Goal: Task Accomplishment & Management: Use online tool/utility

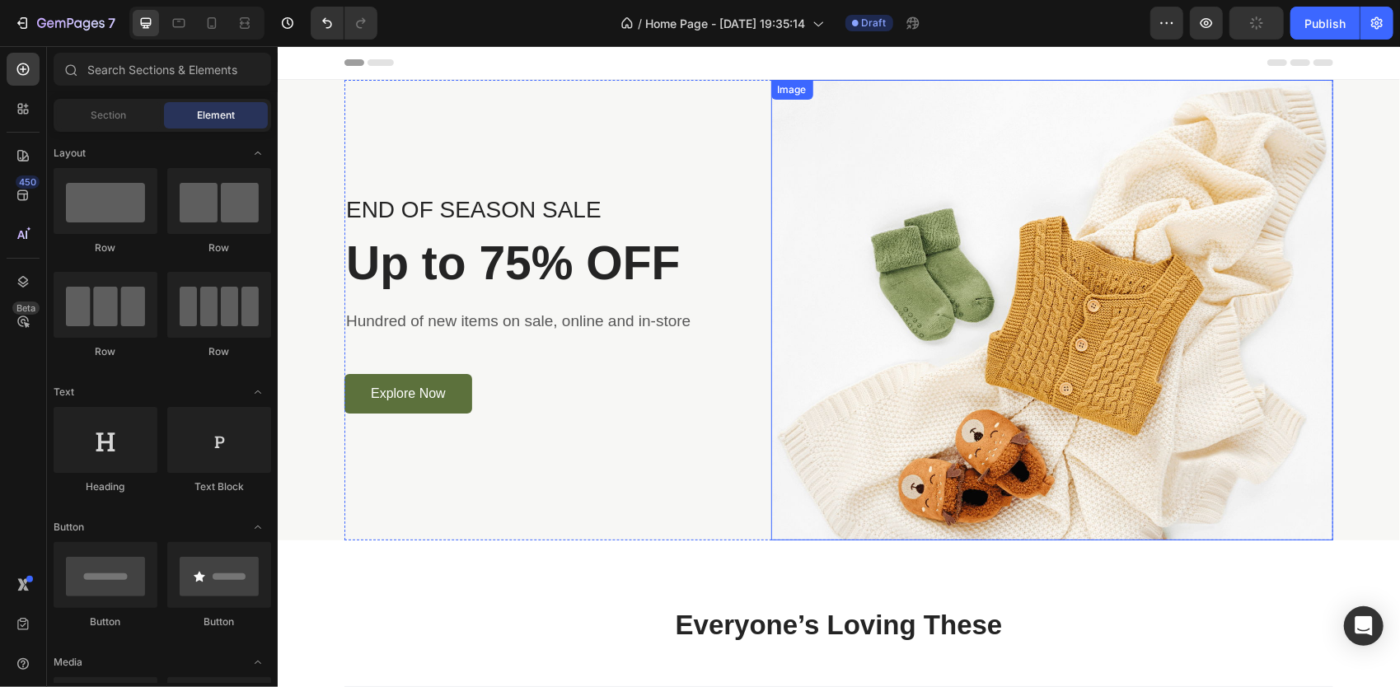
click at [997, 314] on img at bounding box center [1051, 309] width 563 height 461
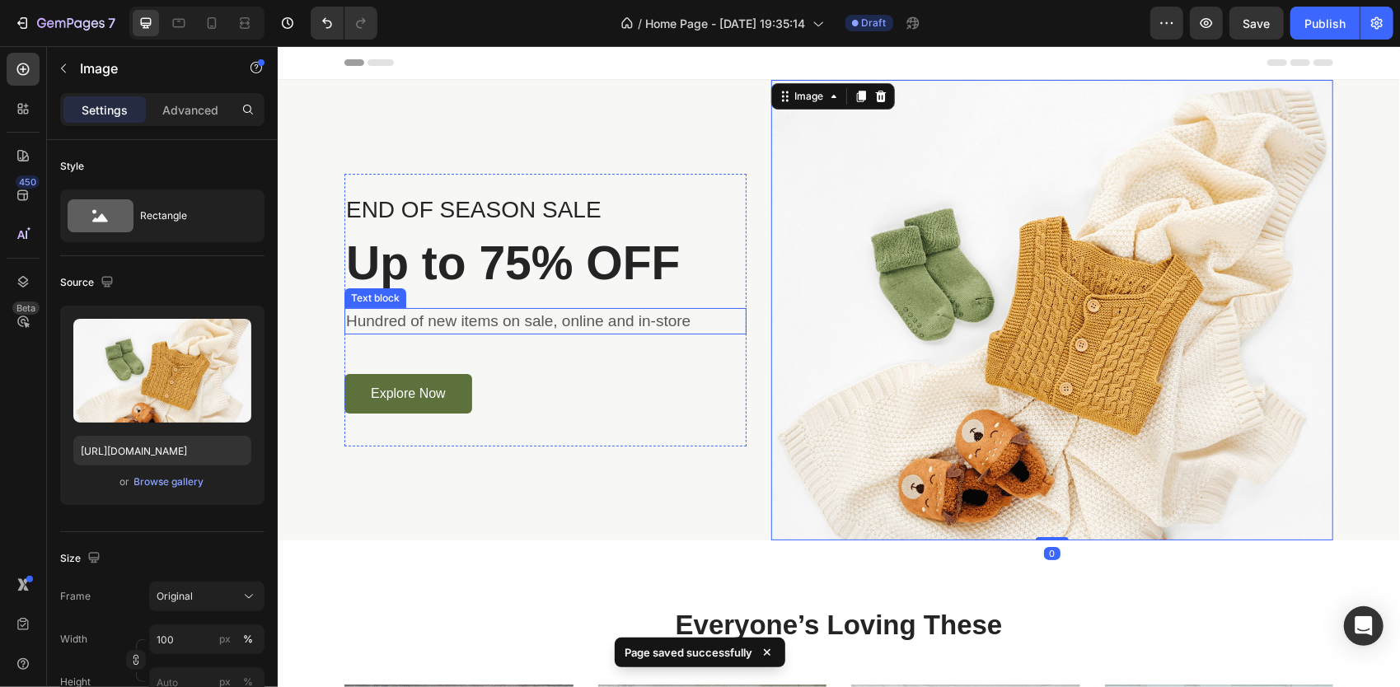
click at [526, 309] on p "Hundred of new items on sale, online and in-store" at bounding box center [544, 321] width 399 height 24
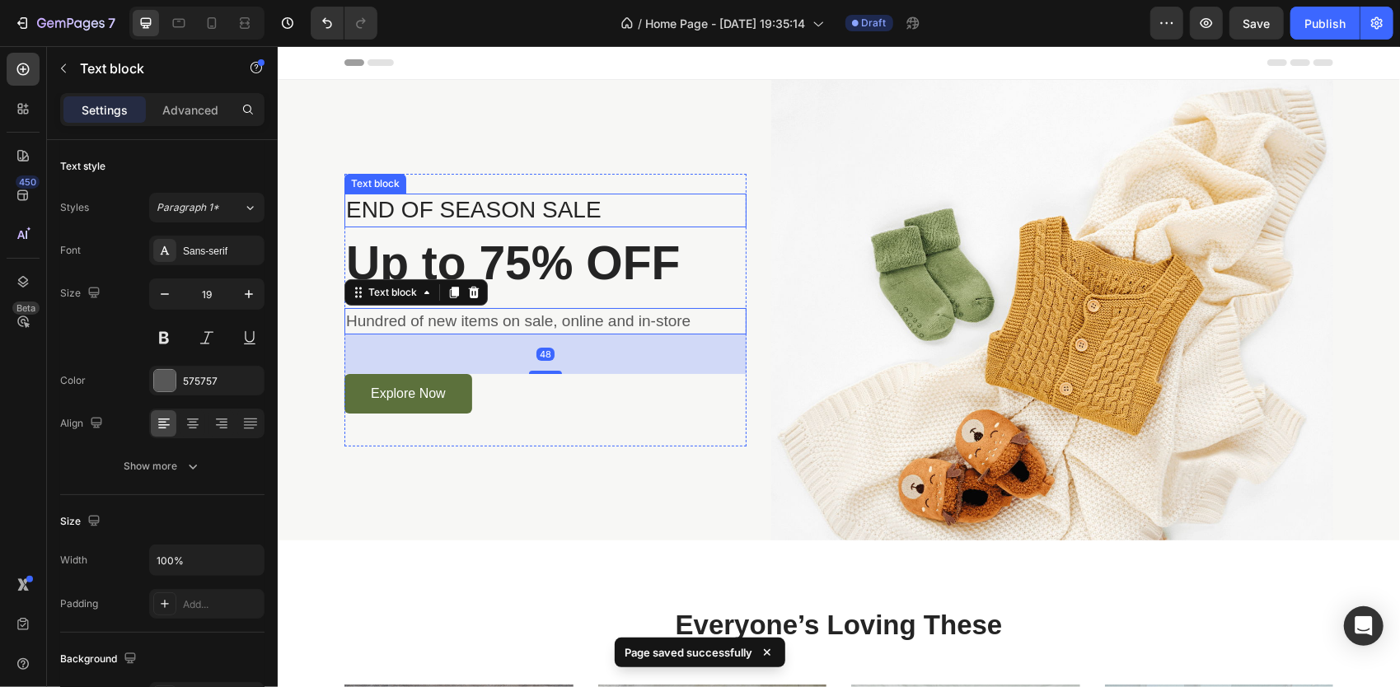
click at [465, 212] on p "END OF SEASON SALE" at bounding box center [544, 209] width 399 height 30
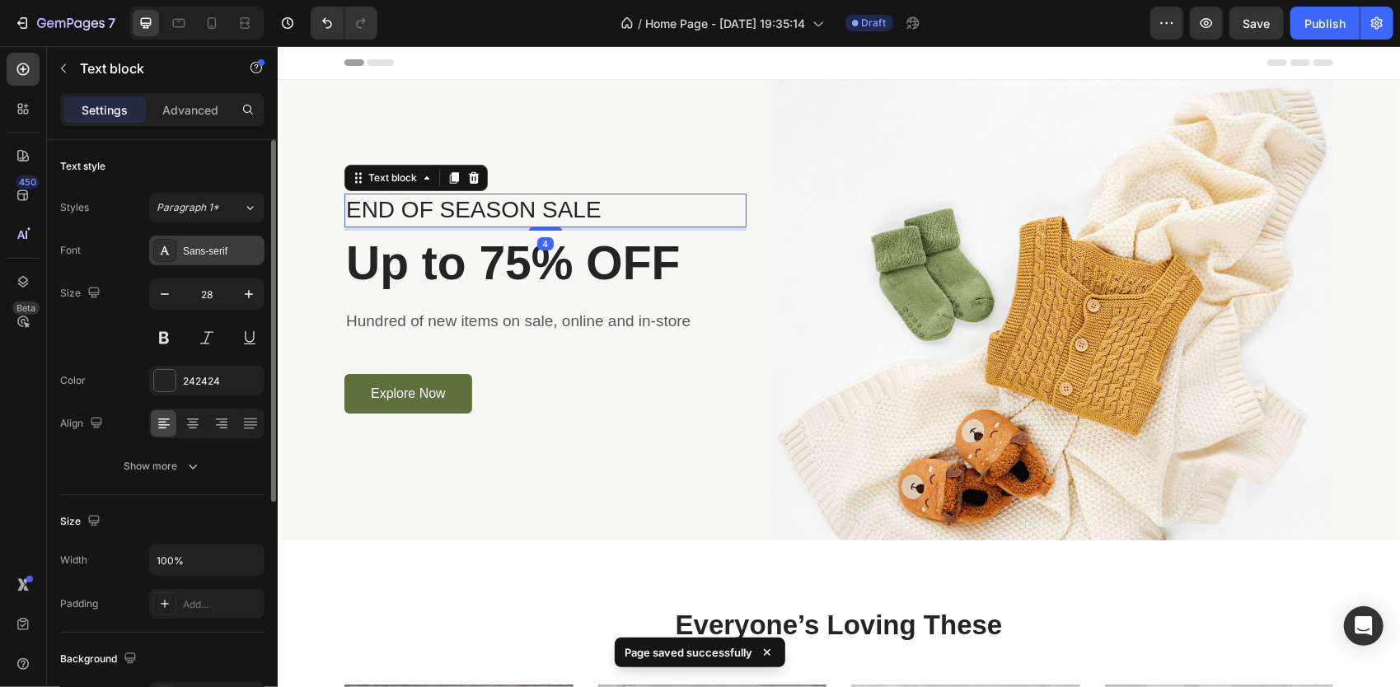
click at [203, 246] on div "Sans-serif" at bounding box center [221, 251] width 77 height 15
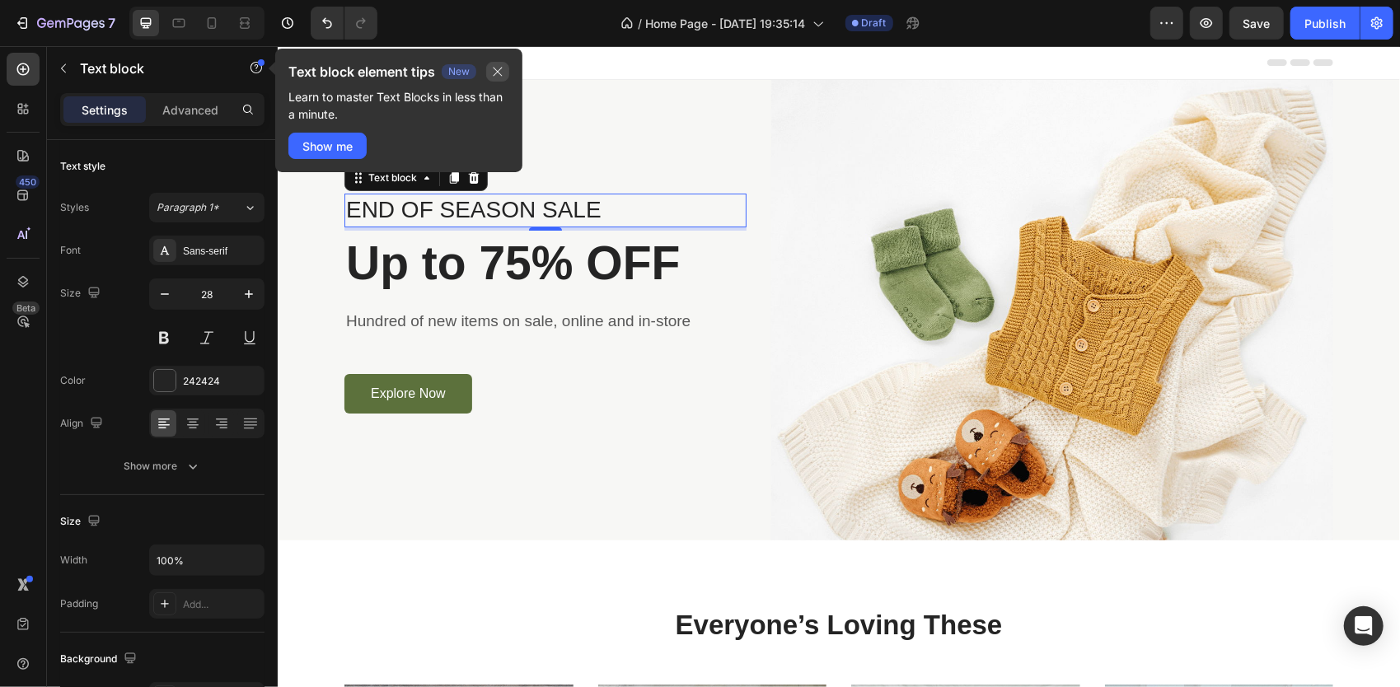
click at [504, 65] on icon "button" at bounding box center [497, 71] width 13 height 13
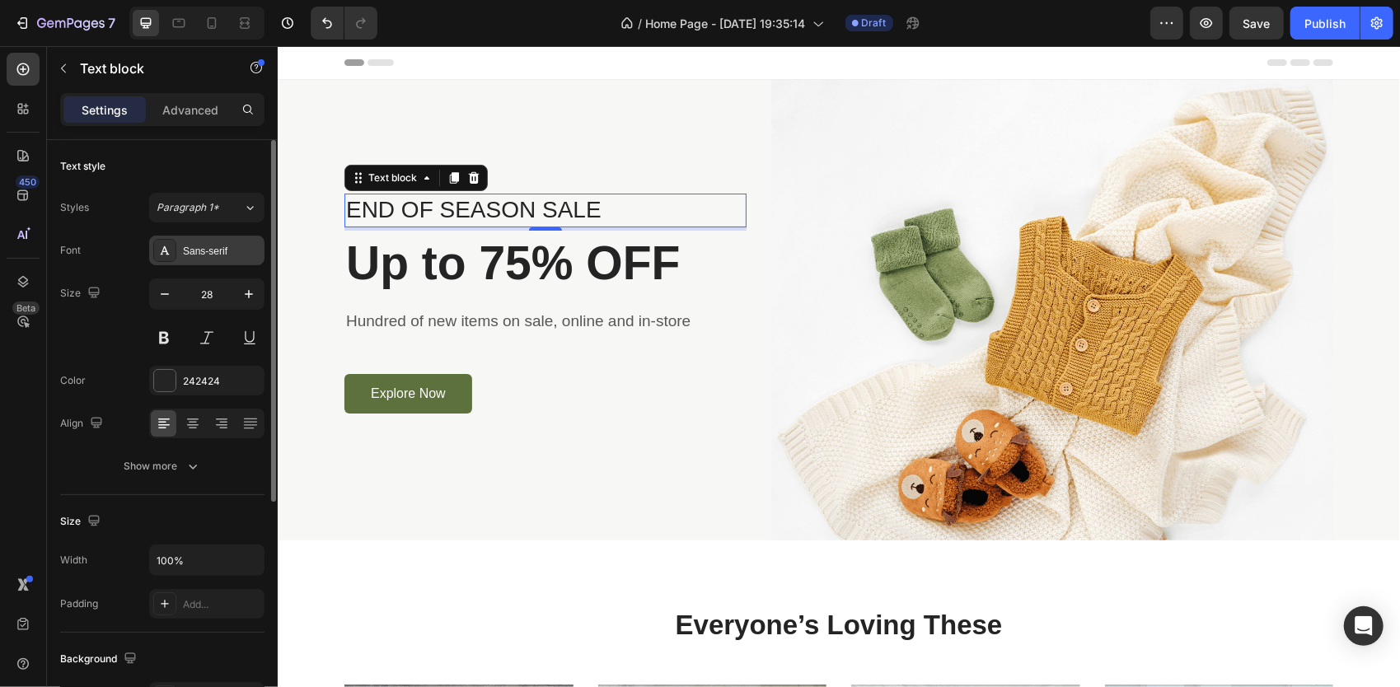
click at [185, 264] on div "Sans-serif" at bounding box center [206, 251] width 115 height 30
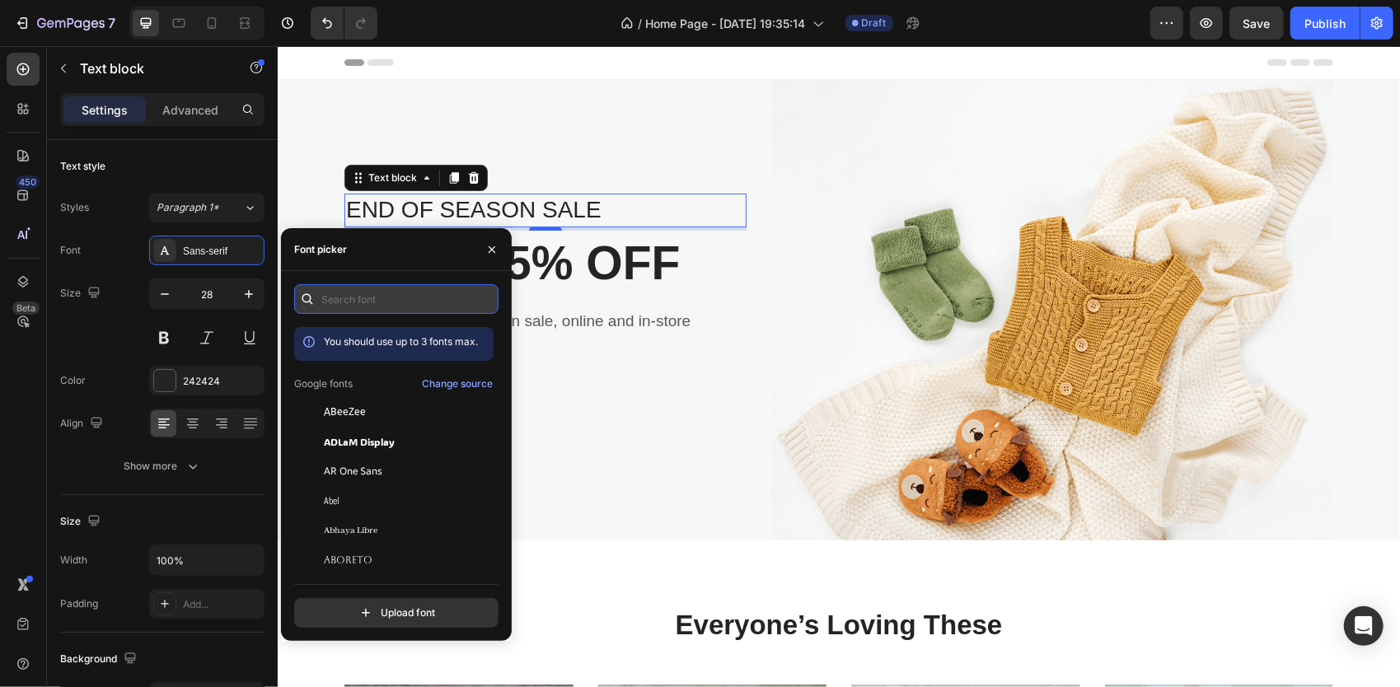
click at [353, 301] on input "text" at bounding box center [396, 299] width 204 height 30
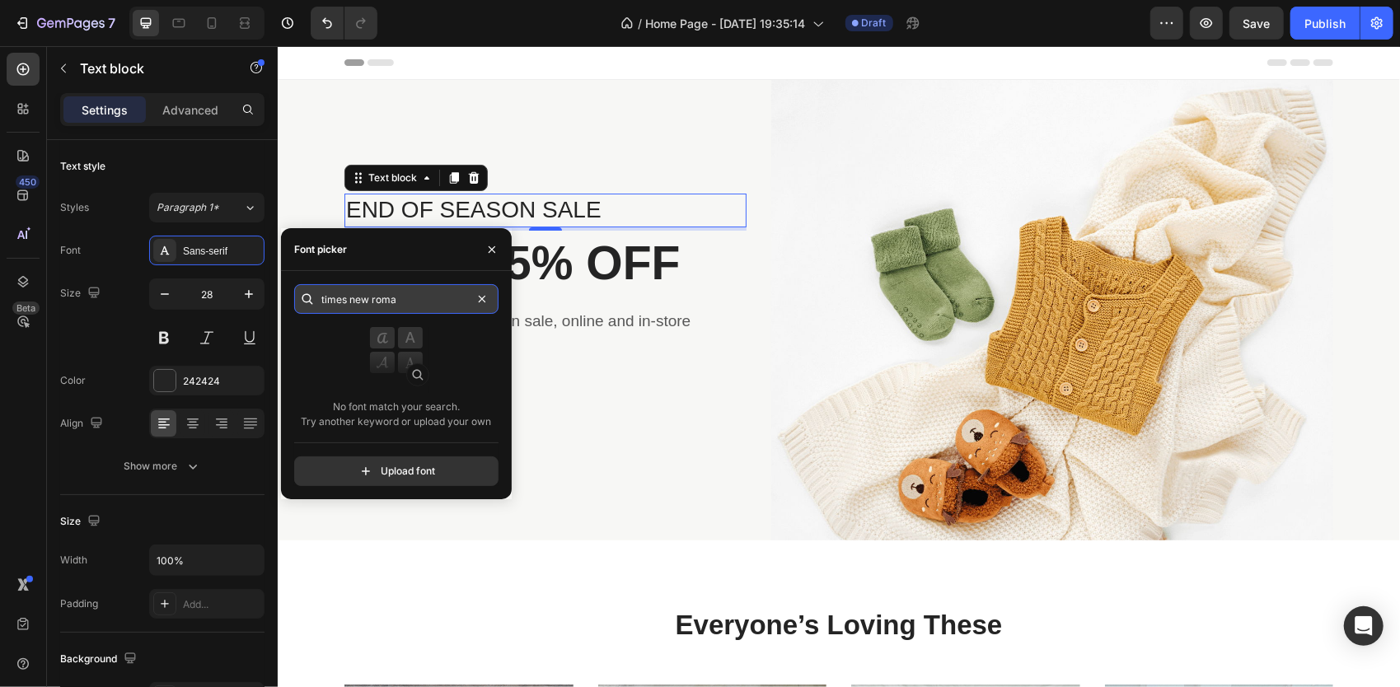
type input "times new roman"
type input "h"
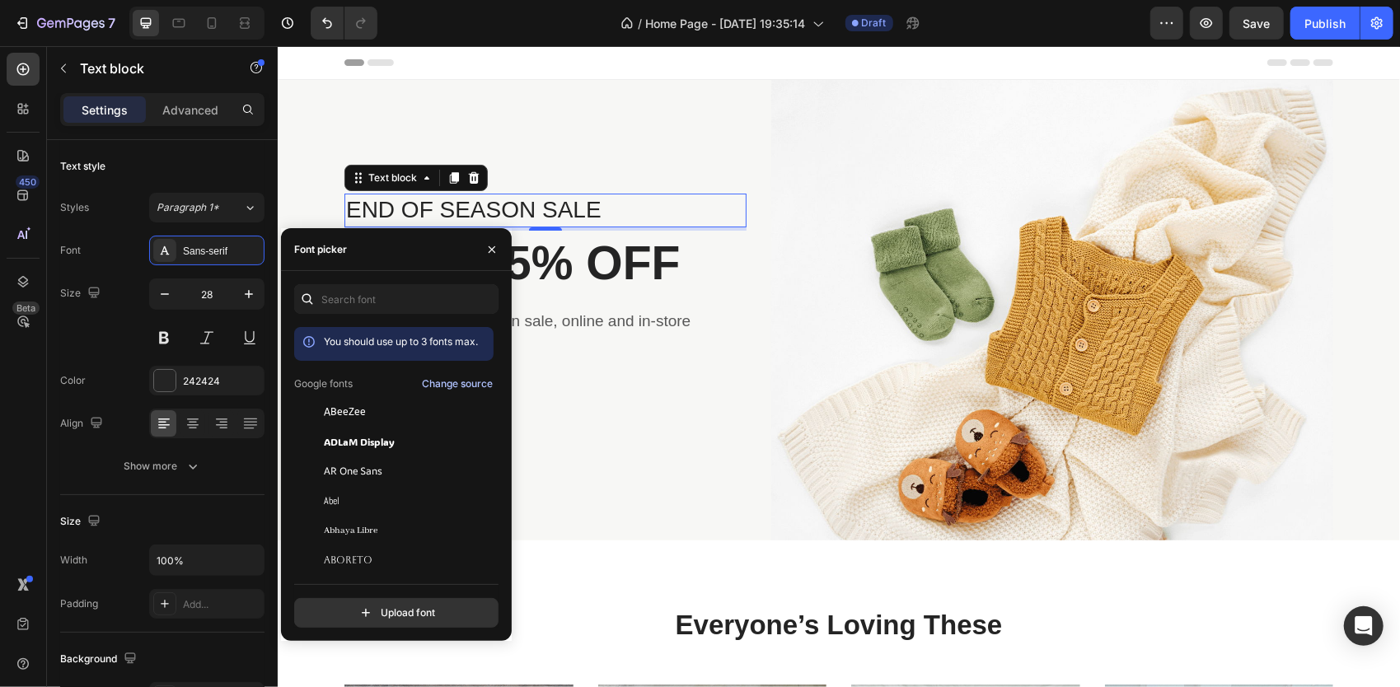
click at [475, 379] on div "Change source" at bounding box center [457, 383] width 71 height 15
click at [476, 301] on input "text" at bounding box center [396, 299] width 204 height 30
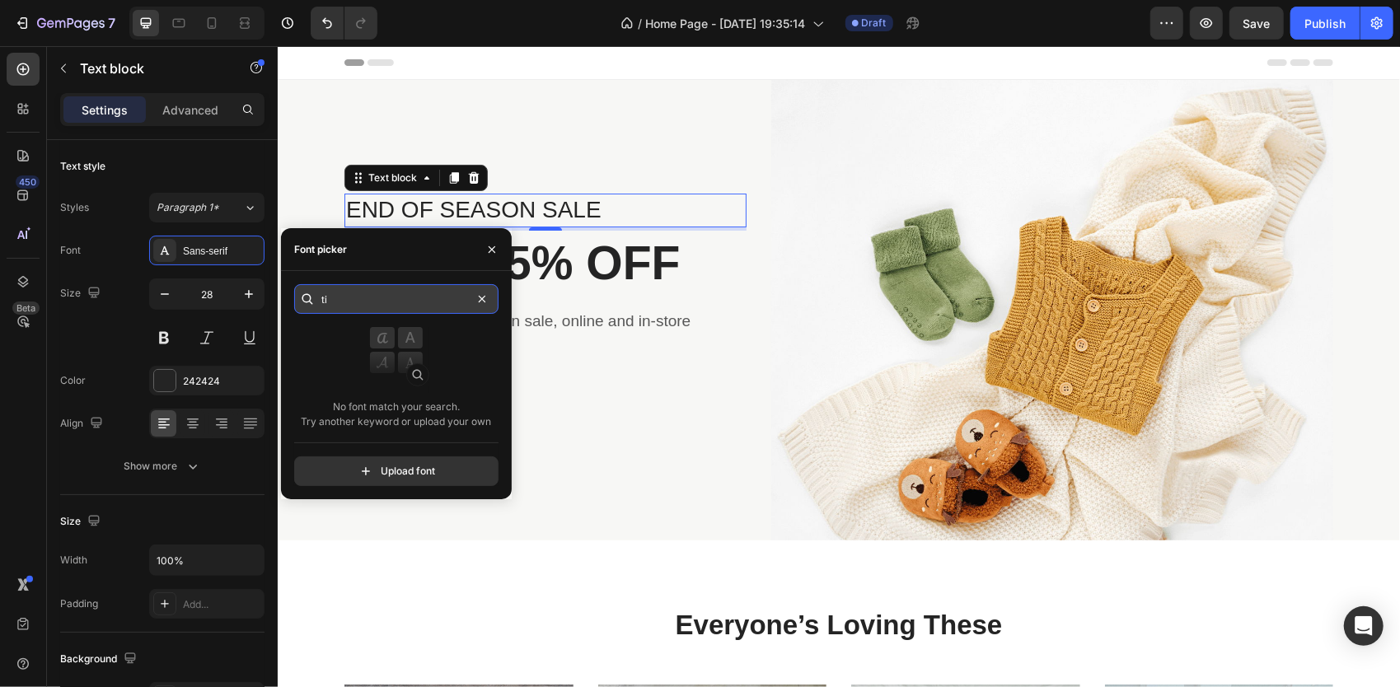
type input "t"
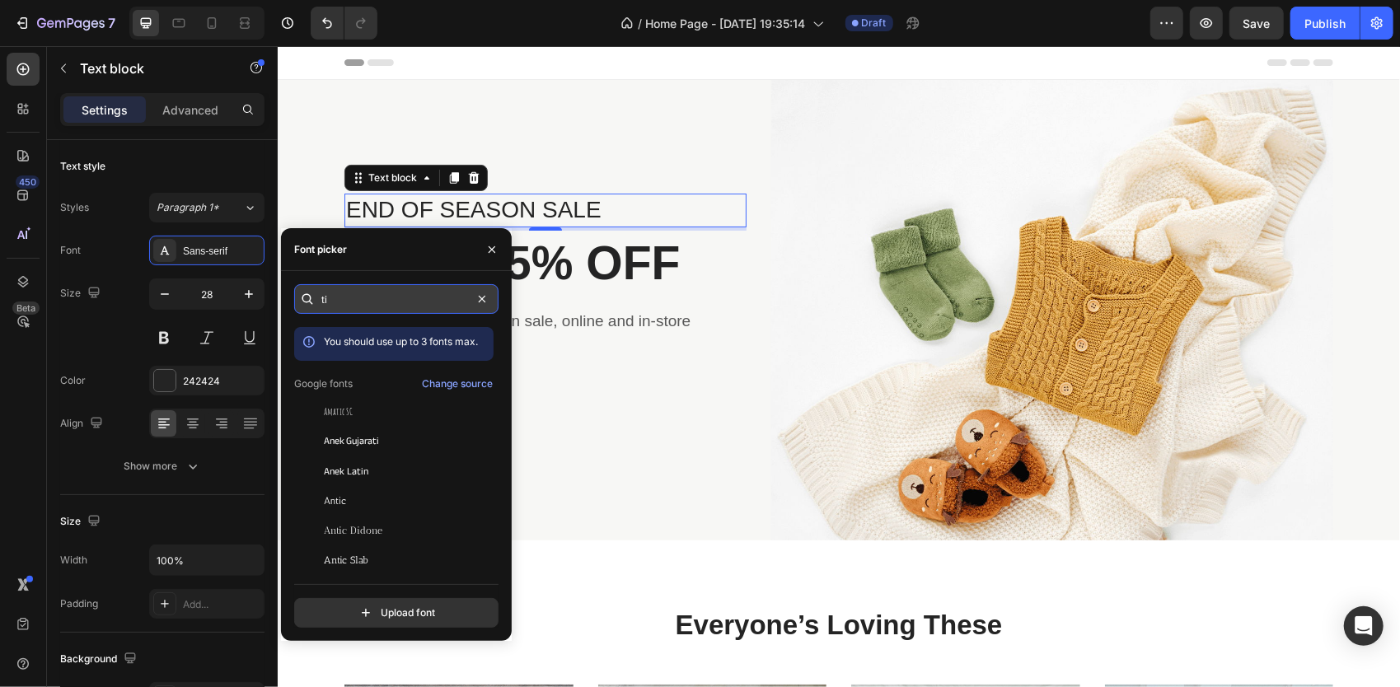
type input "t"
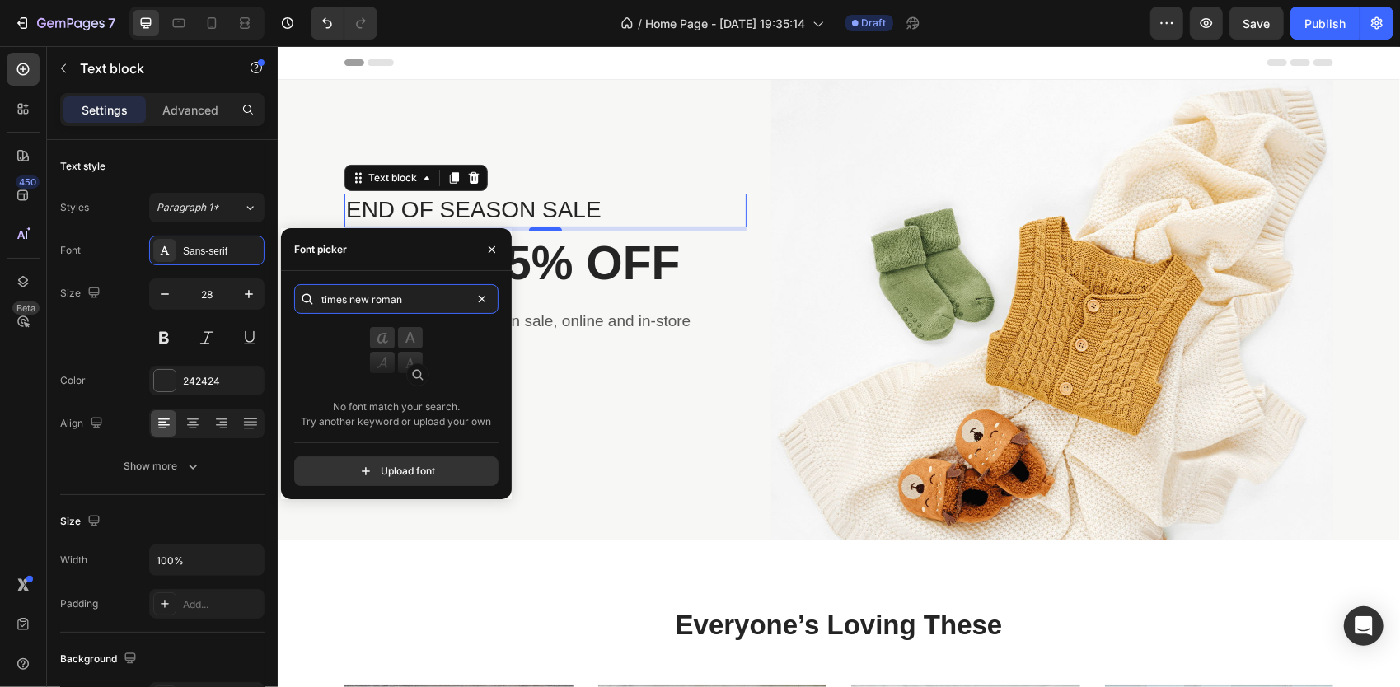
type input "times new roman"
click at [386, 489] on div "times new roman No font match your search. Try another keyword or upload your o…" at bounding box center [396, 385] width 231 height 228
click at [402, 480] on input "file" at bounding box center [432, 471] width 412 height 28
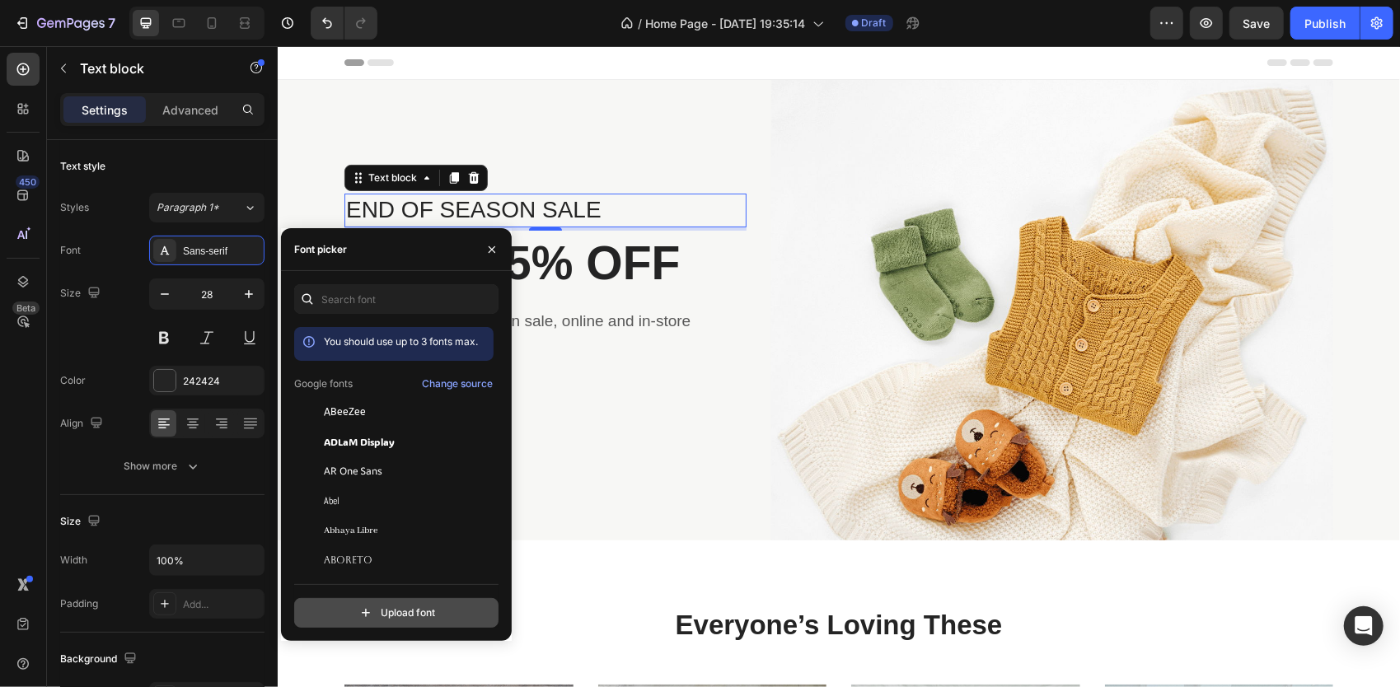
click at [410, 621] on input "file" at bounding box center [432, 613] width 412 height 28
type input "C:\fakepath\times.ttf"
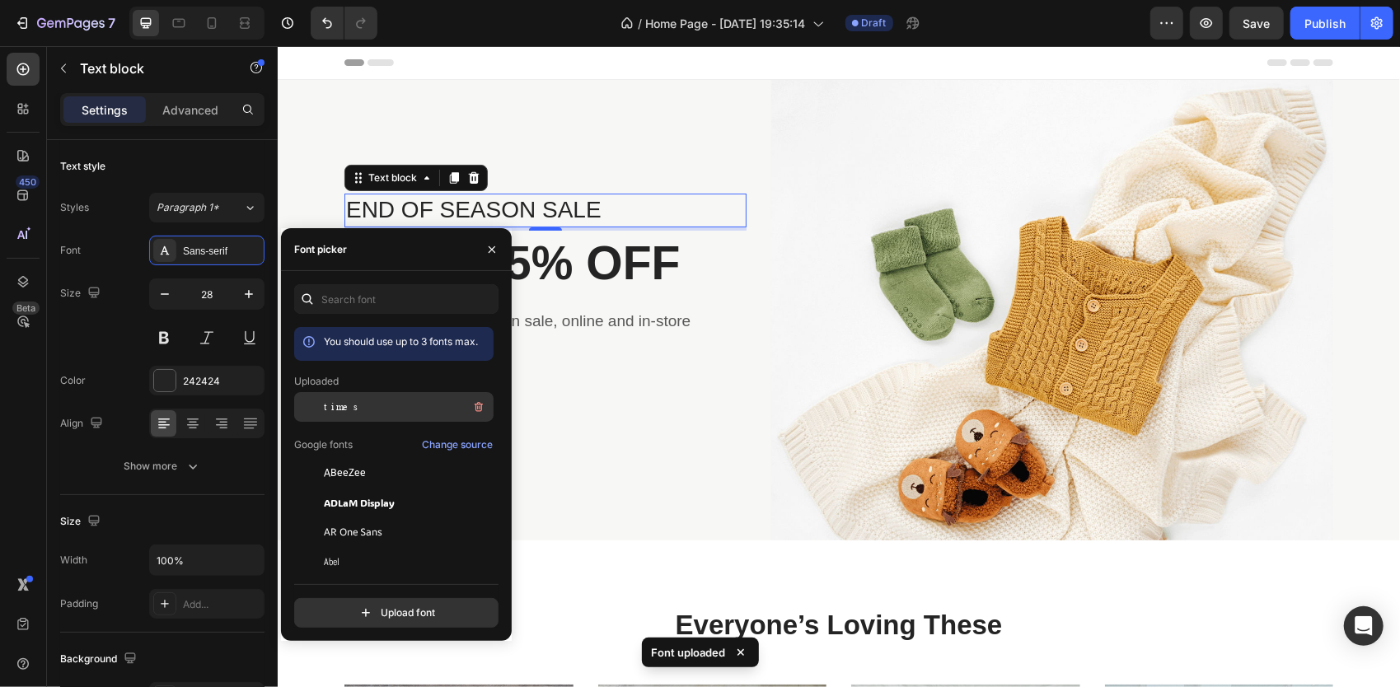
click at [405, 404] on div "times" at bounding box center [407, 407] width 166 height 20
click at [585, 199] on p "END OF SEASON SALE" at bounding box center [544, 209] width 399 height 30
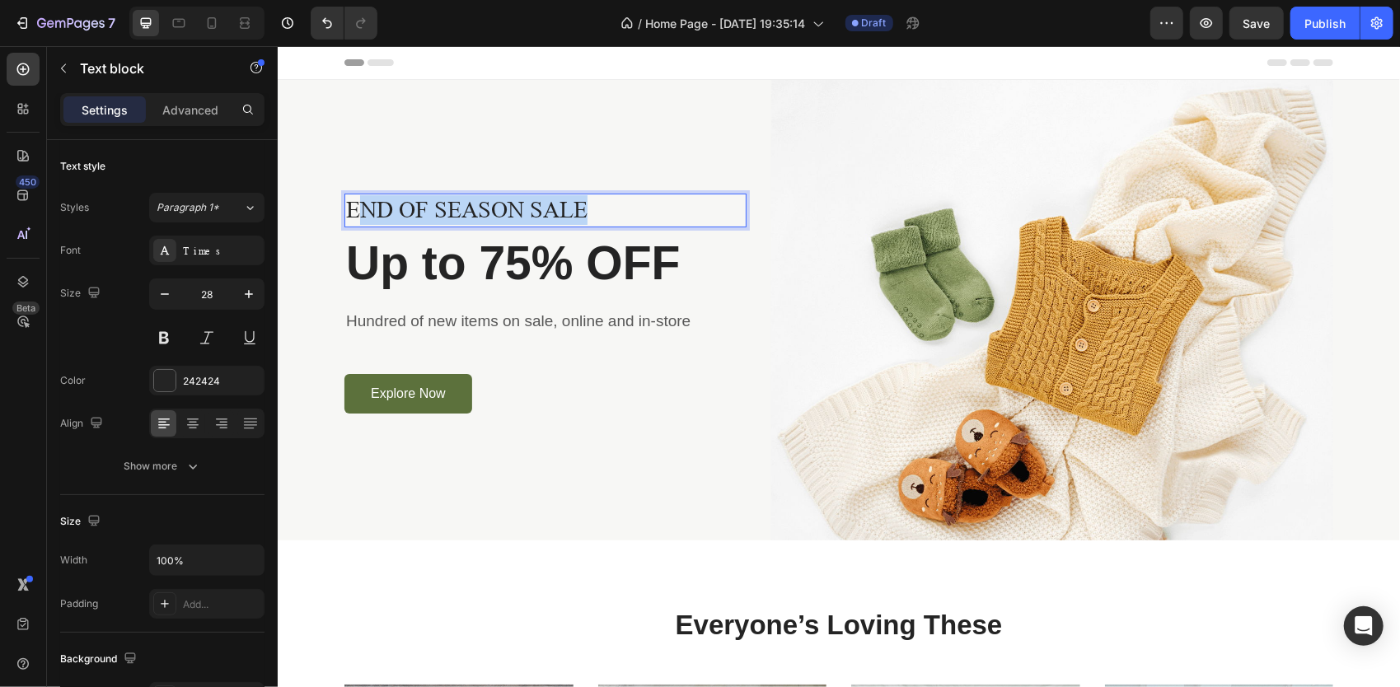
drag, startPoint x: 591, startPoint y: 208, endPoint x: 352, endPoint y: 203, distance: 239.0
click at [352, 203] on p "END OF SEASON SALE" at bounding box center [544, 209] width 399 height 30
click at [555, 312] on p "Hundred of new items on sale, online and in-store" at bounding box center [544, 321] width 399 height 24
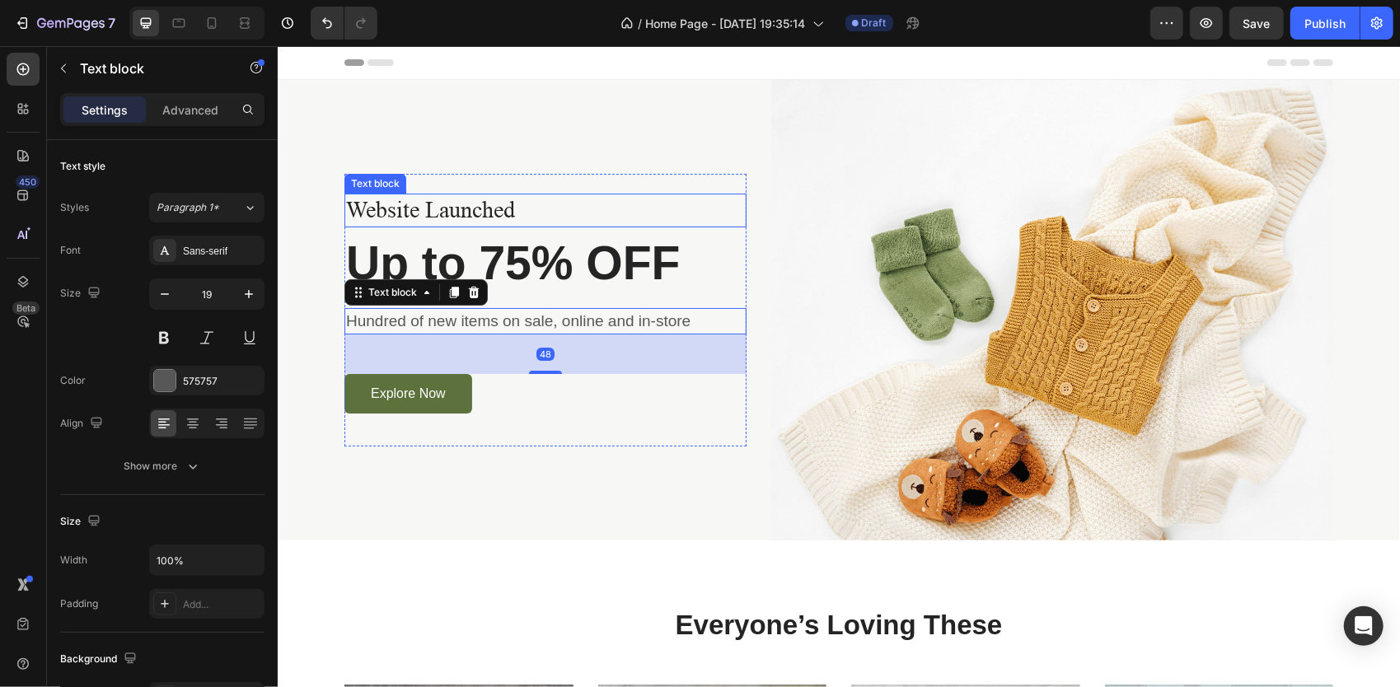
click at [494, 223] on p "Website Launched" at bounding box center [544, 209] width 399 height 30
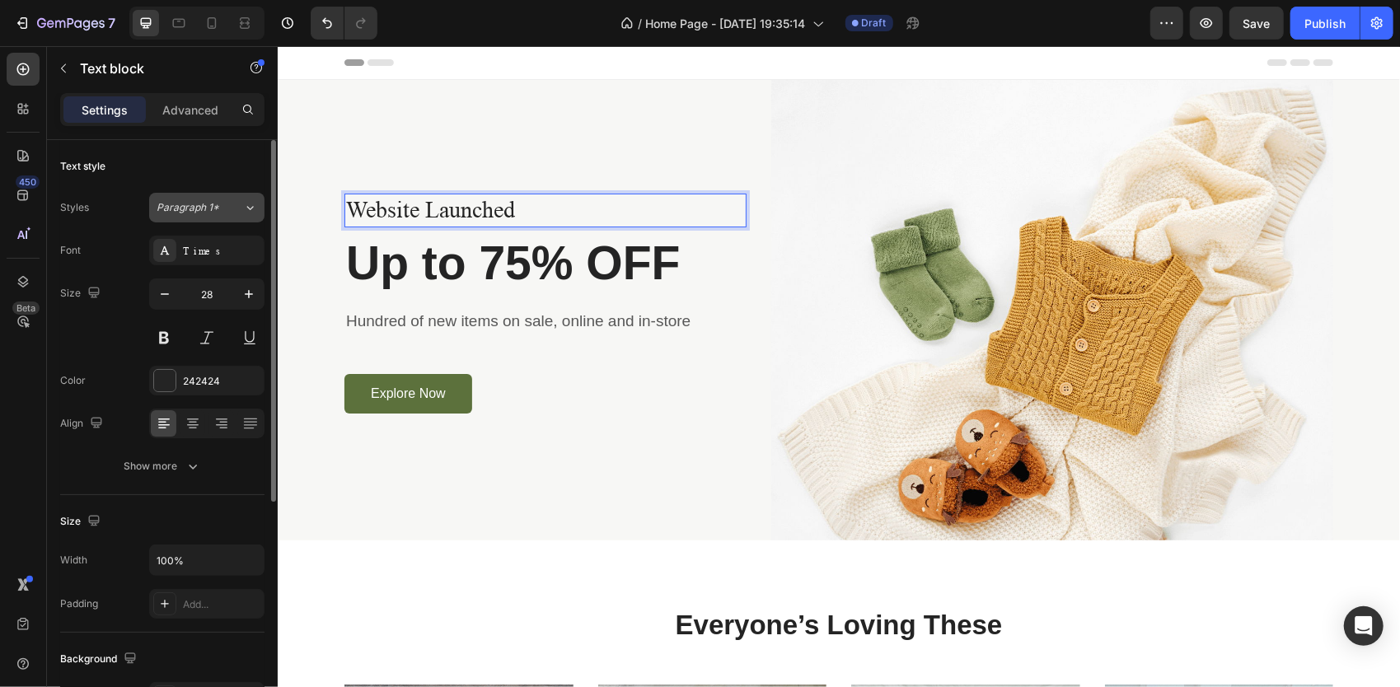
click at [186, 204] on span "Paragraph 1*" at bounding box center [188, 207] width 63 height 15
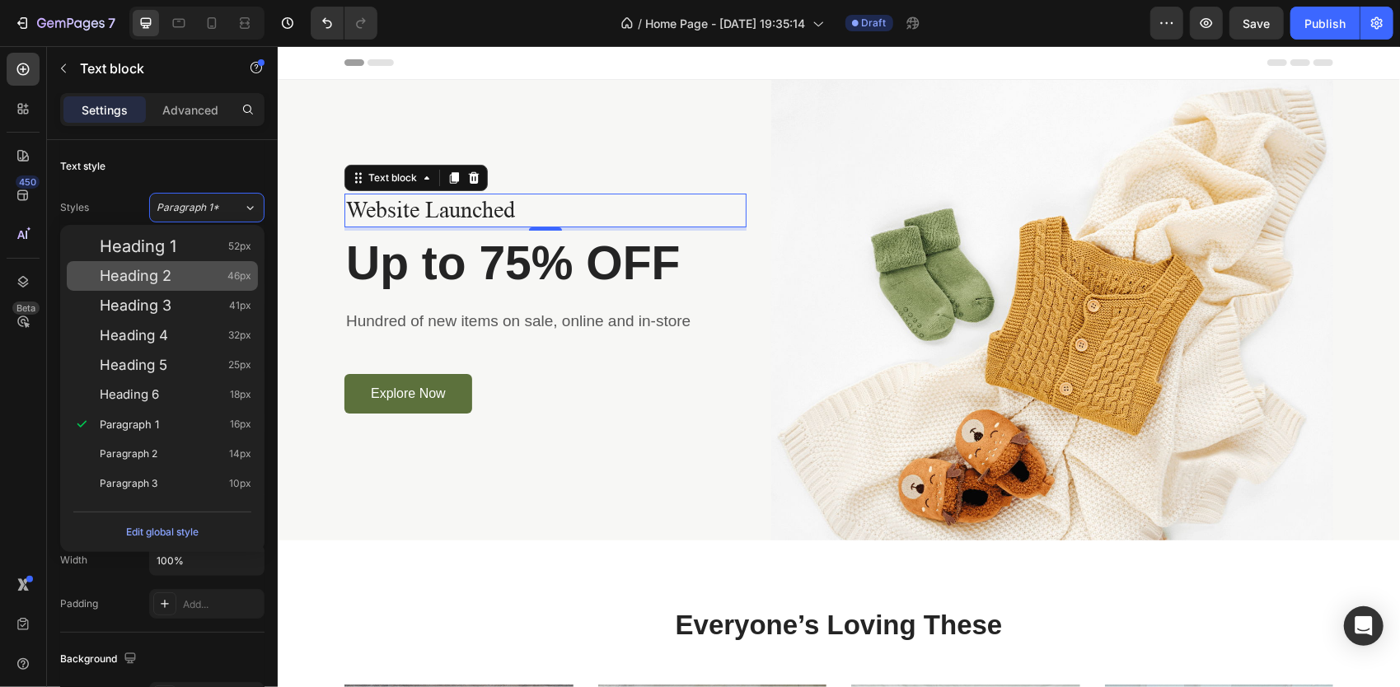
click at [189, 281] on div "Heading 2 46px" at bounding box center [176, 276] width 152 height 16
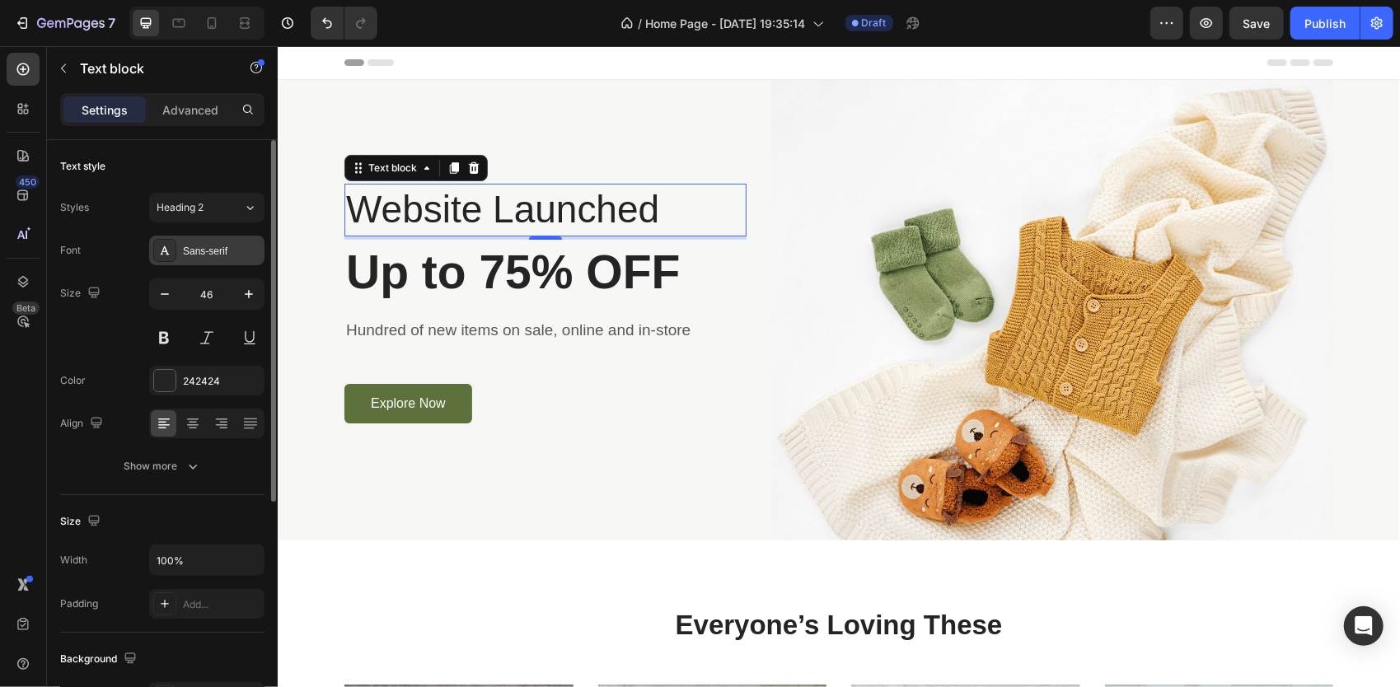
click at [175, 245] on div at bounding box center [164, 250] width 23 height 23
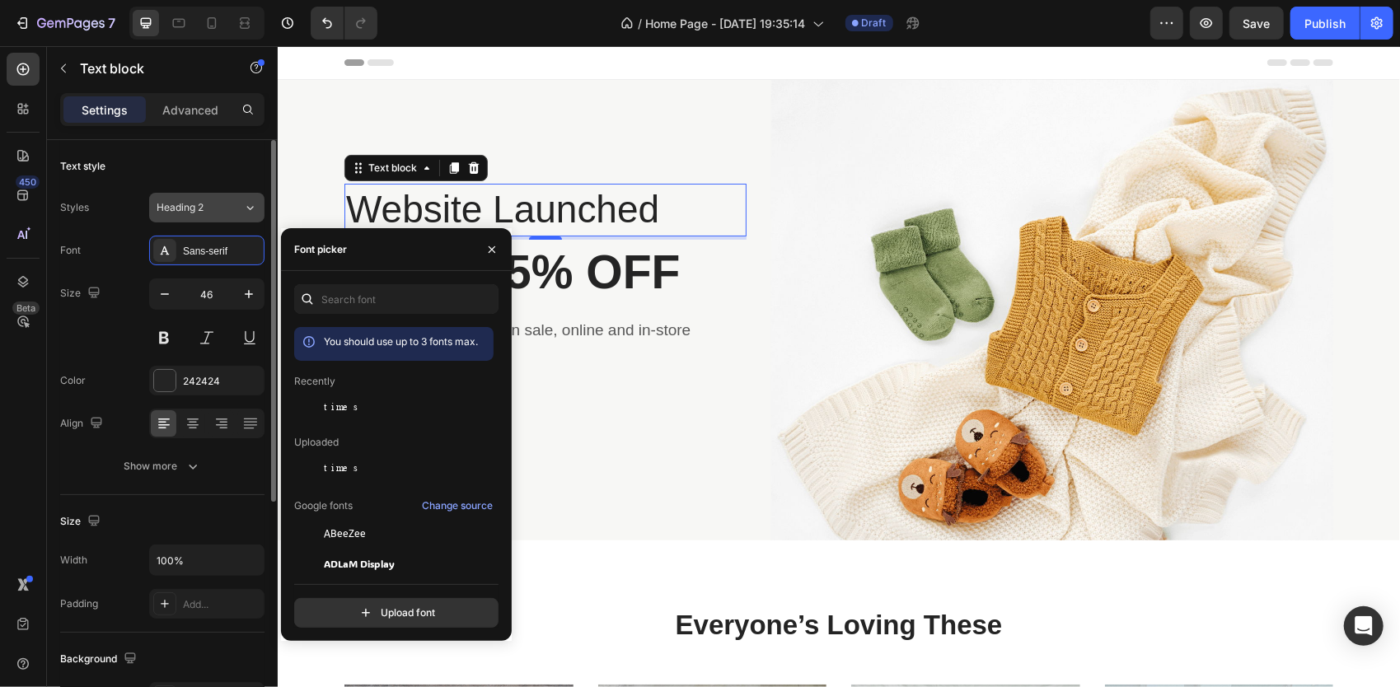
click at [217, 217] on button "Heading 2" at bounding box center [206, 208] width 115 height 30
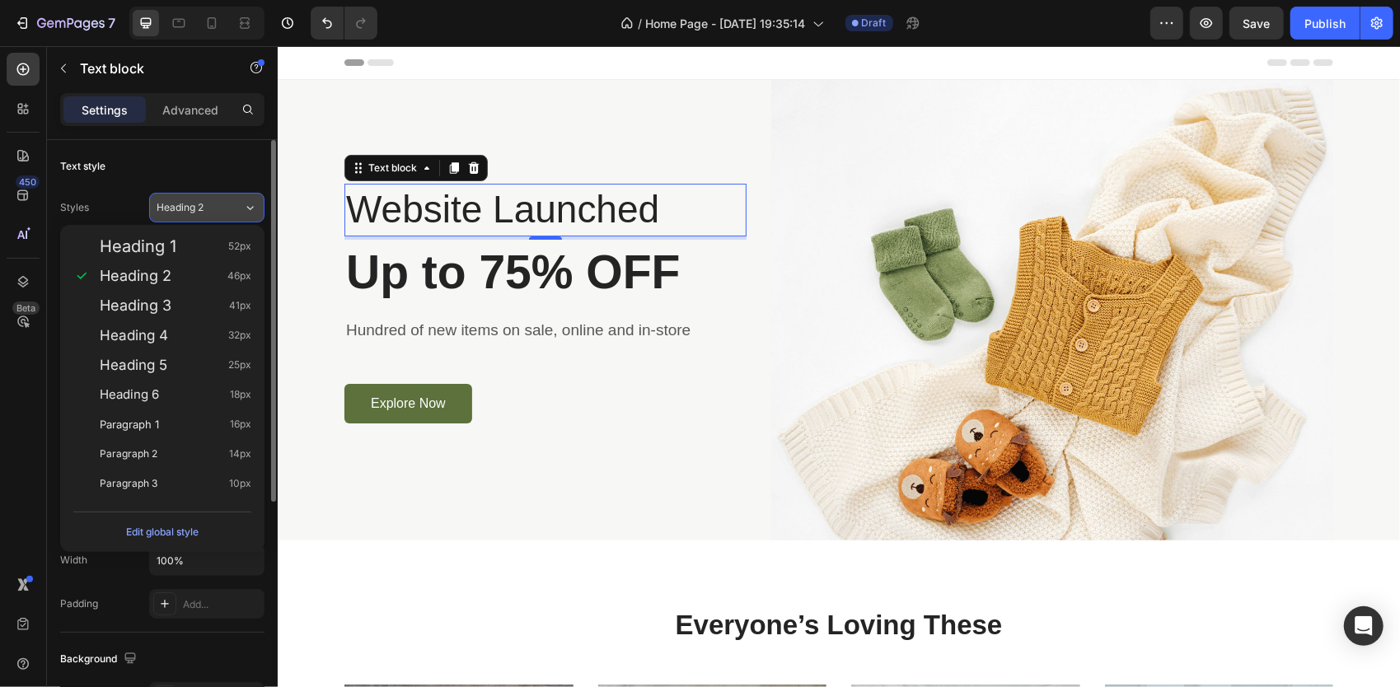
click at [223, 219] on button "Heading 2" at bounding box center [206, 208] width 115 height 30
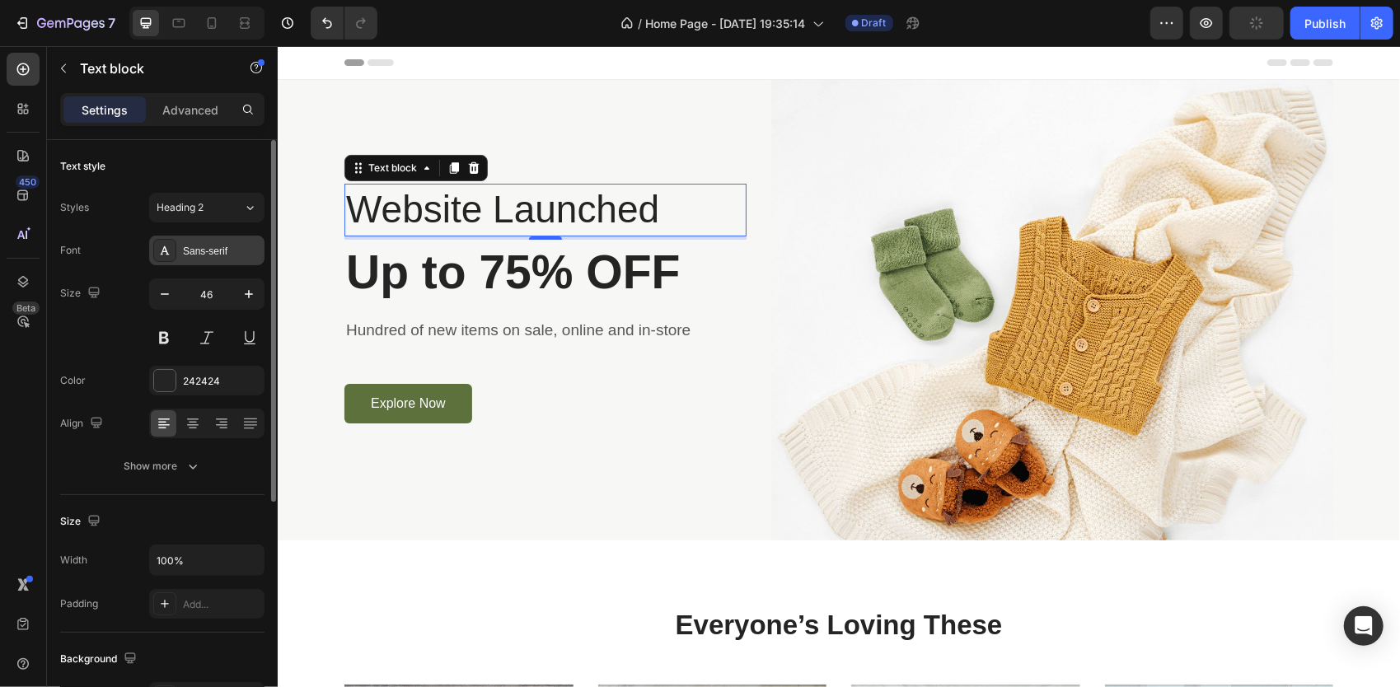
click at [207, 257] on div "Sans-serif" at bounding box center [221, 251] width 77 height 15
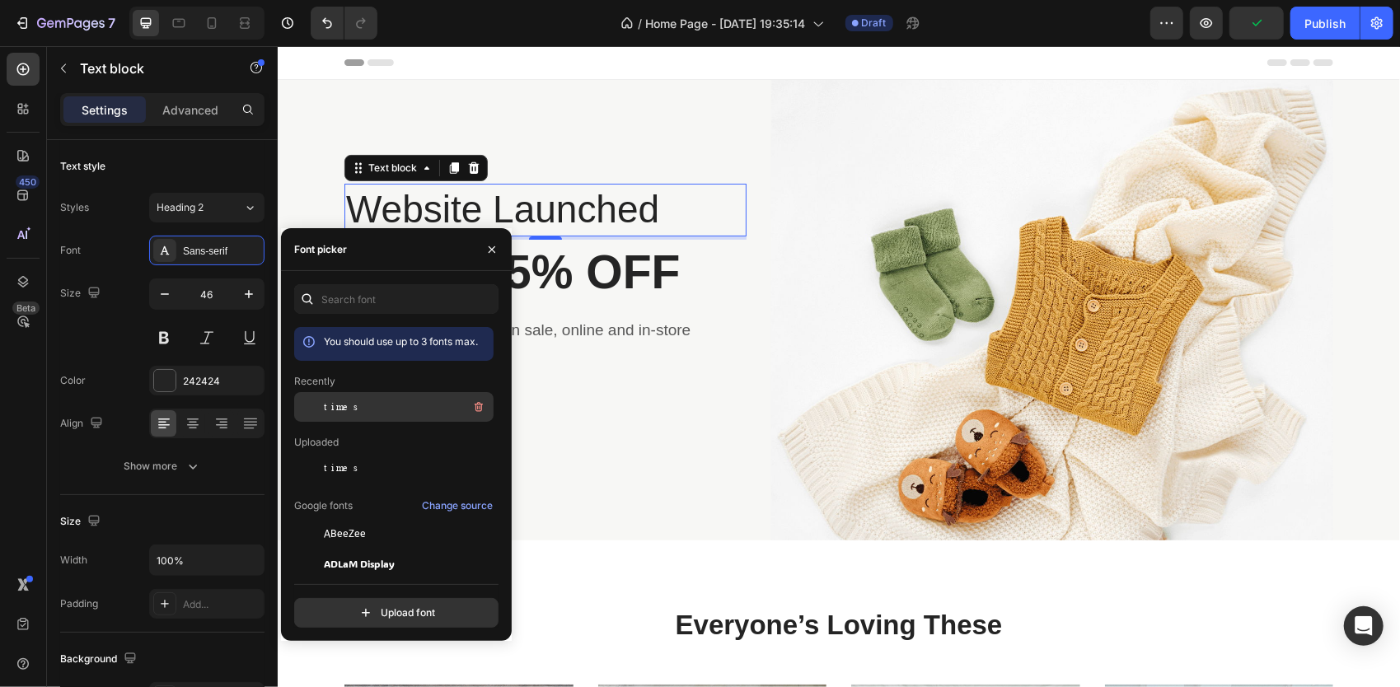
click at [328, 411] on span "times" at bounding box center [342, 407] width 37 height 15
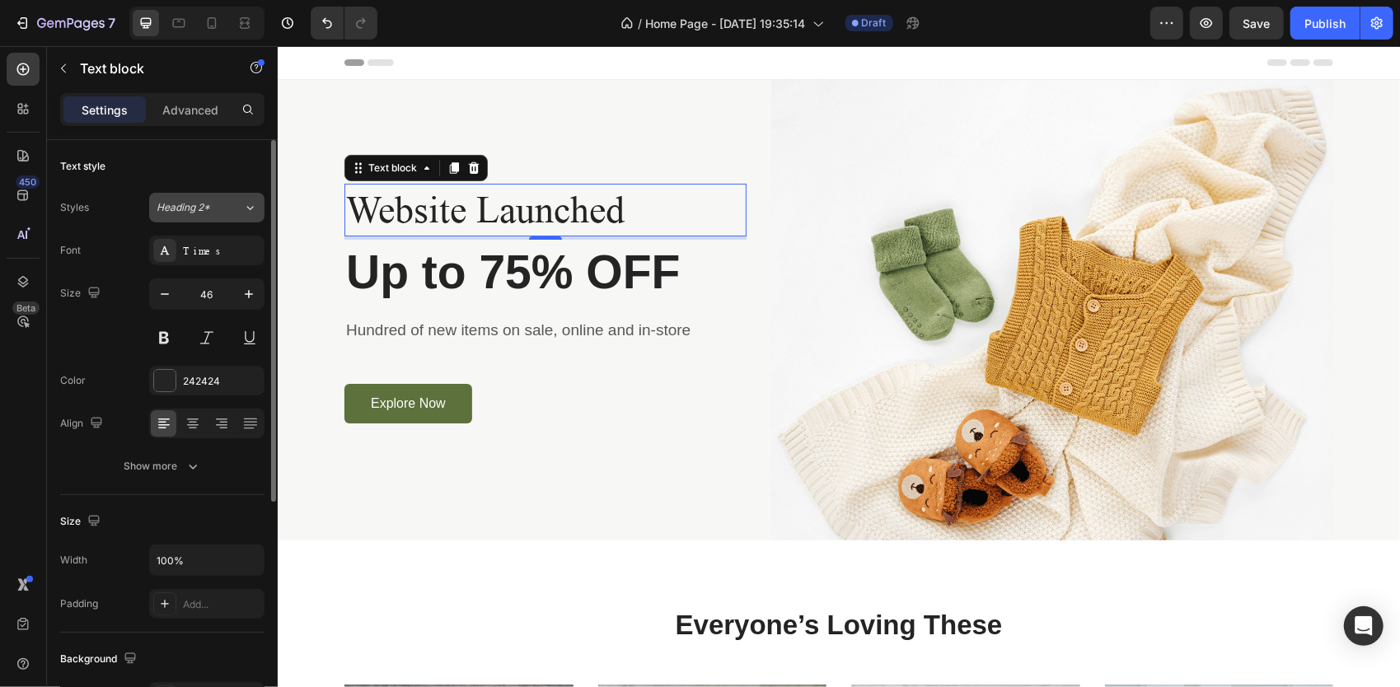
click at [201, 206] on span "Heading 2*" at bounding box center [184, 207] width 54 height 15
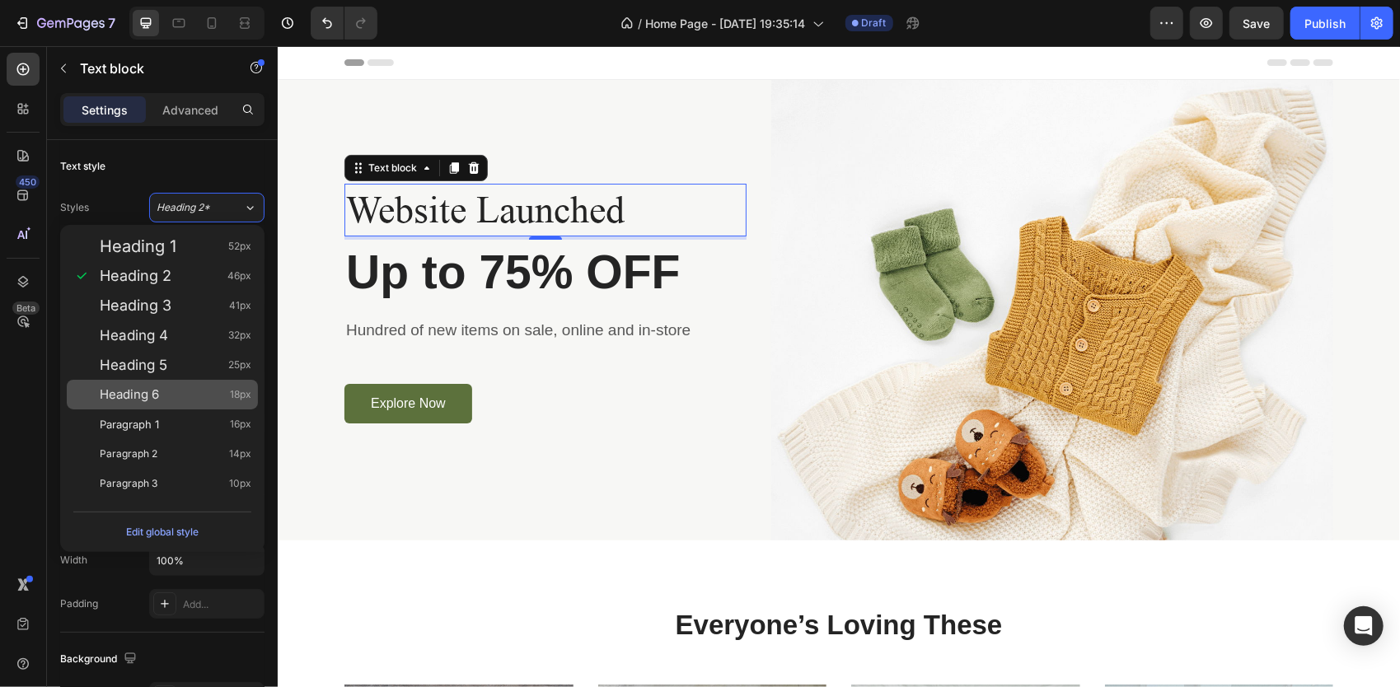
click at [213, 395] on div "Heading 6 18px" at bounding box center [176, 394] width 152 height 16
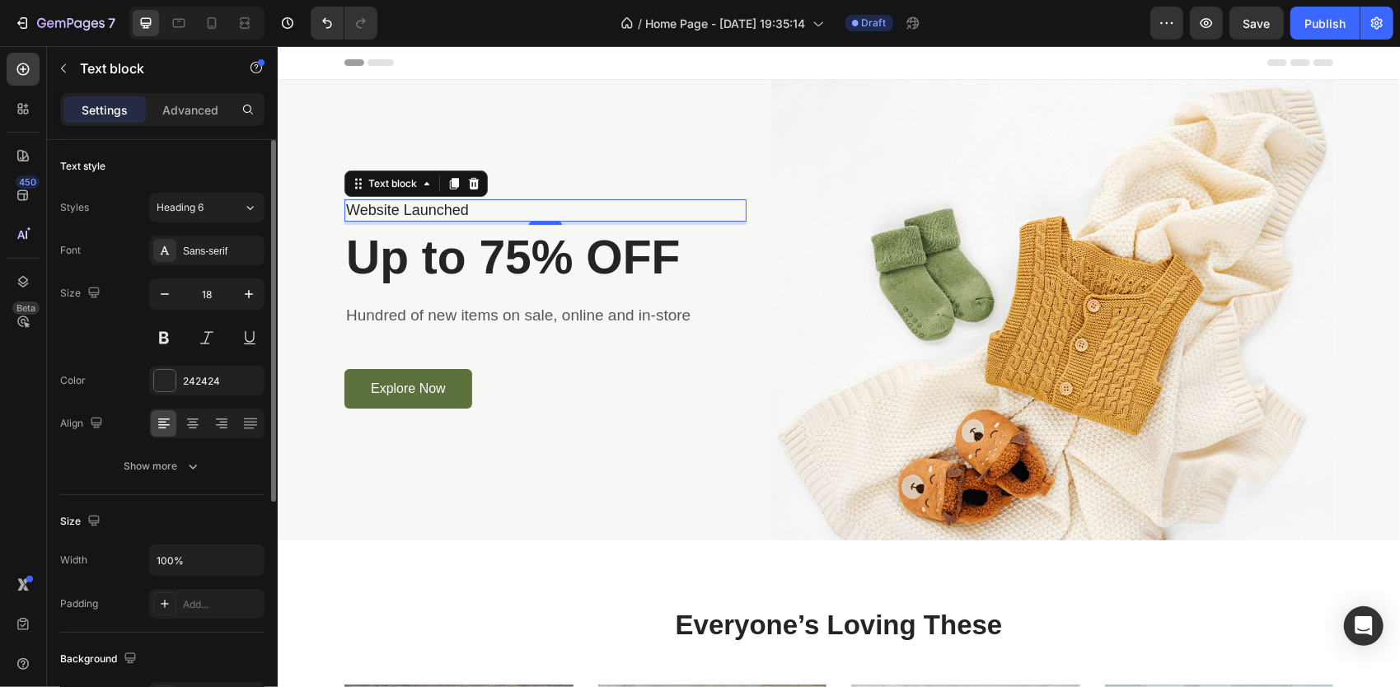
click at [201, 206] on span "Heading 6" at bounding box center [180, 207] width 47 height 15
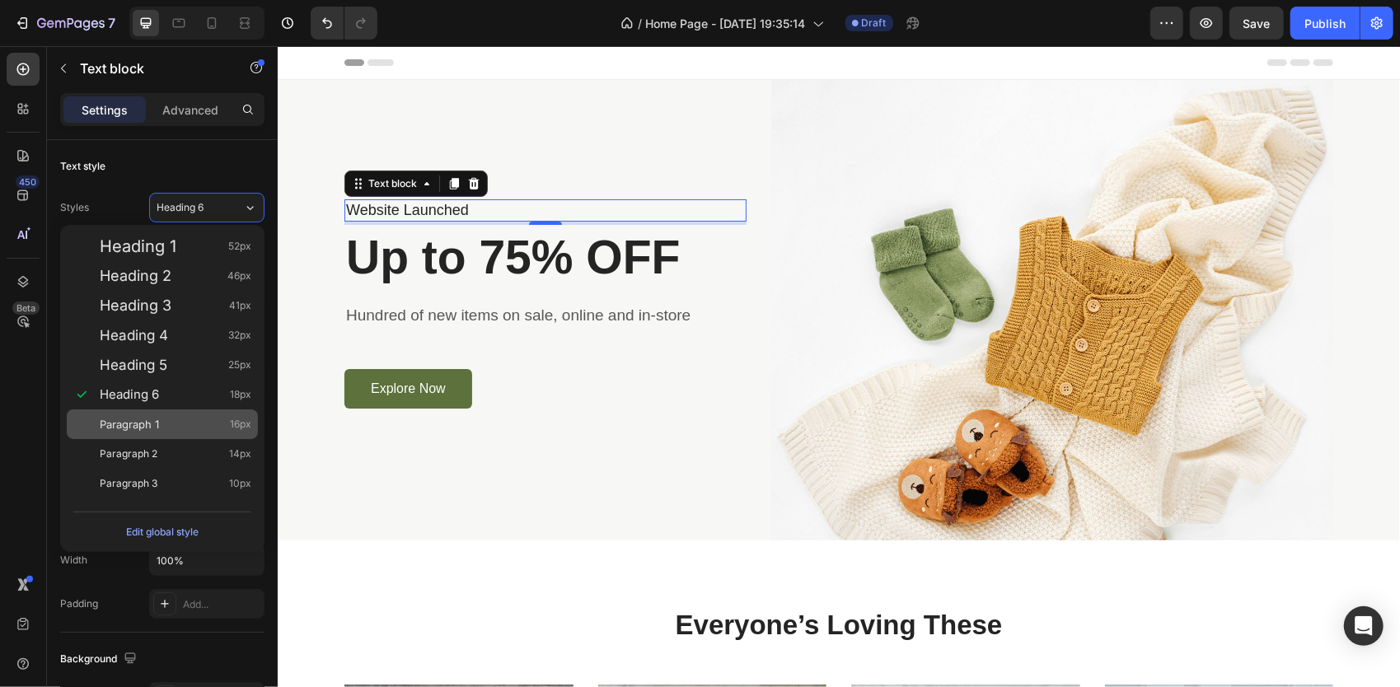
click at [163, 416] on div "Paragraph 1 16px" at bounding box center [176, 424] width 152 height 16
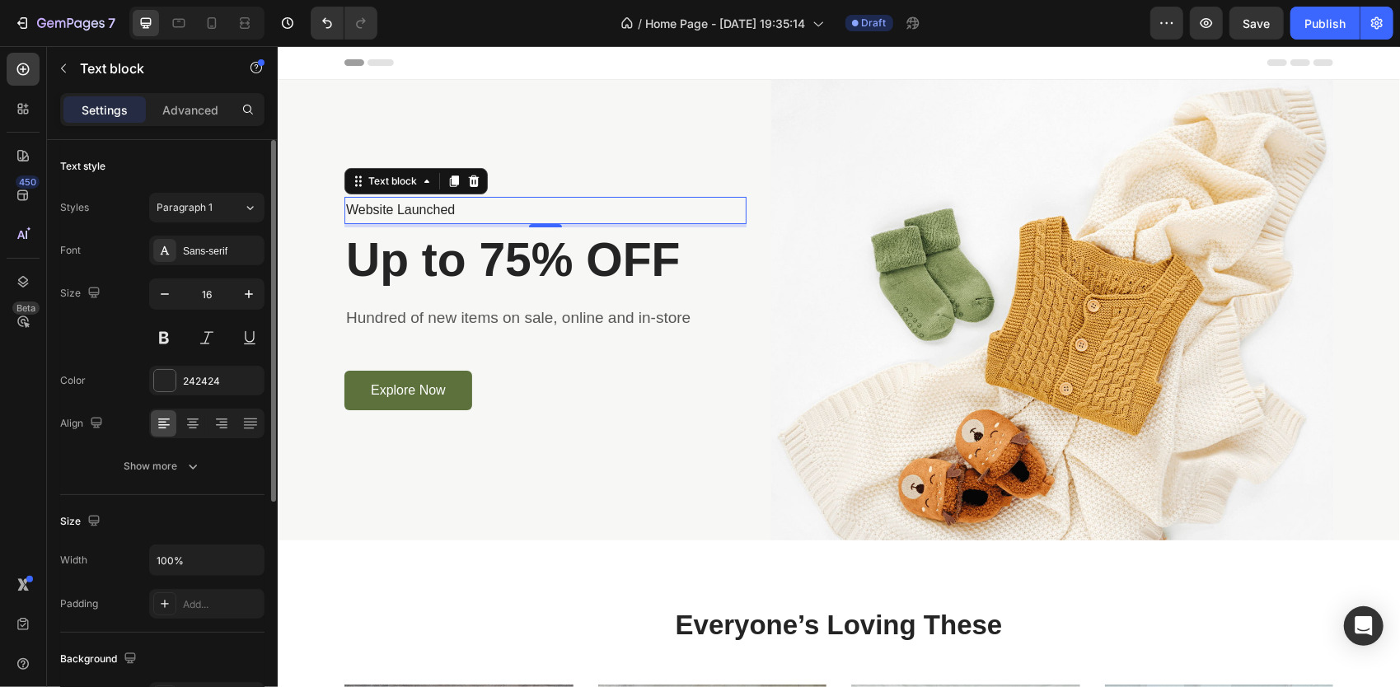
click at [231, 222] on div "Styles Paragraph 1 Font Sans-serif Size 16 Color 242424 Align Show more" at bounding box center [162, 337] width 204 height 288
click at [208, 213] on span "Paragraph 1" at bounding box center [185, 207] width 56 height 15
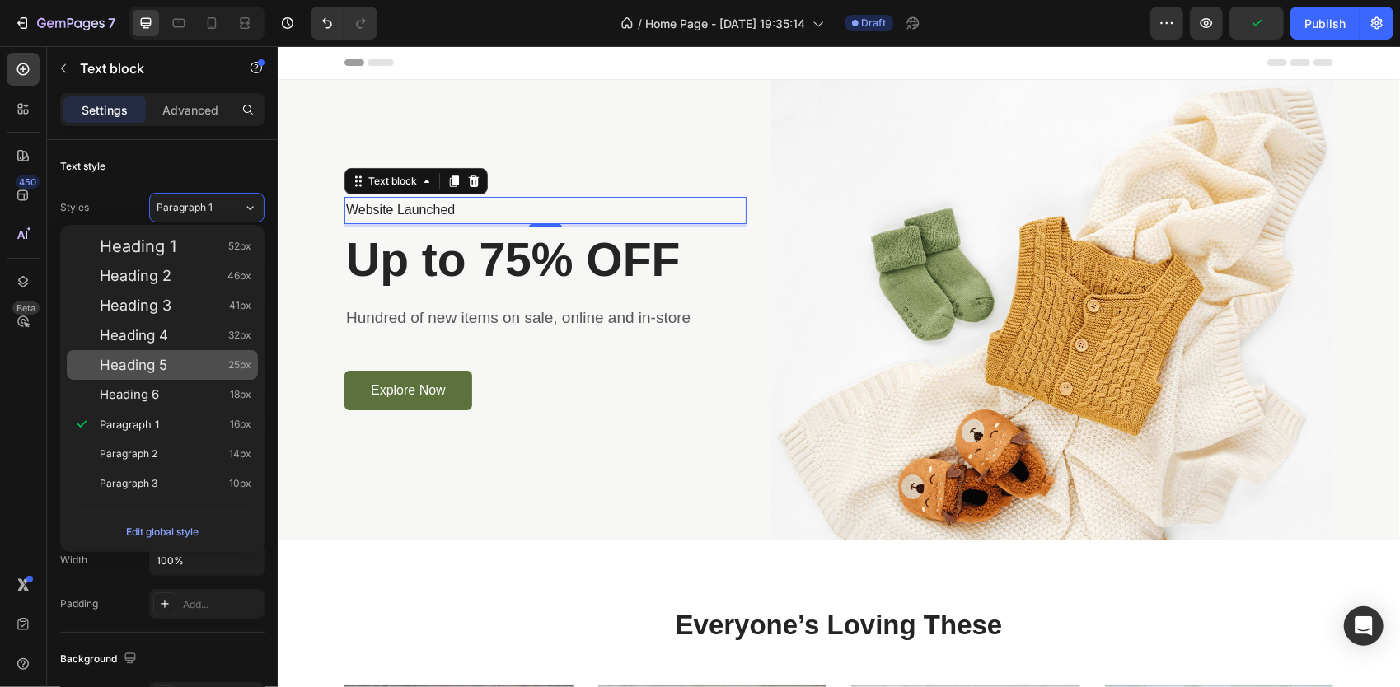
click at [181, 360] on div "Heading 5 25px" at bounding box center [176, 365] width 152 height 16
type input "25"
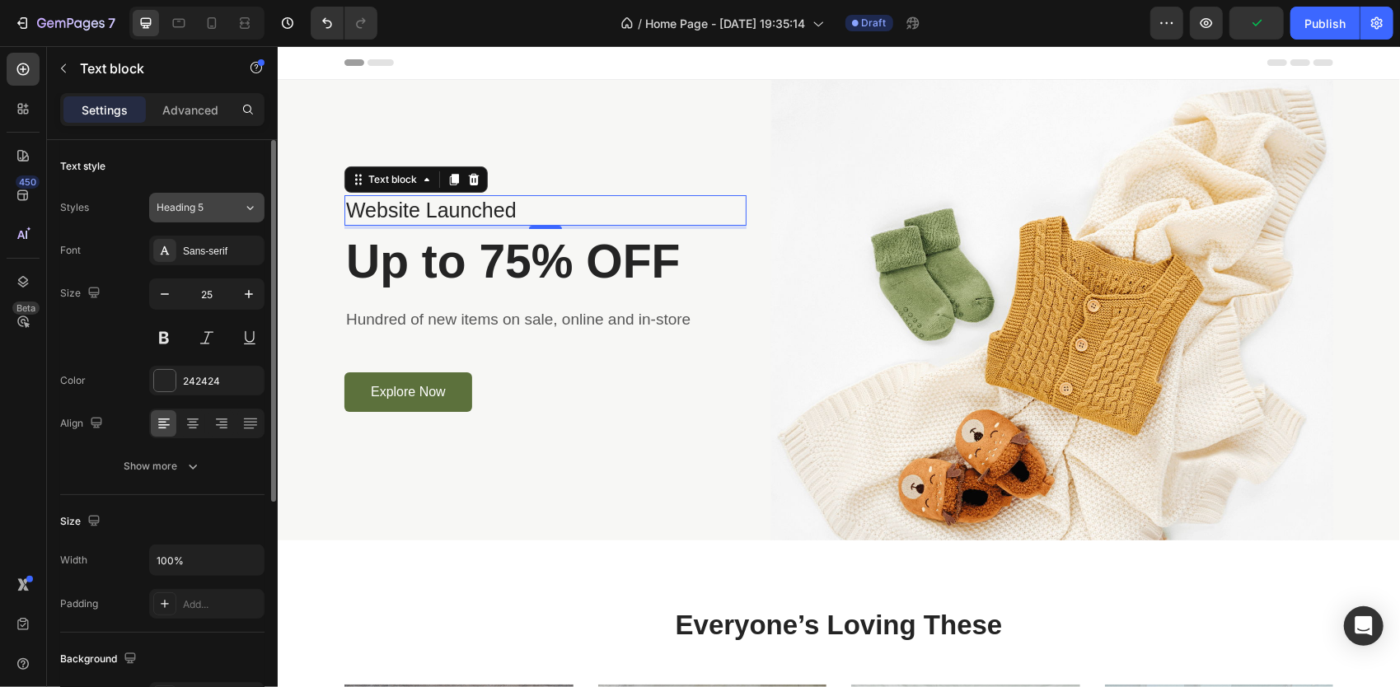
click at [200, 208] on span "Heading 5" at bounding box center [180, 207] width 47 height 15
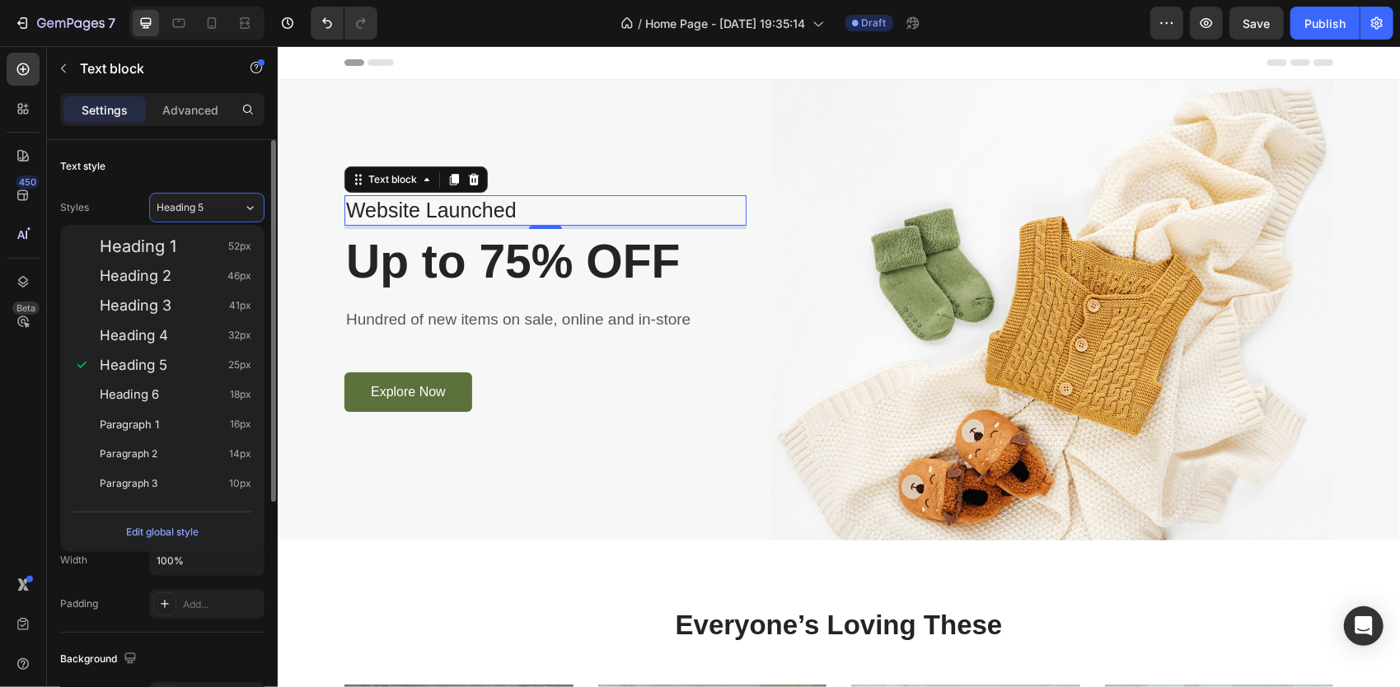
click at [211, 171] on div "Text style" at bounding box center [162, 166] width 204 height 26
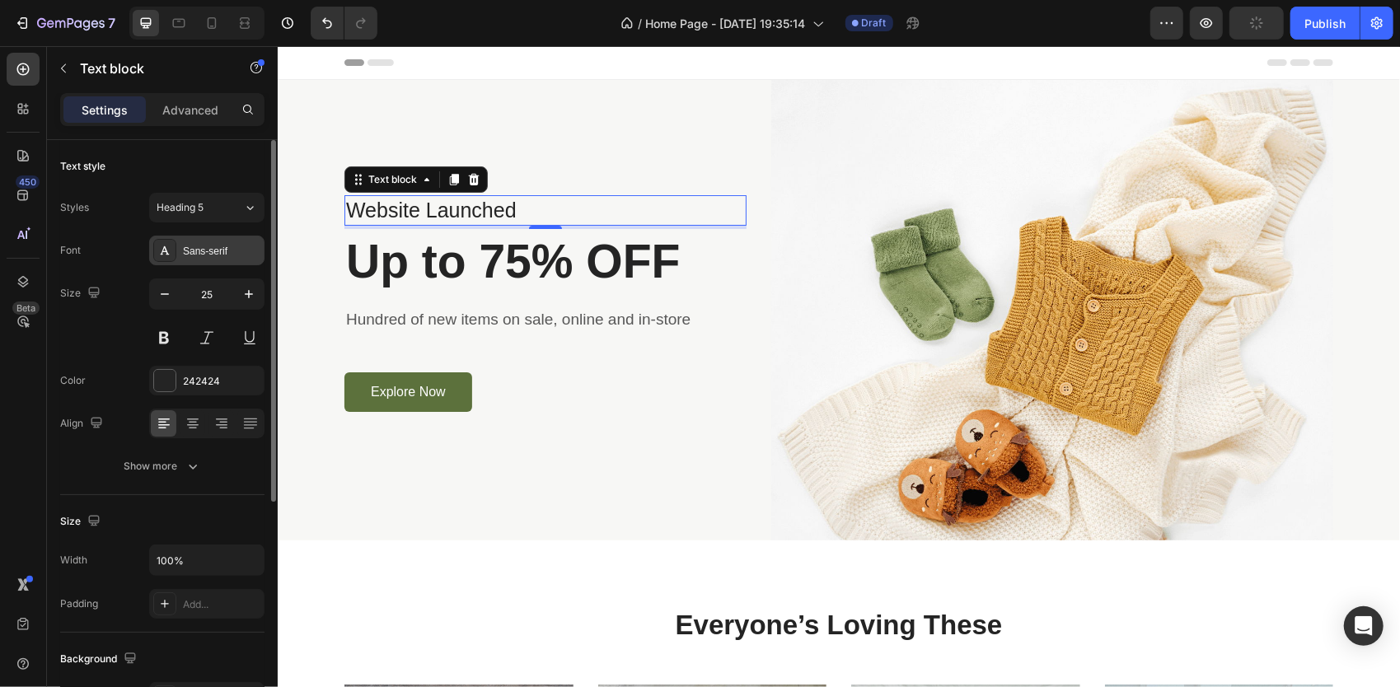
click at [213, 261] on div "Sans-serif" at bounding box center [206, 251] width 115 height 30
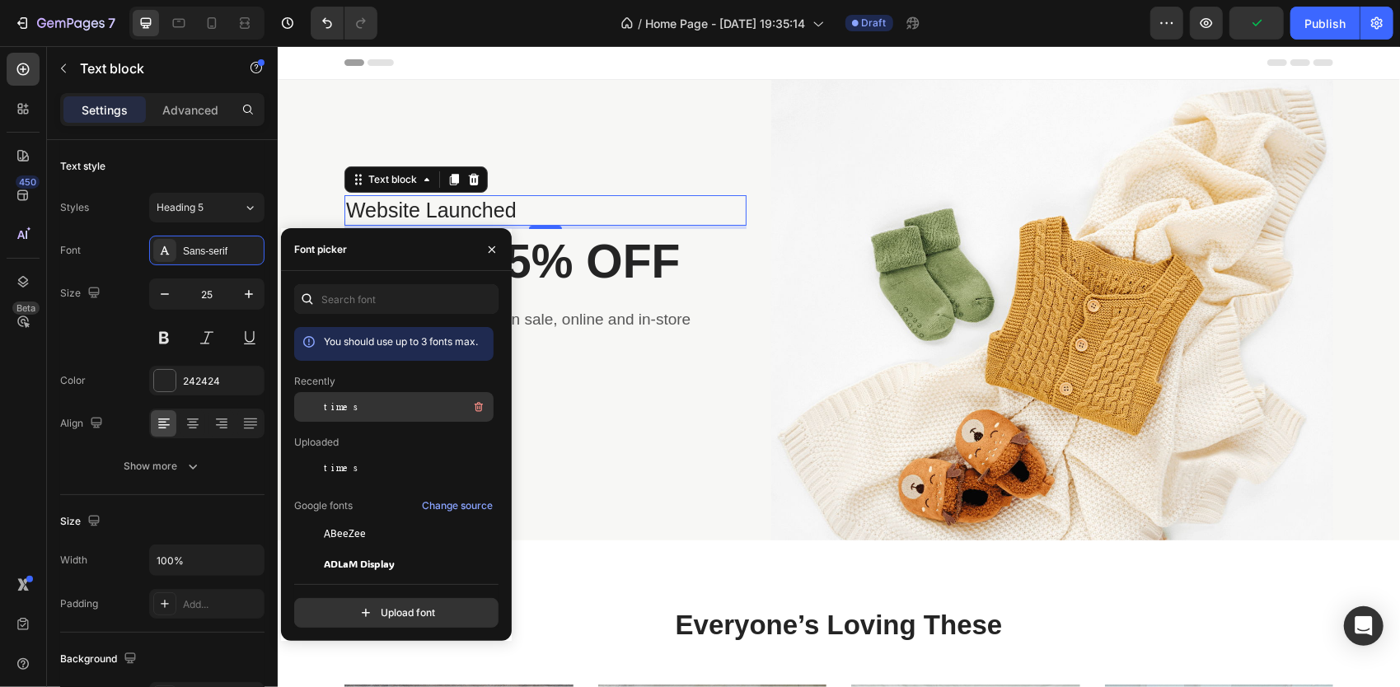
click at [377, 519] on div "times" at bounding box center [393, 534] width 199 height 30
click at [617, 268] on p "Up to 75% OFF" at bounding box center [544, 260] width 399 height 61
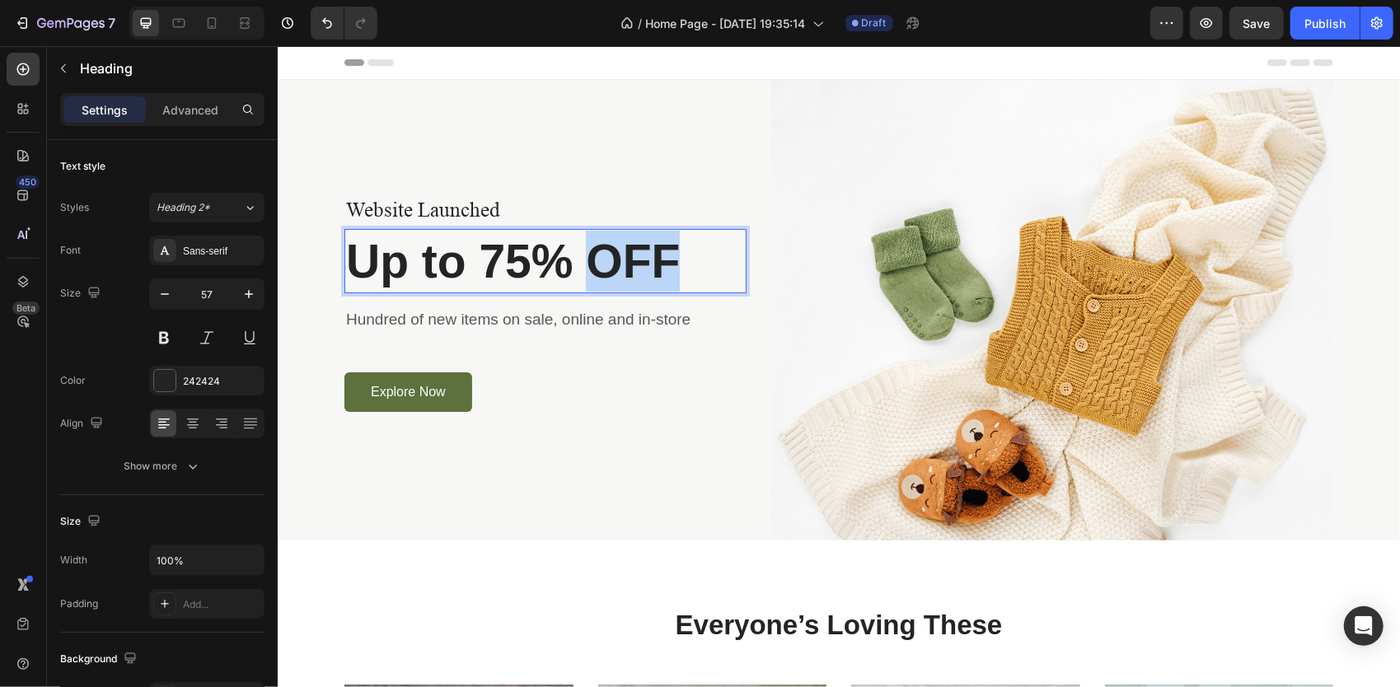
click at [617, 268] on p "Up to 75% OFF" at bounding box center [544, 260] width 399 height 61
click at [418, 287] on p "Up to 75% OFF" at bounding box center [544, 260] width 399 height 61
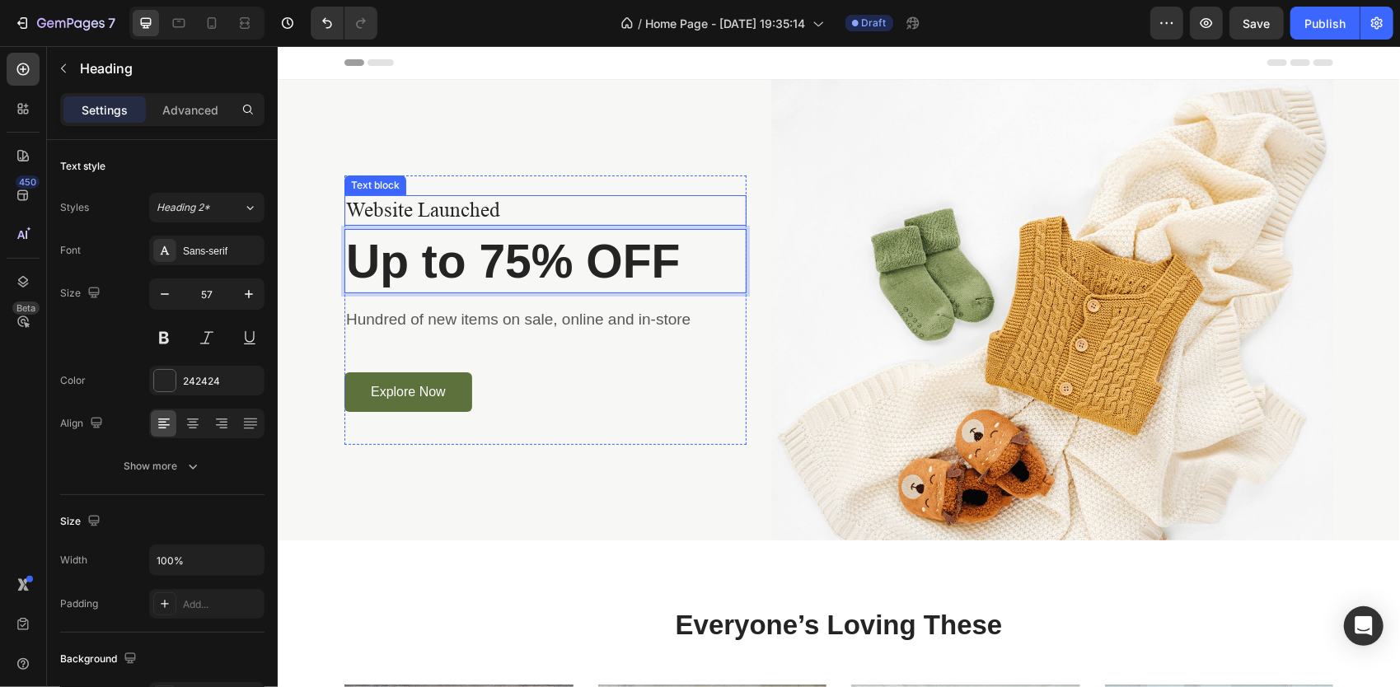
click at [466, 212] on p "Website Launched" at bounding box center [544, 209] width 399 height 27
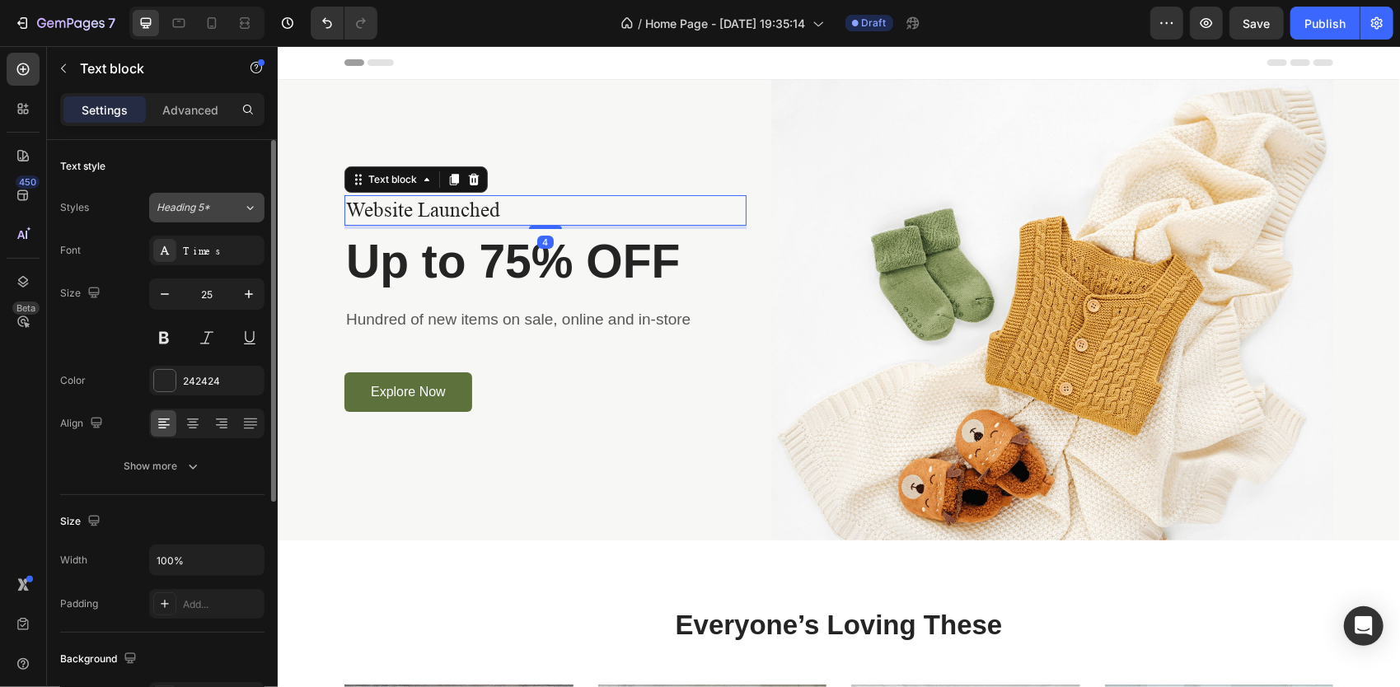
click at [206, 208] on span "Heading 5*" at bounding box center [184, 207] width 54 height 15
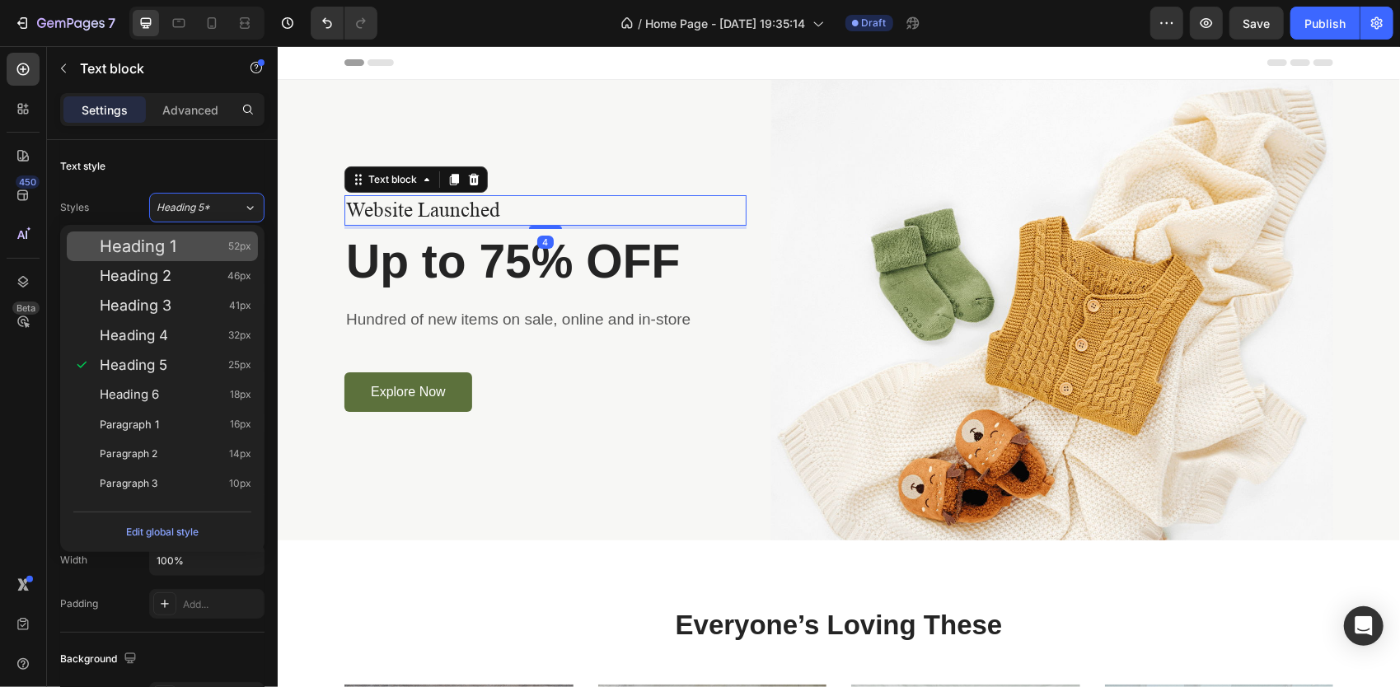
click at [185, 257] on div "Heading 1 52px" at bounding box center [162, 246] width 191 height 30
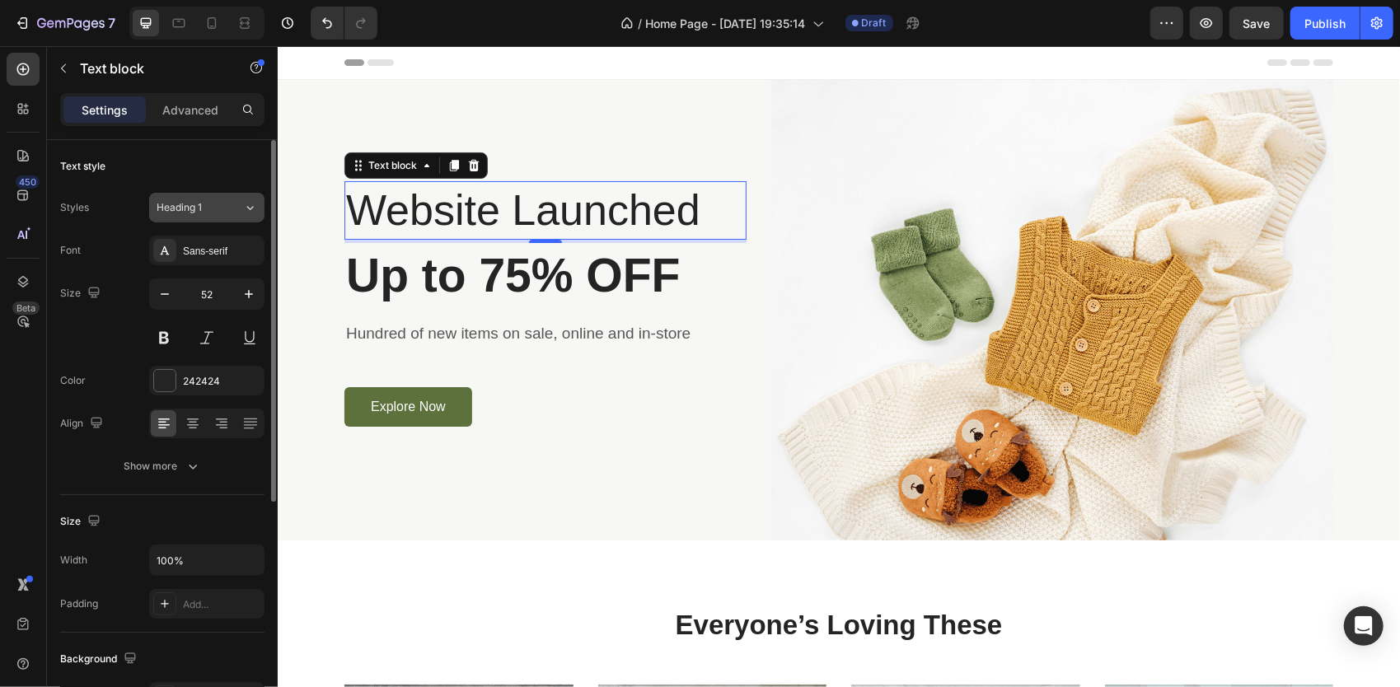
click at [205, 211] on div "Heading 1" at bounding box center [190, 207] width 67 height 15
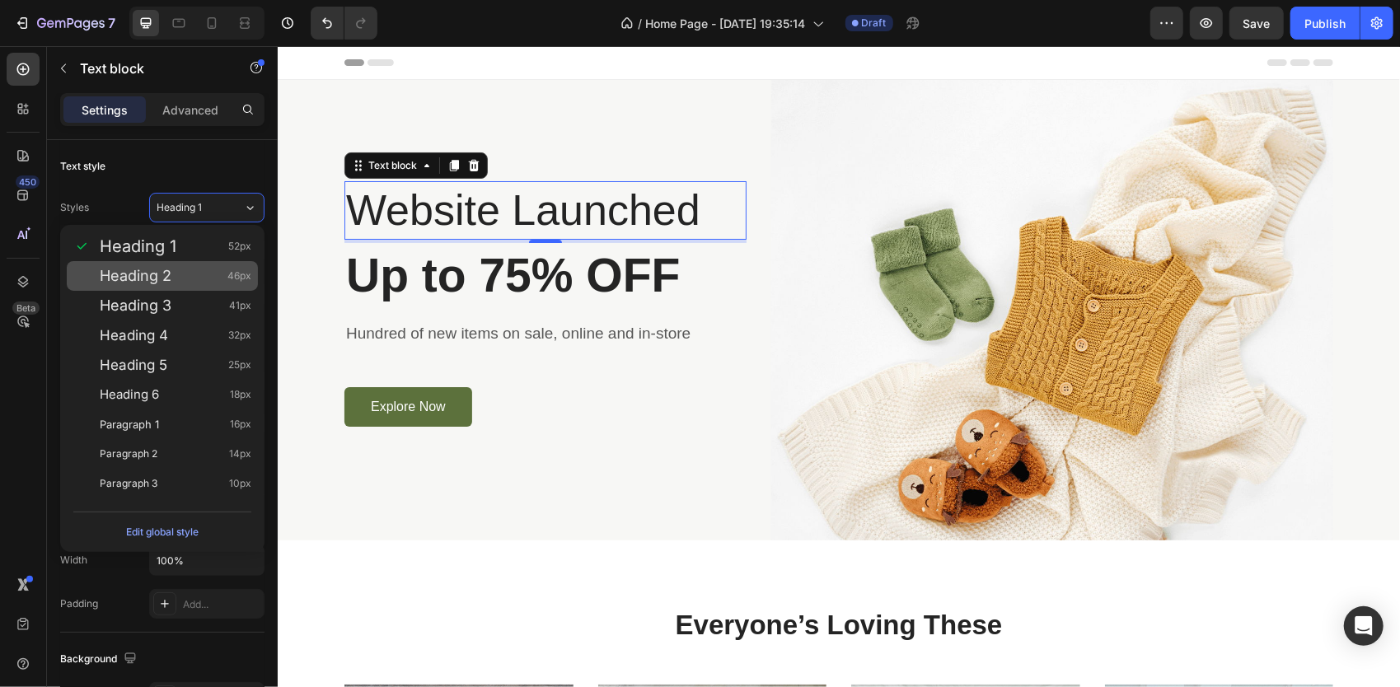
click at [191, 269] on div "Heading 2 46px" at bounding box center [176, 276] width 152 height 16
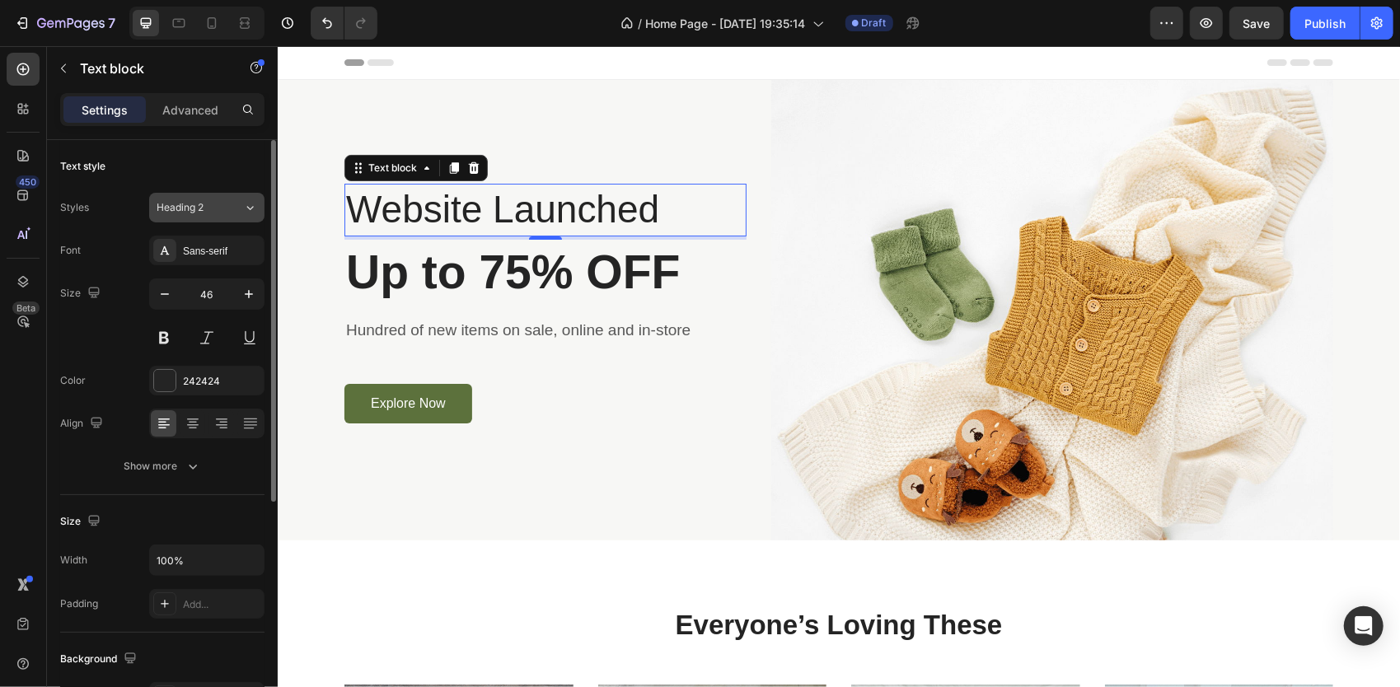
click at [227, 206] on div "Heading 2" at bounding box center [200, 207] width 87 height 15
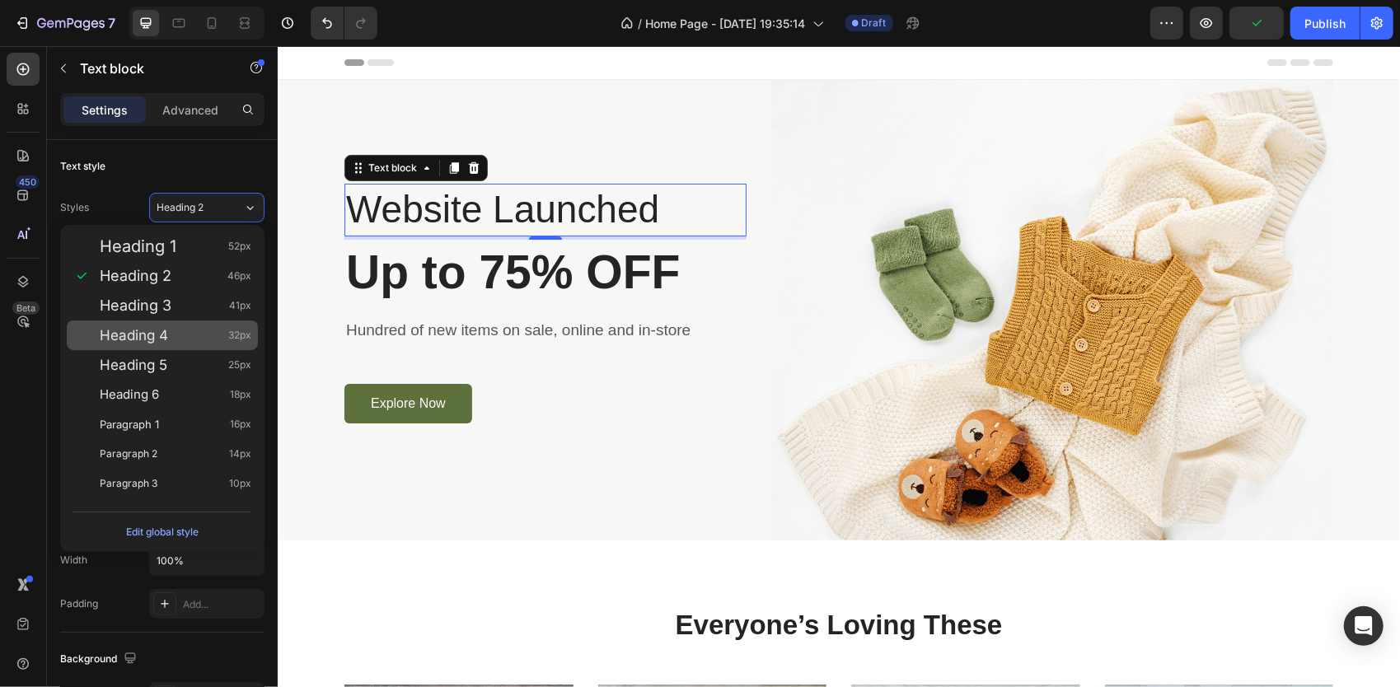
click at [216, 325] on div "Heading 4 32px" at bounding box center [162, 335] width 191 height 30
type input "32"
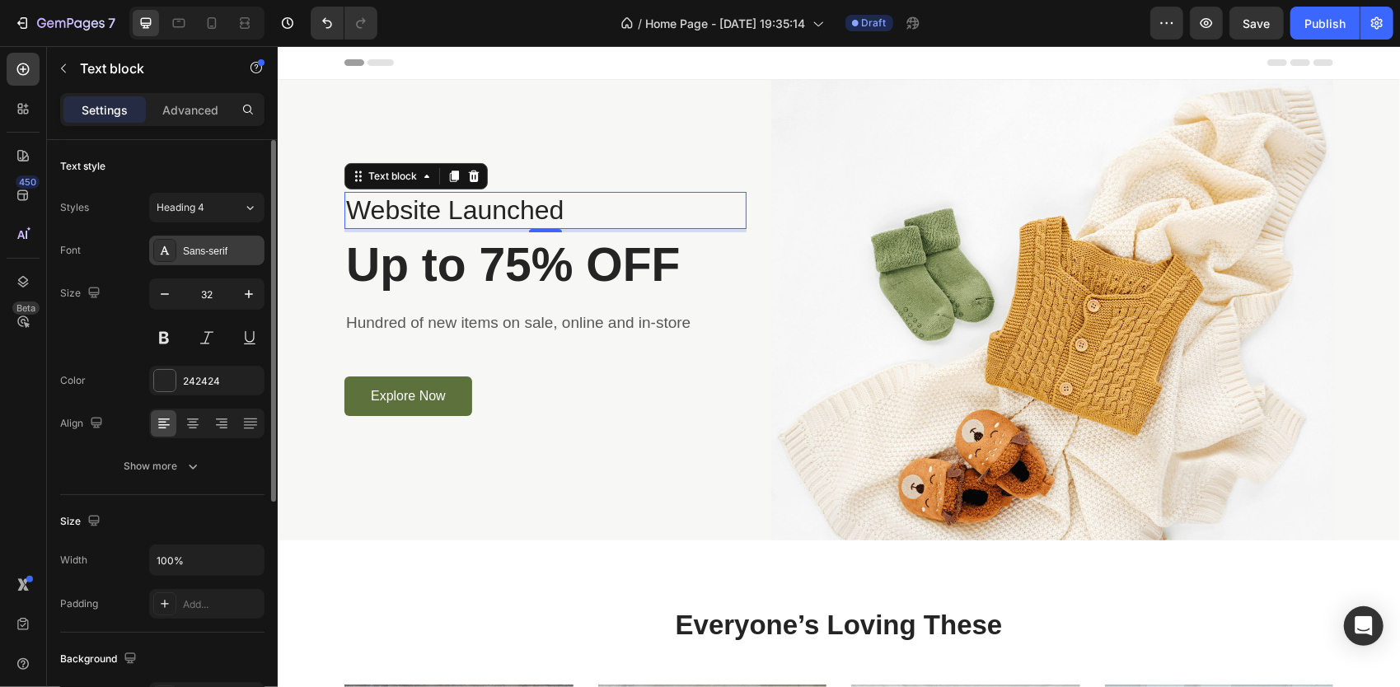
click at [211, 255] on div "Sans-serif" at bounding box center [221, 251] width 77 height 15
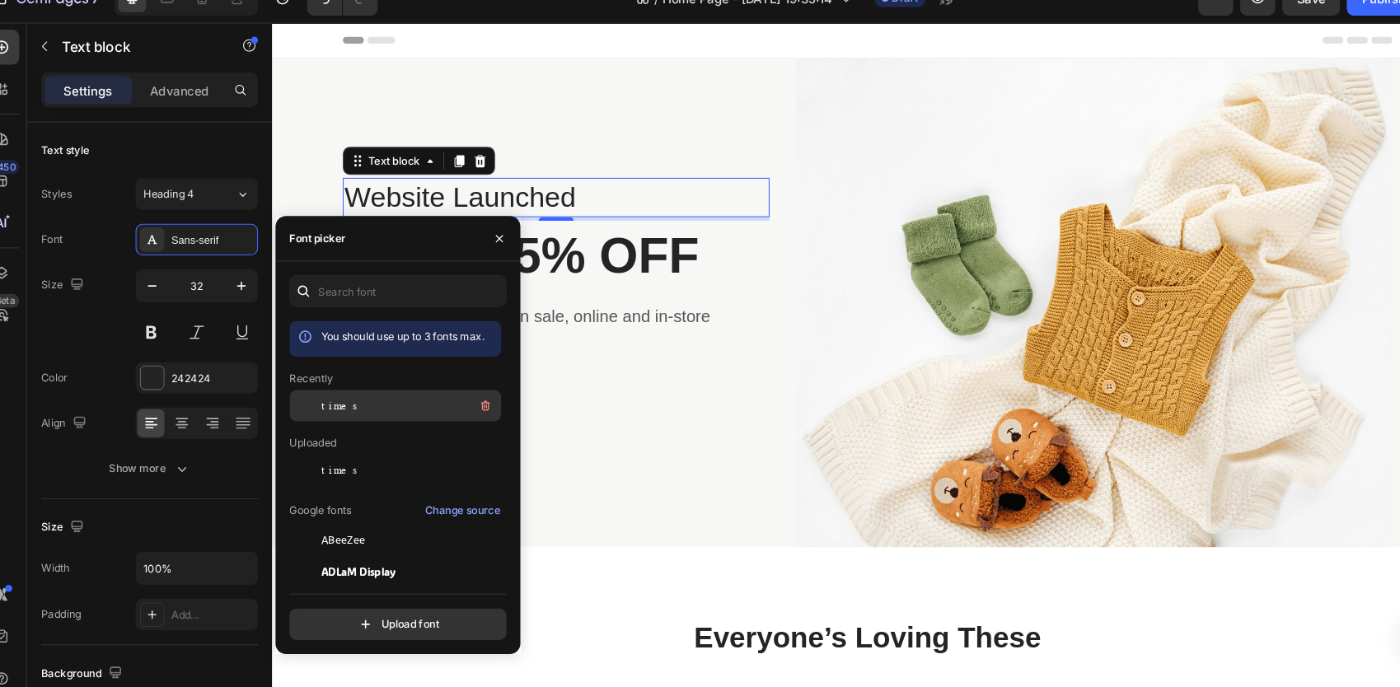
click at [381, 408] on div "times" at bounding box center [407, 407] width 166 height 20
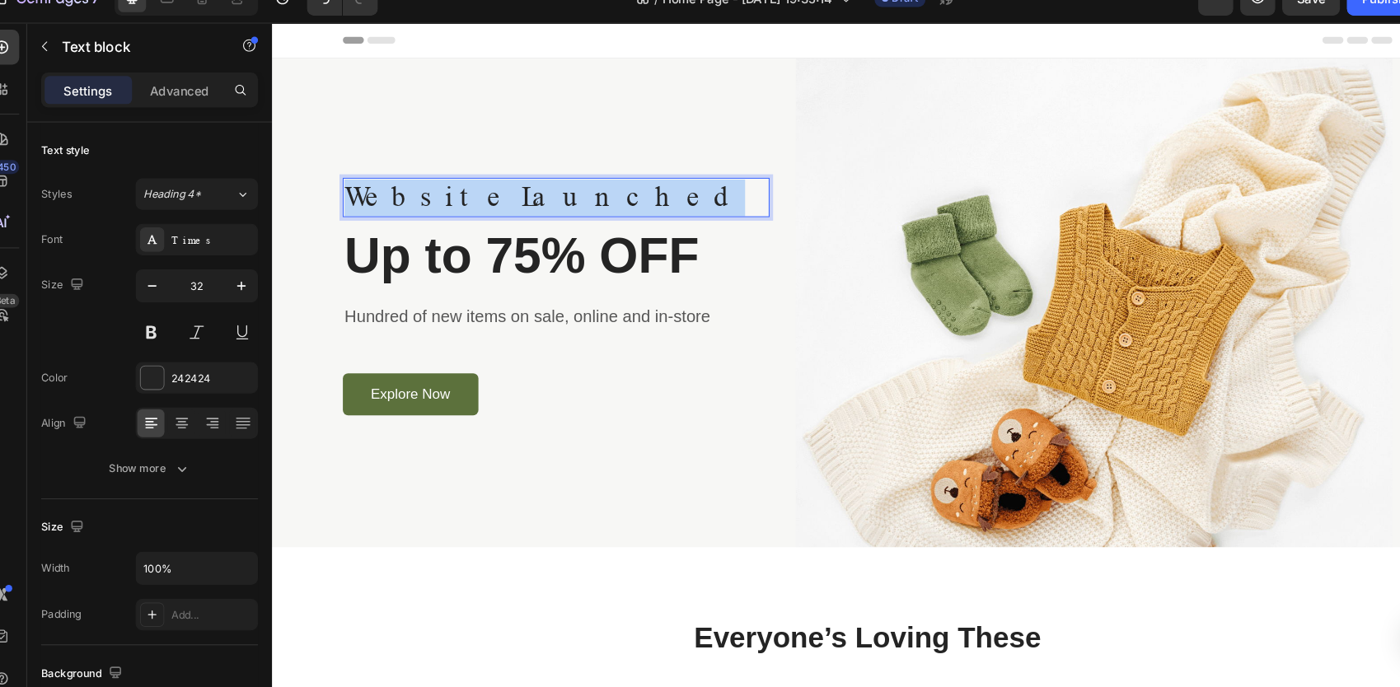
drag, startPoint x: 563, startPoint y: 183, endPoint x: 334, endPoint y: 193, distance: 230.1
click at [340, 193] on p "Website Launched" at bounding box center [539, 187] width 399 height 35
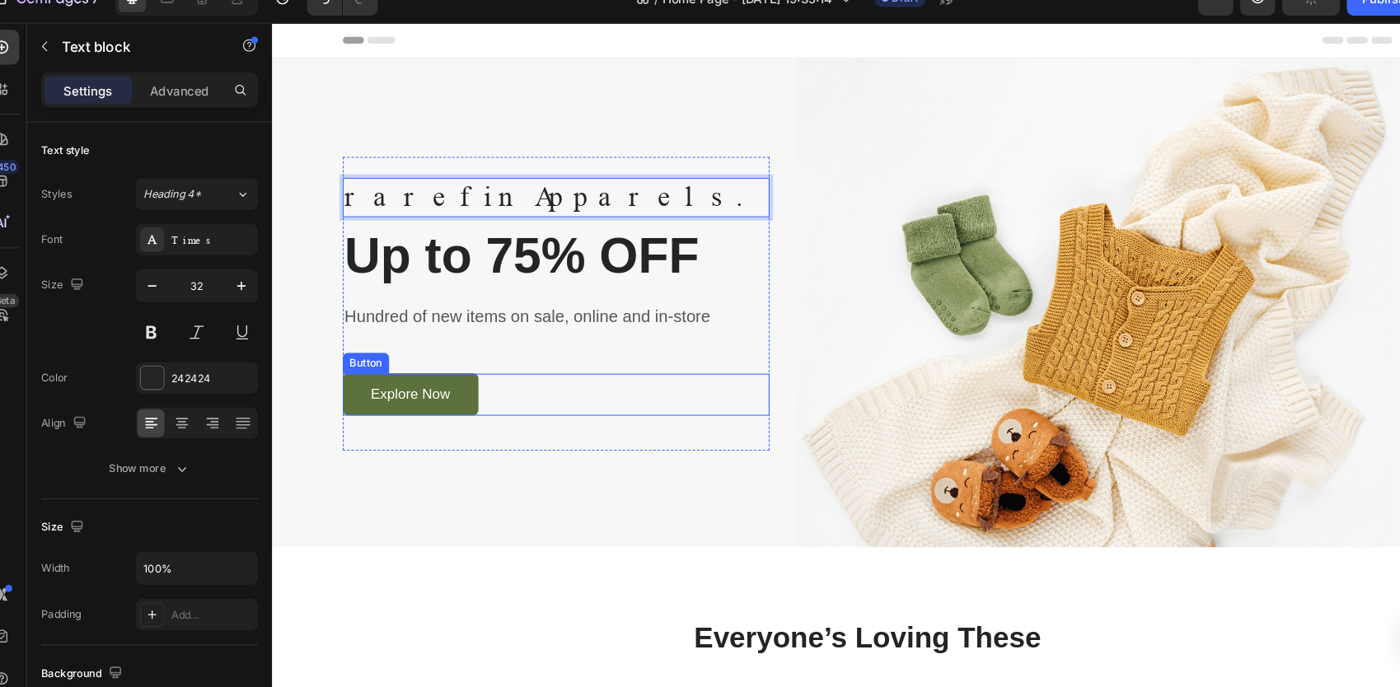
click at [564, 373] on div "Explore Now Button" at bounding box center [540, 373] width 402 height 40
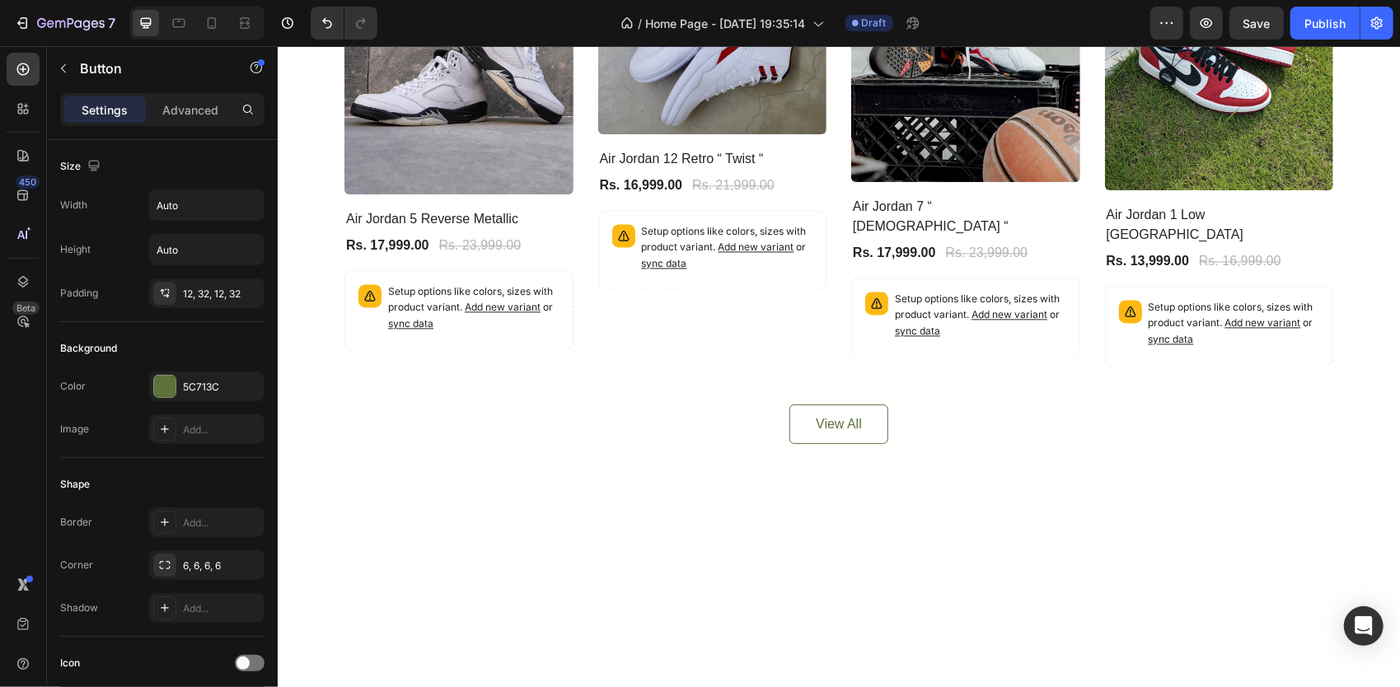
scroll to position [1877, 0]
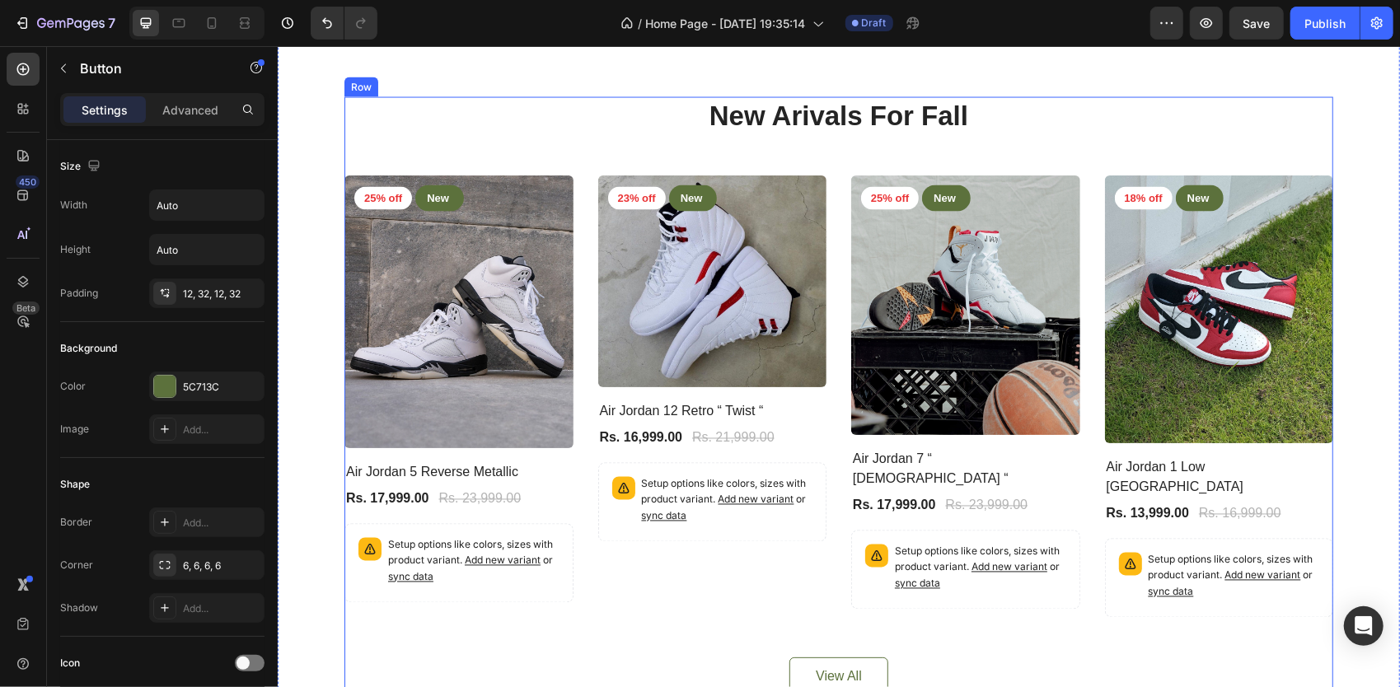
click at [535, 133] on p "New Arivals For Fall" at bounding box center [837, 115] width 985 height 35
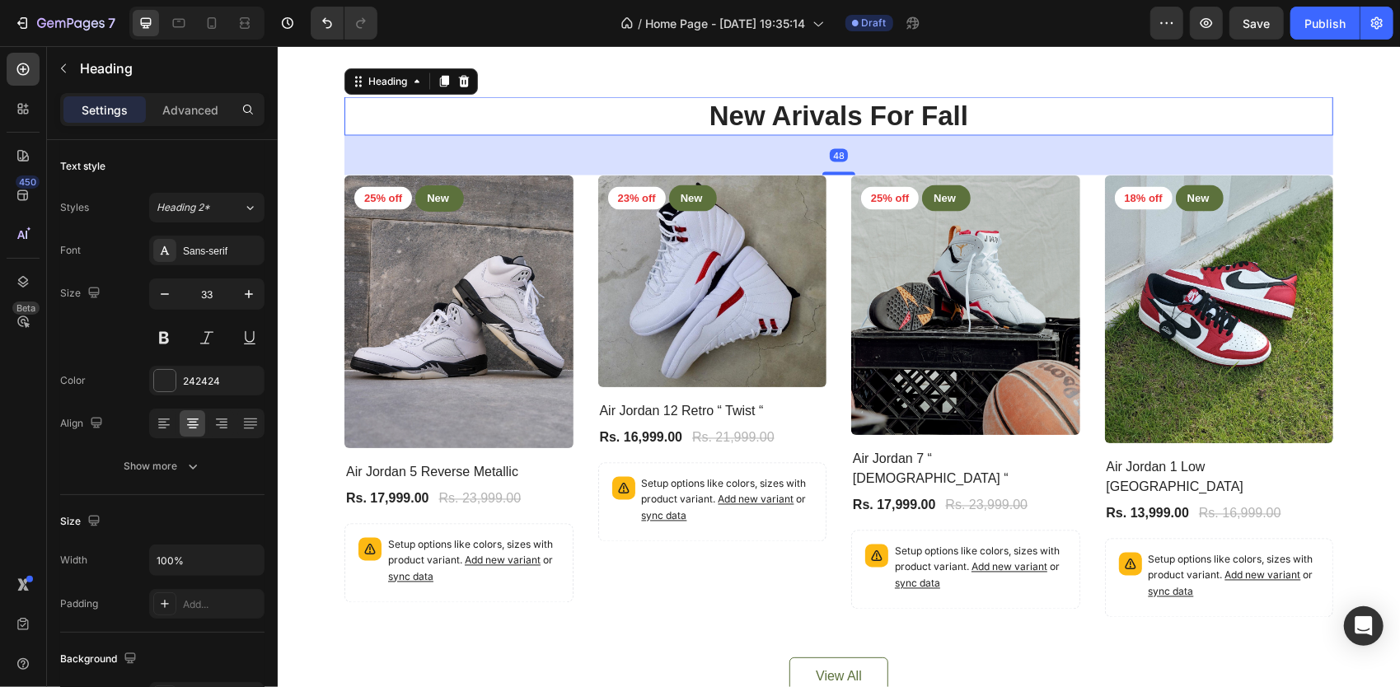
click at [539, 175] on div "48" at bounding box center [838, 155] width 989 height 40
click at [587, 380] on div "25% off Product Badge New Text block Row Row Product Images Row Air Jordan 5 Re…" at bounding box center [838, 396] width 989 height 442
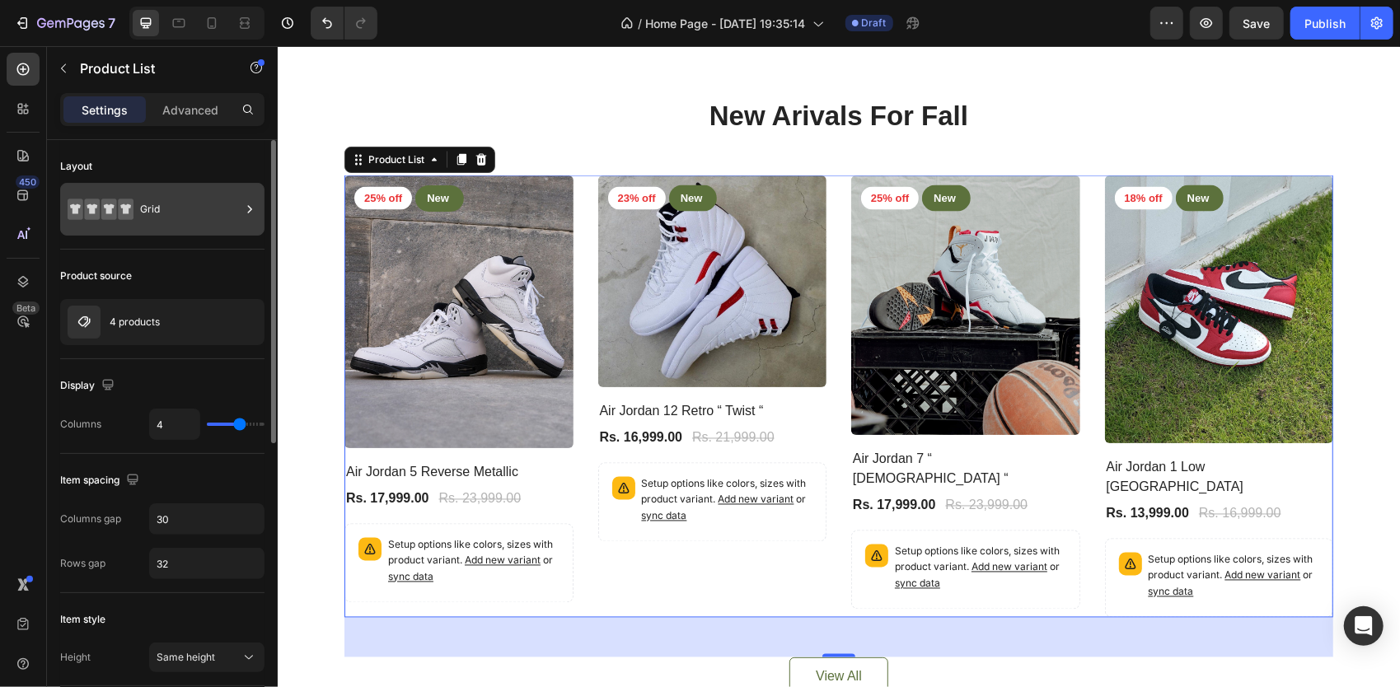
click at [197, 216] on div "Grid" at bounding box center [190, 209] width 101 height 38
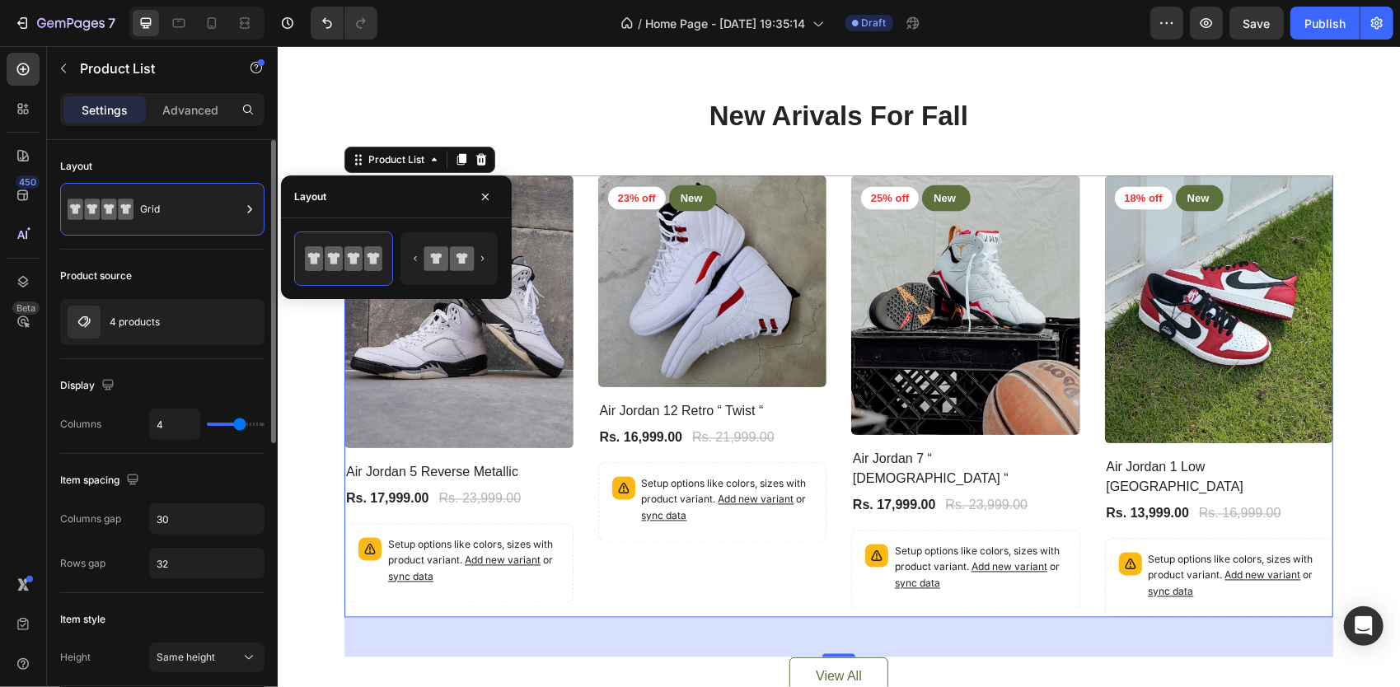
click at [193, 157] on div "Layout" at bounding box center [162, 166] width 204 height 26
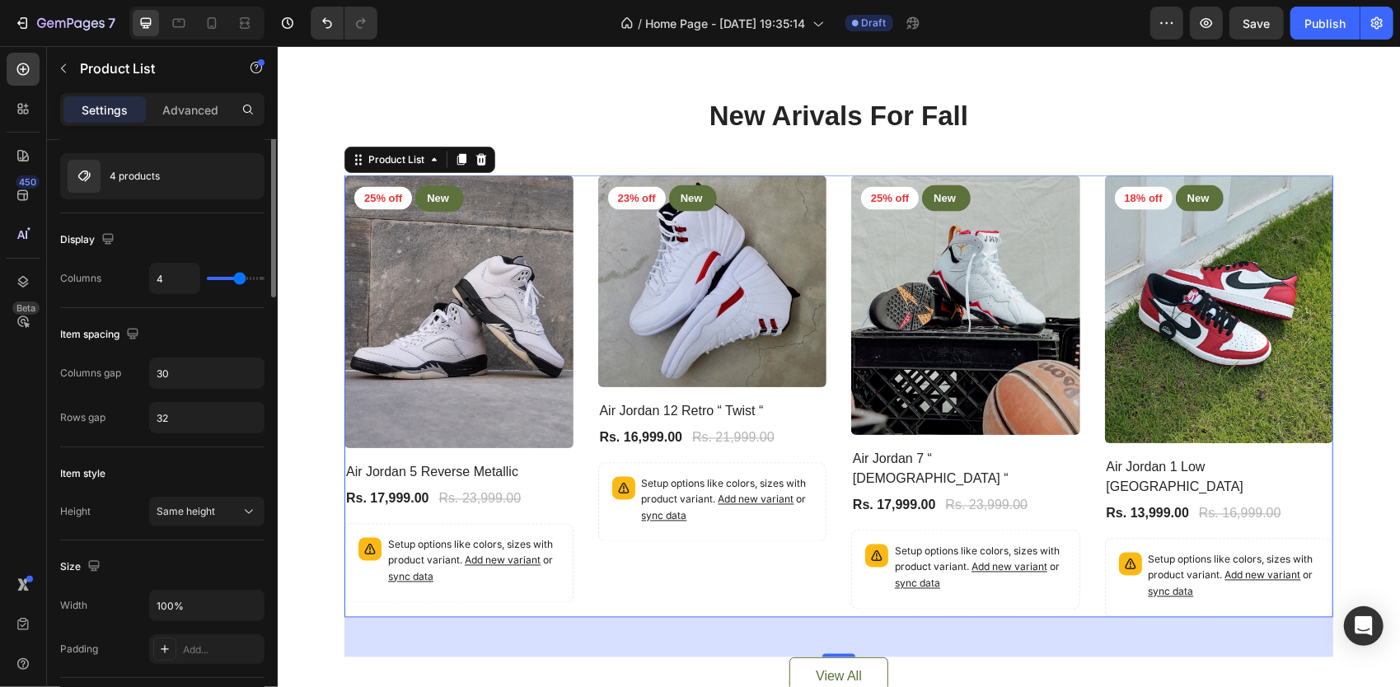
scroll to position [0, 0]
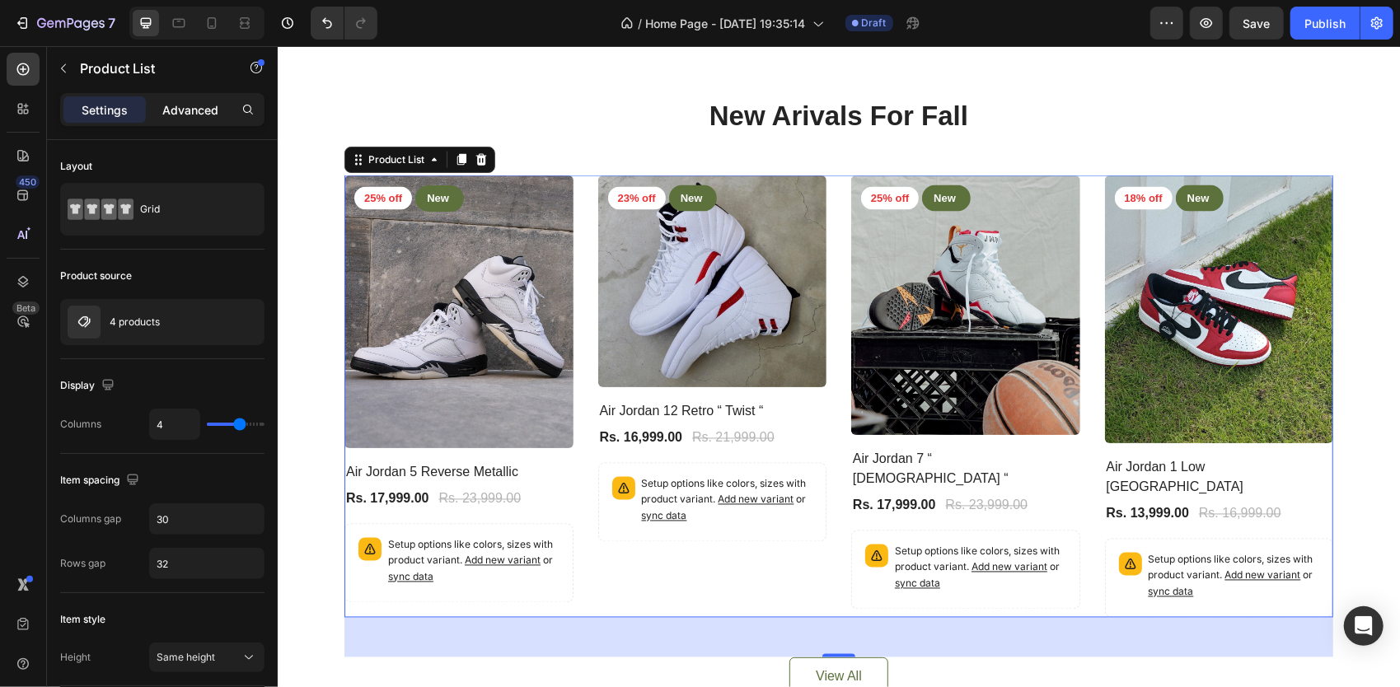
click at [189, 108] on p "Advanced" at bounding box center [190, 109] width 56 height 17
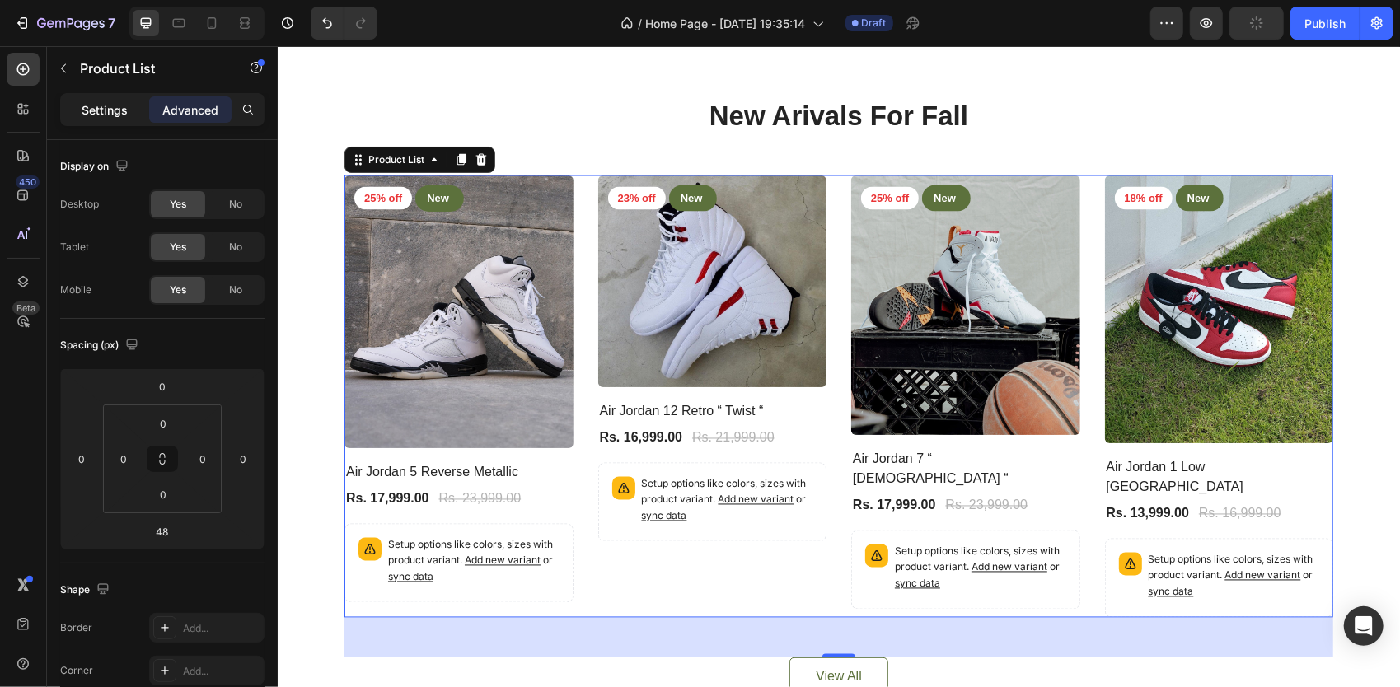
click at [82, 112] on p "Settings" at bounding box center [105, 109] width 46 height 17
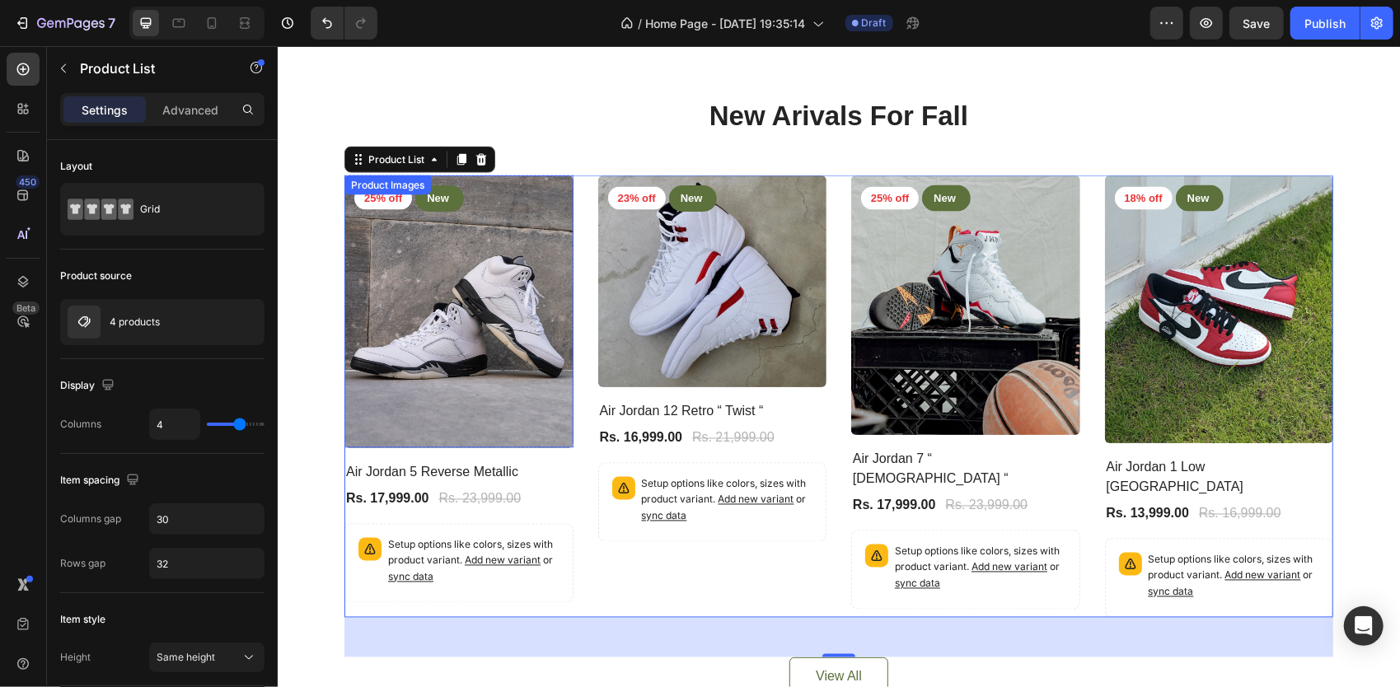
click at [456, 347] on img at bounding box center [458, 311] width 229 height 273
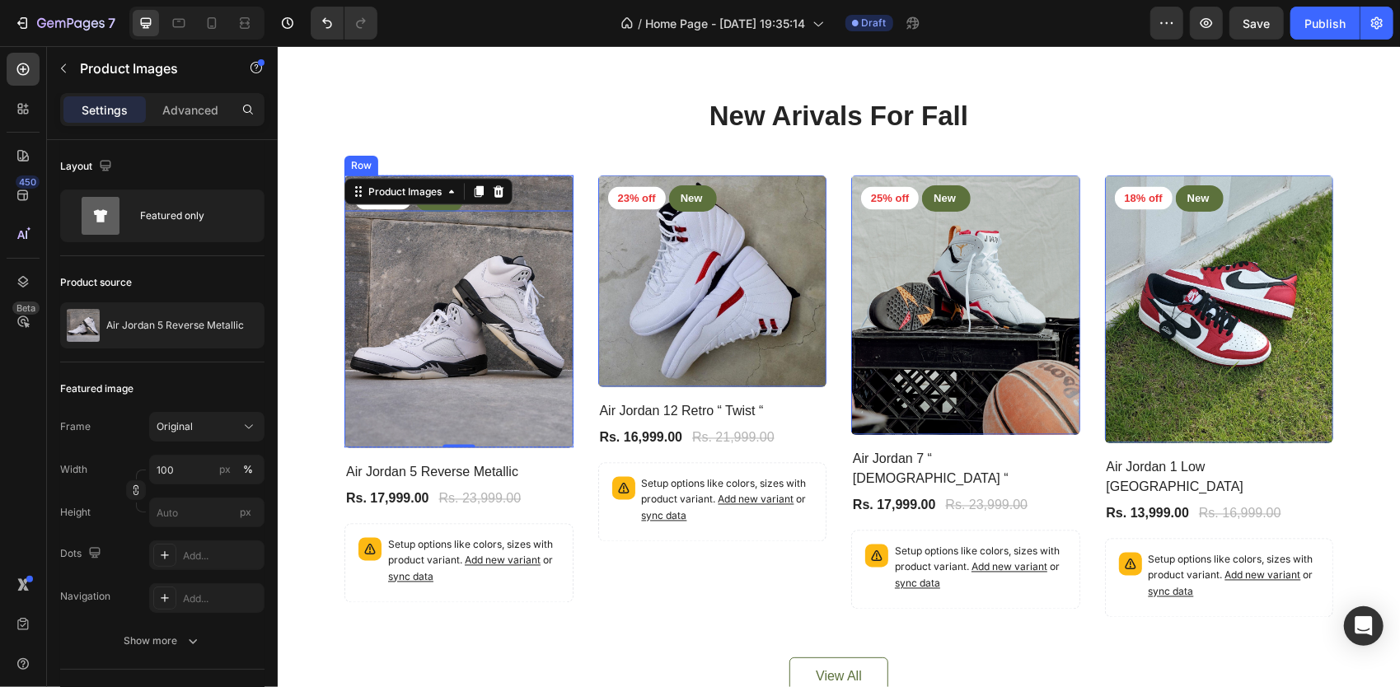
click at [544, 211] on div "25% off Product Badge New Text block Row Row" at bounding box center [458, 193] width 229 height 36
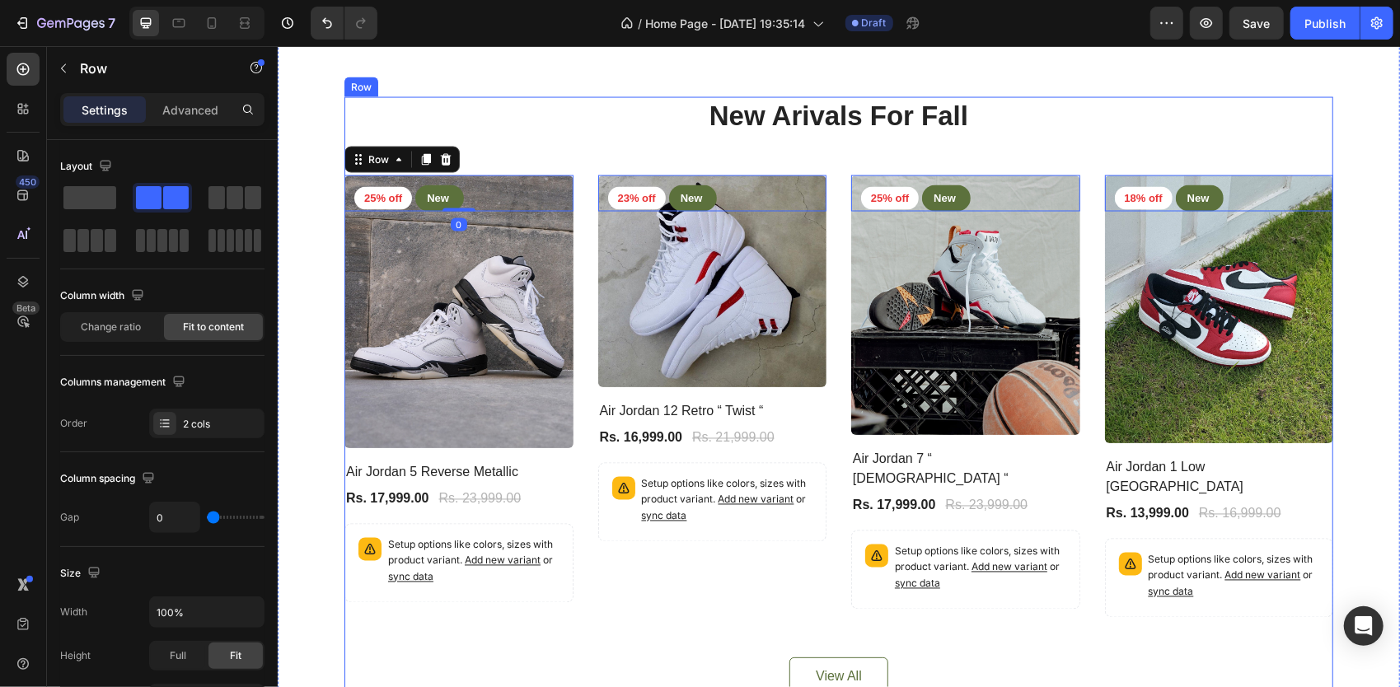
click at [514, 215] on div "New Arivals For Fall Heading 25% off Product Badge New Text block Row Row 0 Pro…" at bounding box center [838, 396] width 989 height 600
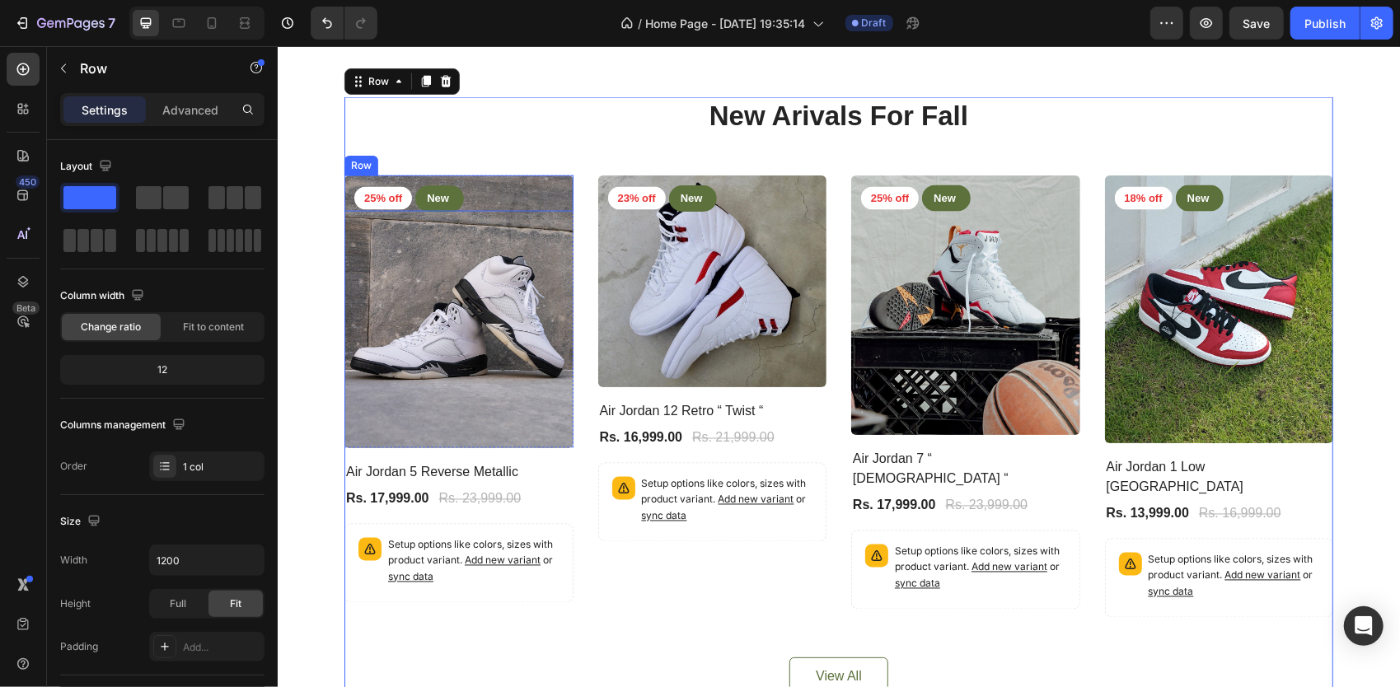
click at [495, 211] on div "25% off Product Badge New Text block Row Row" at bounding box center [458, 193] width 229 height 36
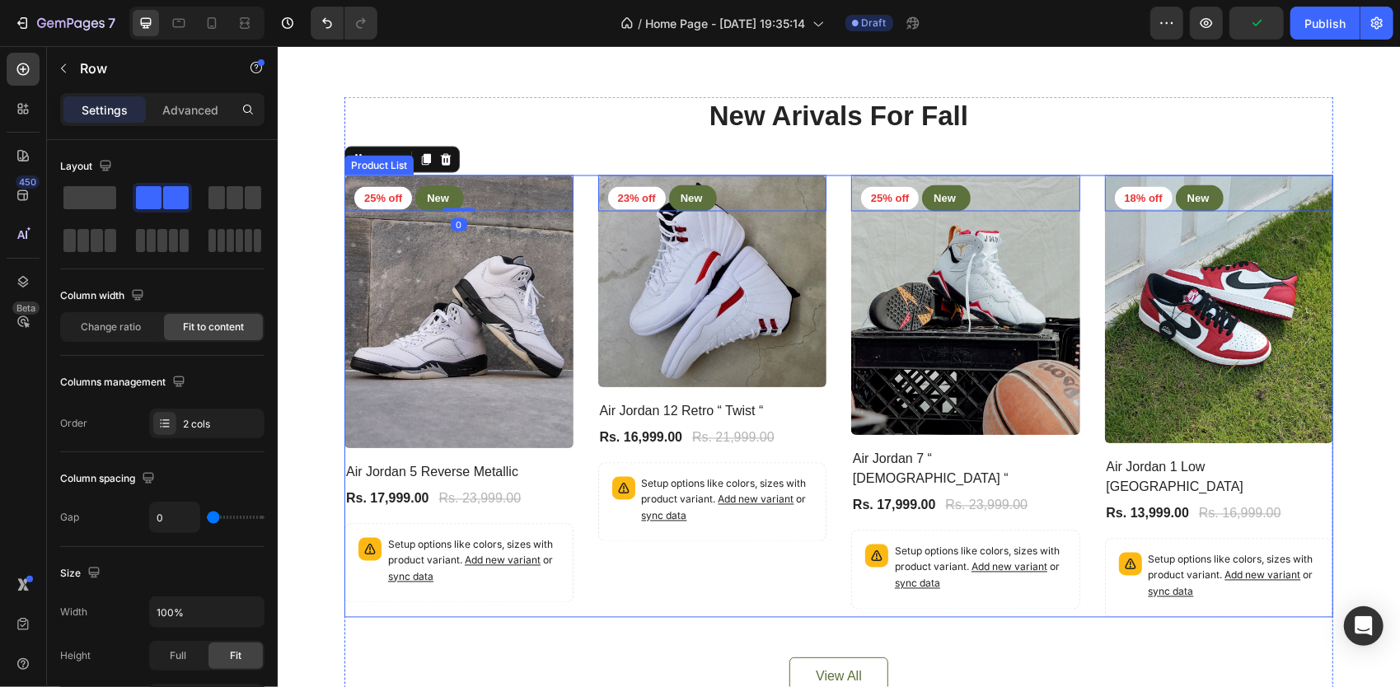
click at [578, 241] on div "25% off Product Badge New Text block Row Row 0 Product Images Row Air Jordan 5 …" at bounding box center [838, 396] width 989 height 442
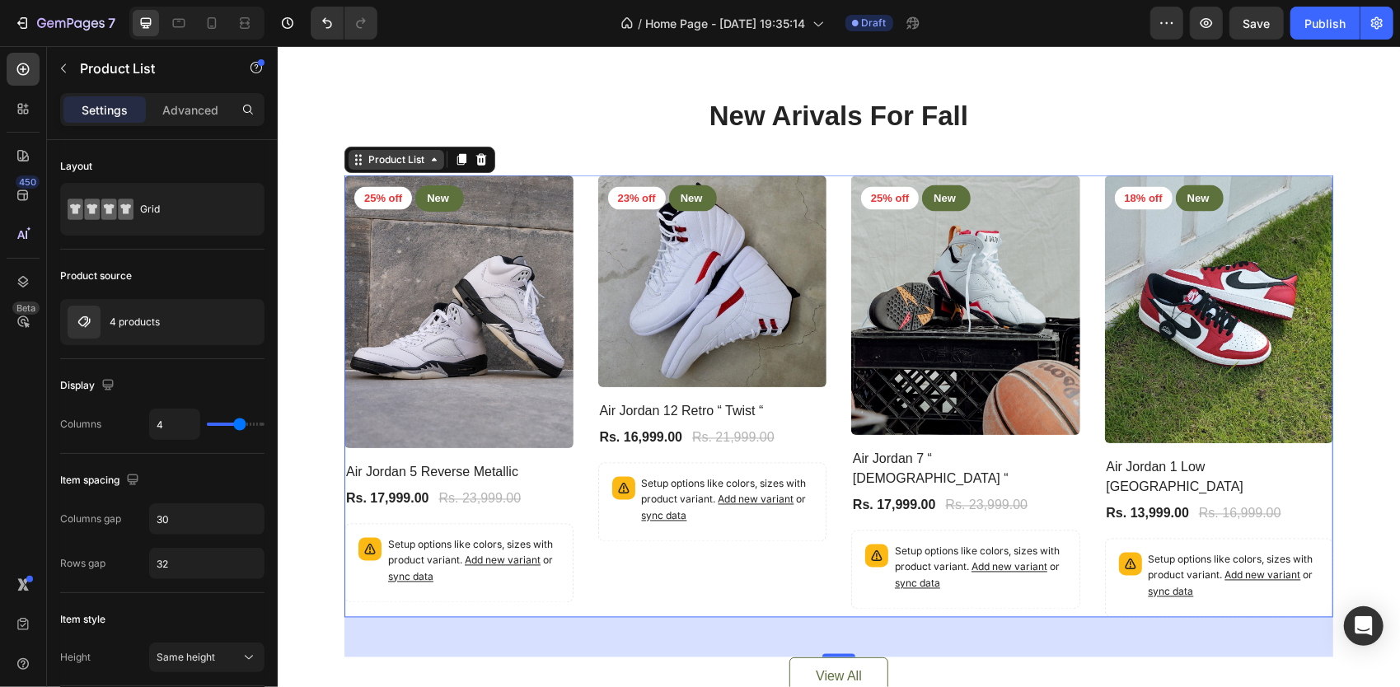
click at [409, 166] on div "Product List" at bounding box center [395, 159] width 63 height 15
click at [418, 166] on div "Product List" at bounding box center [395, 159] width 63 height 15
click at [573, 211] on div "23% off Product Badge New Text block Row Row" at bounding box center [458, 193] width 229 height 36
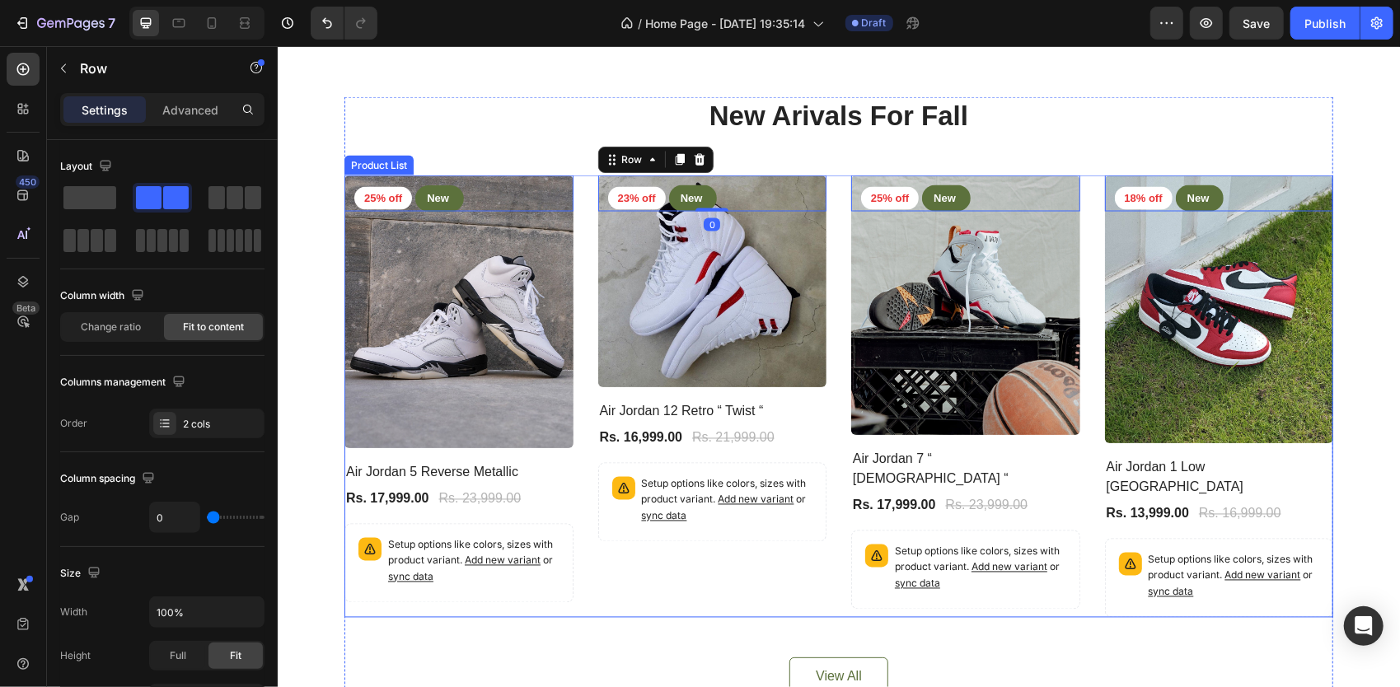
click at [567, 238] on div "25% off Product Badge New Text block Row Row 0 Product Images Row Air Jordan 5 …" at bounding box center [838, 396] width 989 height 442
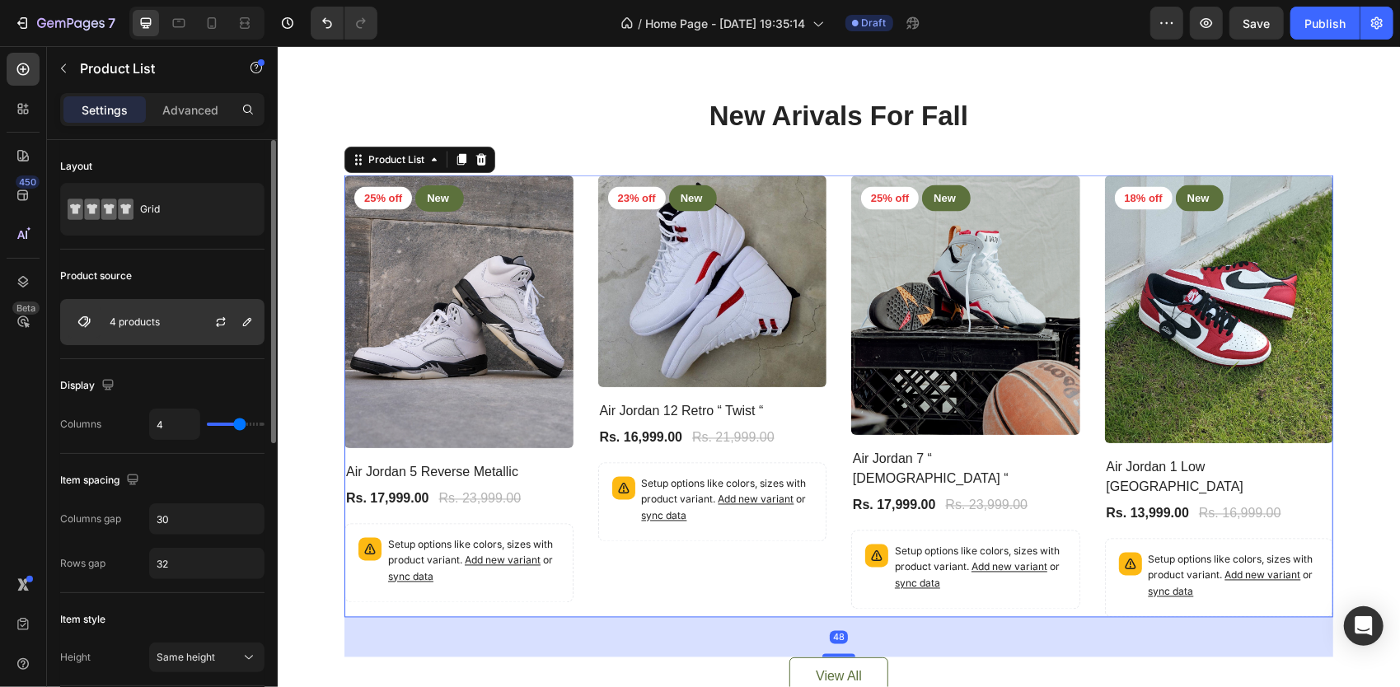
click at [152, 332] on div "4 products" at bounding box center [162, 322] width 204 height 46
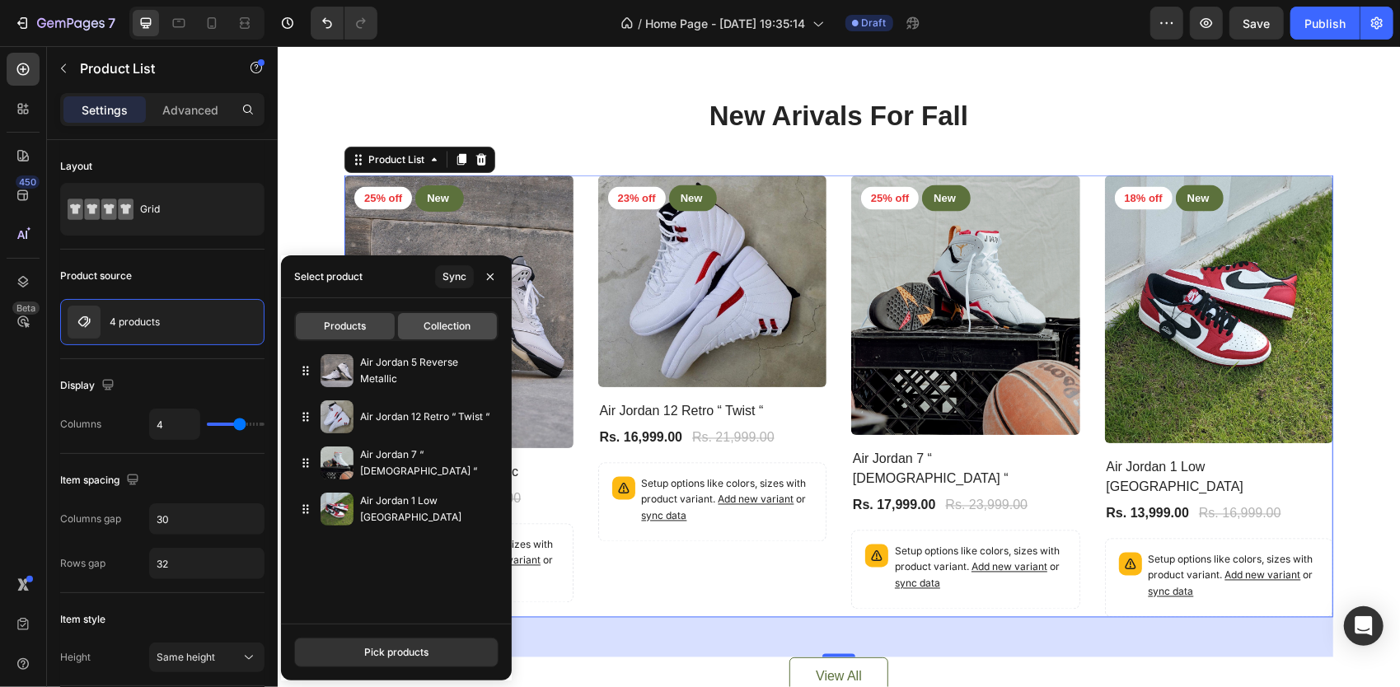
click at [421, 315] on div "Collection" at bounding box center [447, 326] width 99 height 26
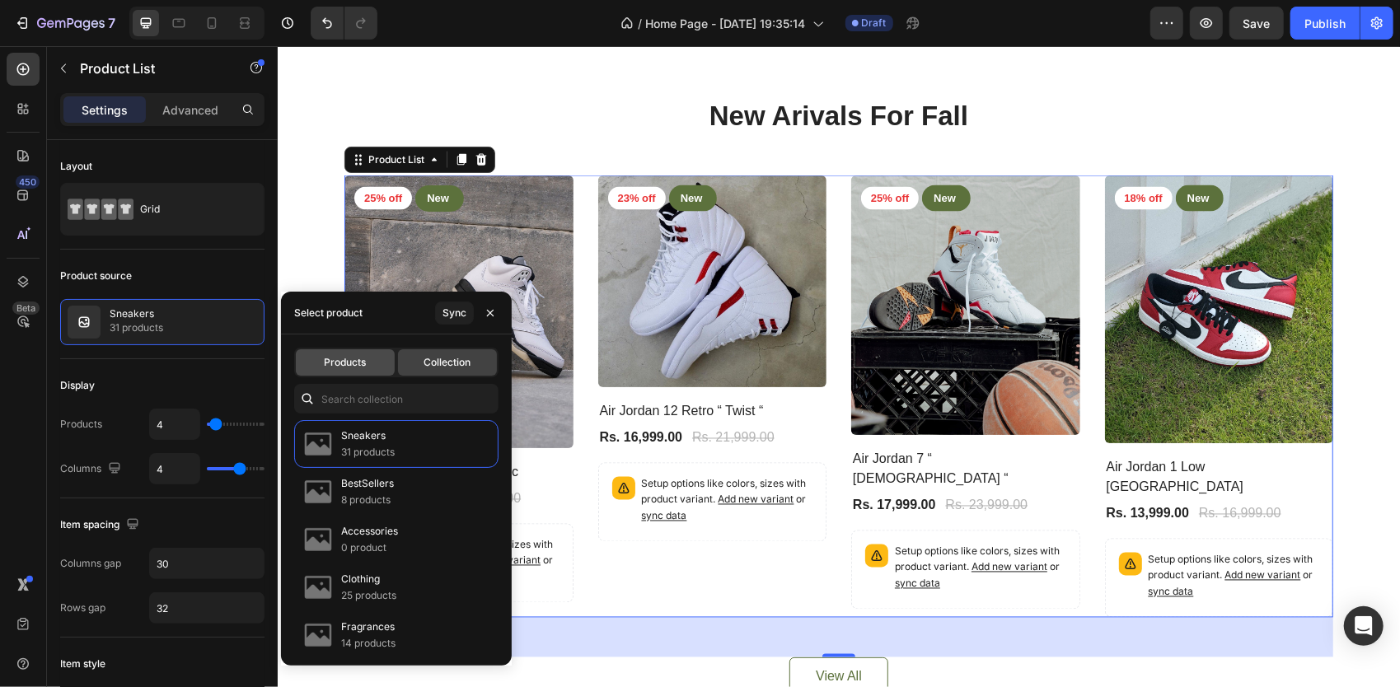
click at [354, 356] on span "Products" at bounding box center [346, 362] width 42 height 15
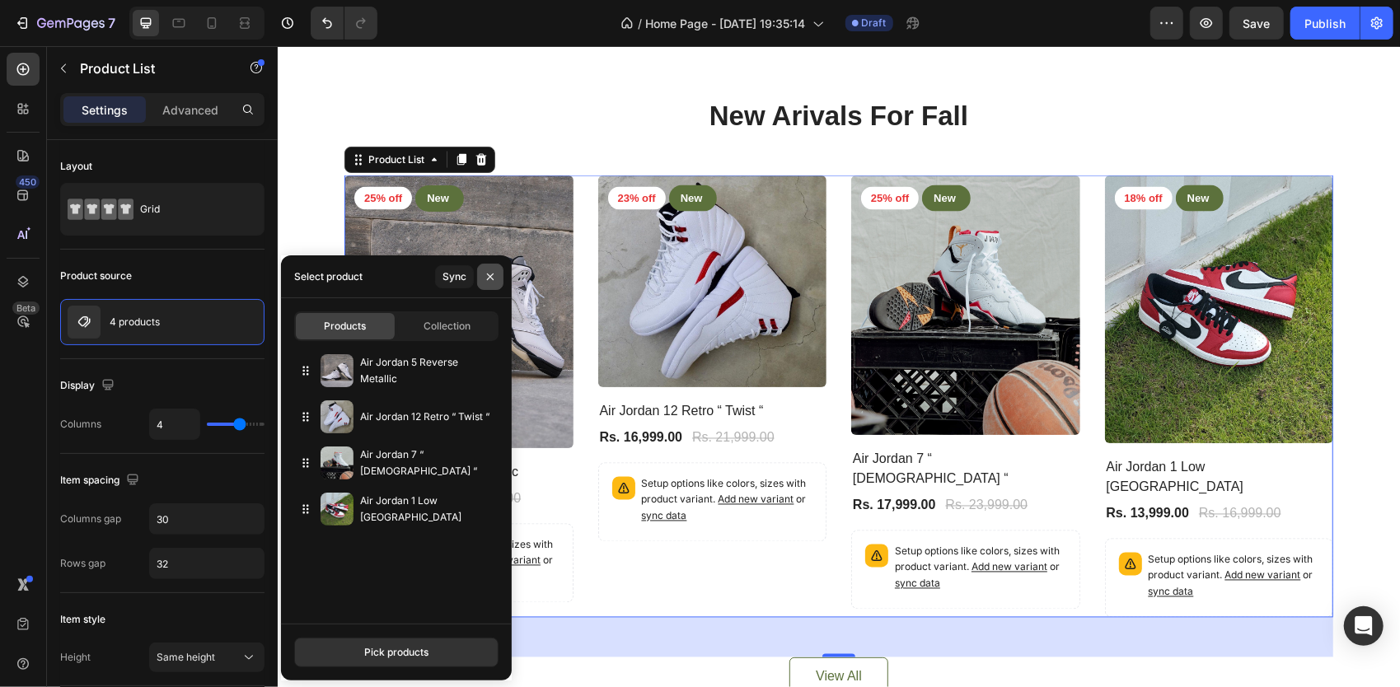
click at [484, 278] on icon "button" at bounding box center [490, 276] width 13 height 13
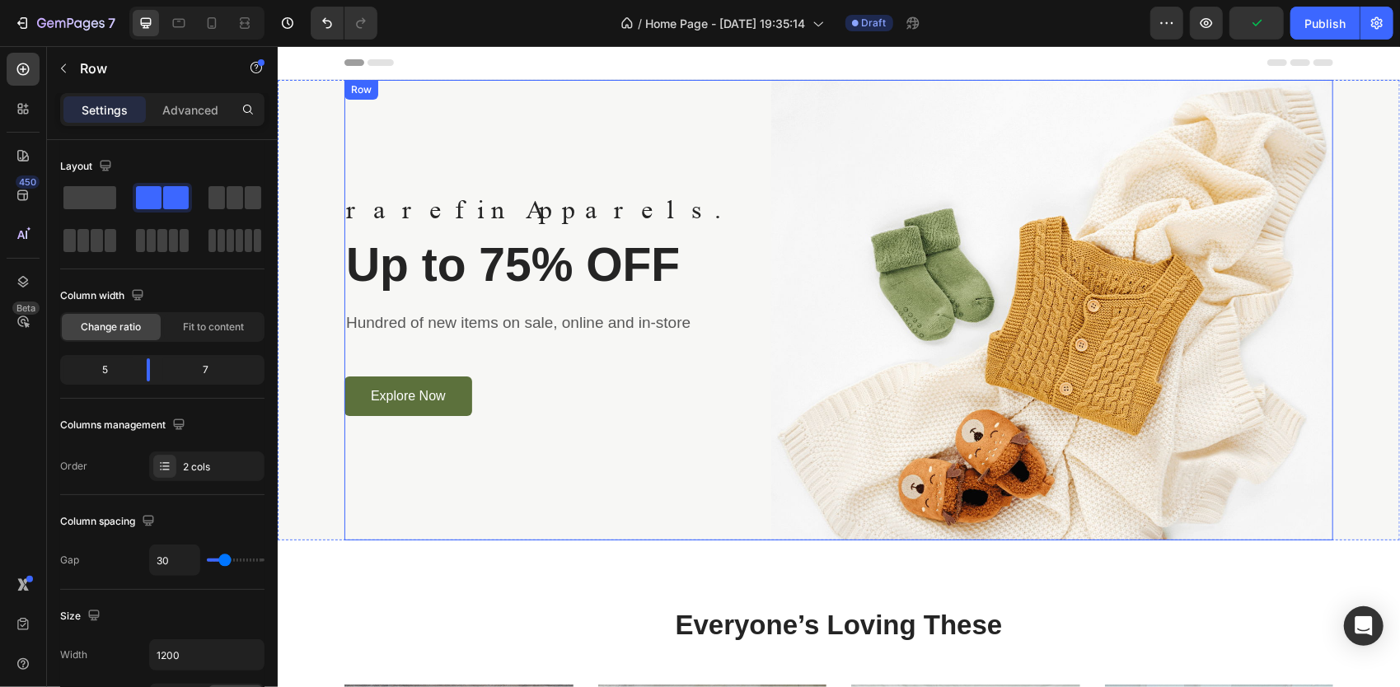
click at [670, 133] on div "rarefin Apparels. Text block Up to 75% OFF Heading Hundred of new items on sale…" at bounding box center [545, 309] width 402 height 461
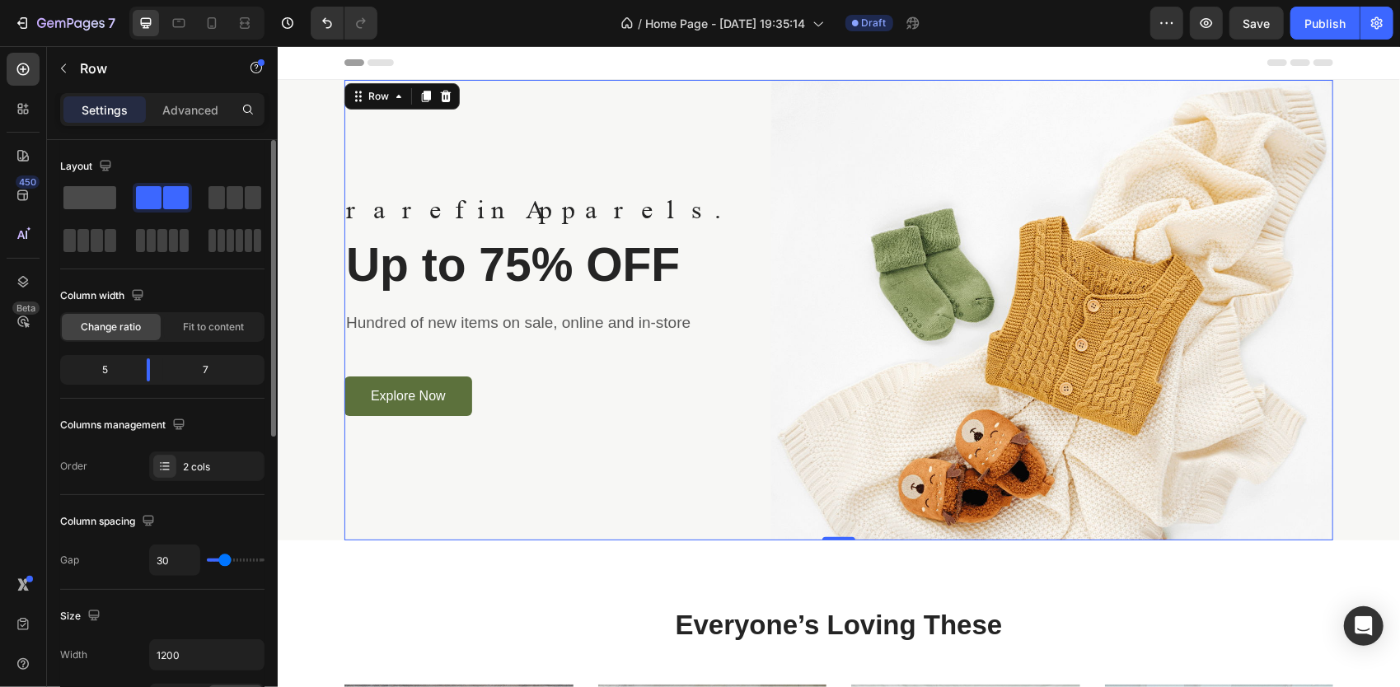
click at [96, 206] on span at bounding box center [89, 197] width 53 height 23
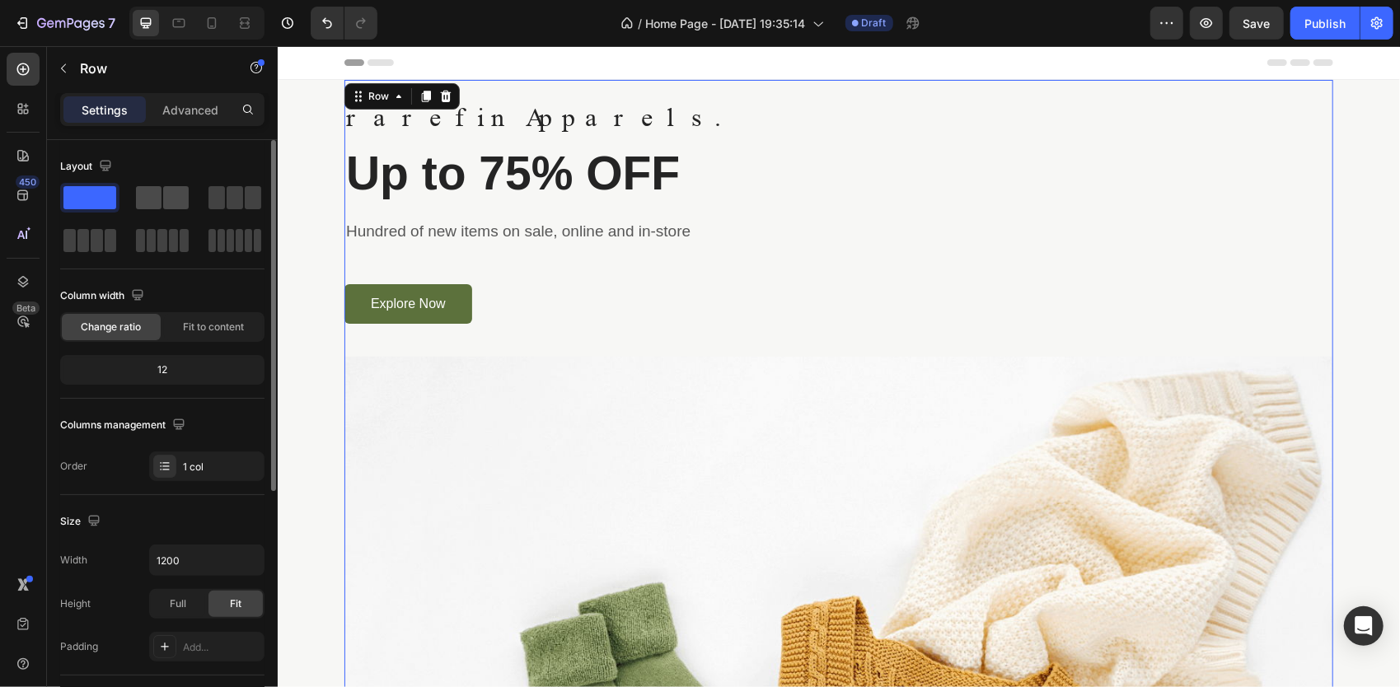
click at [183, 191] on span at bounding box center [176, 197] width 26 height 23
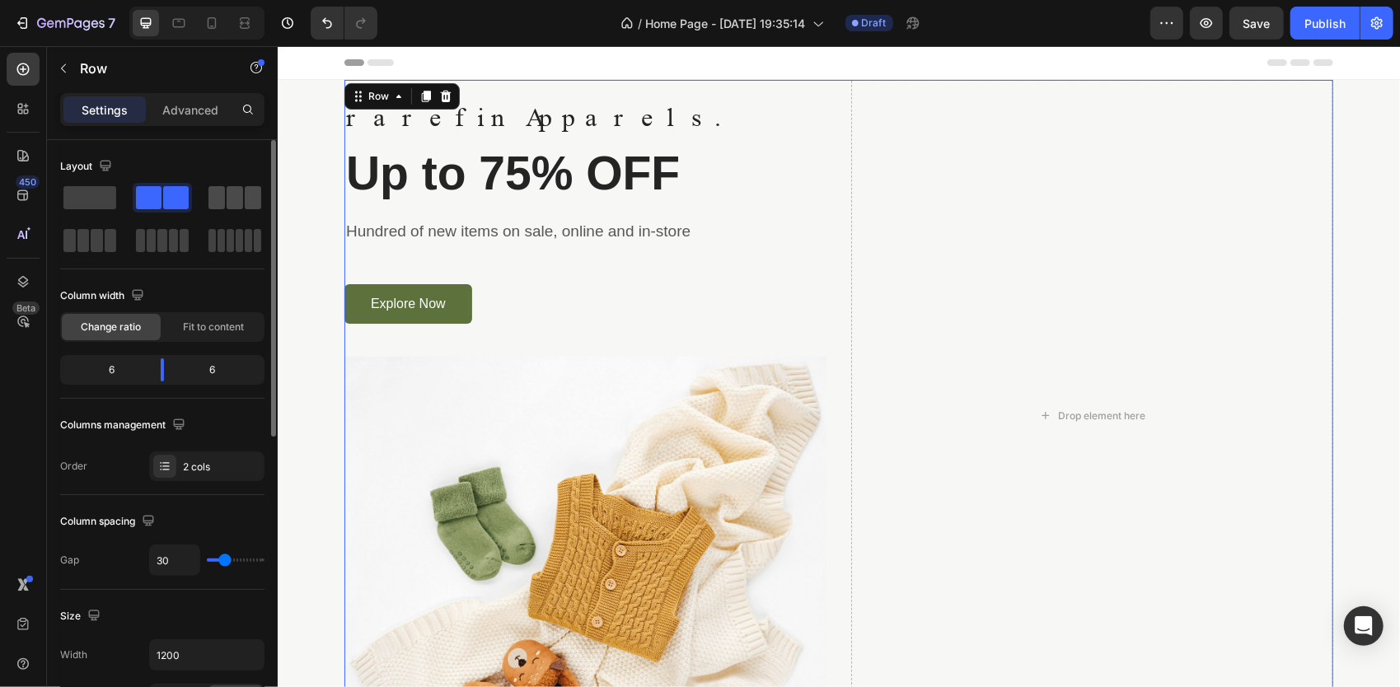
click at [260, 192] on span at bounding box center [253, 197] width 16 height 23
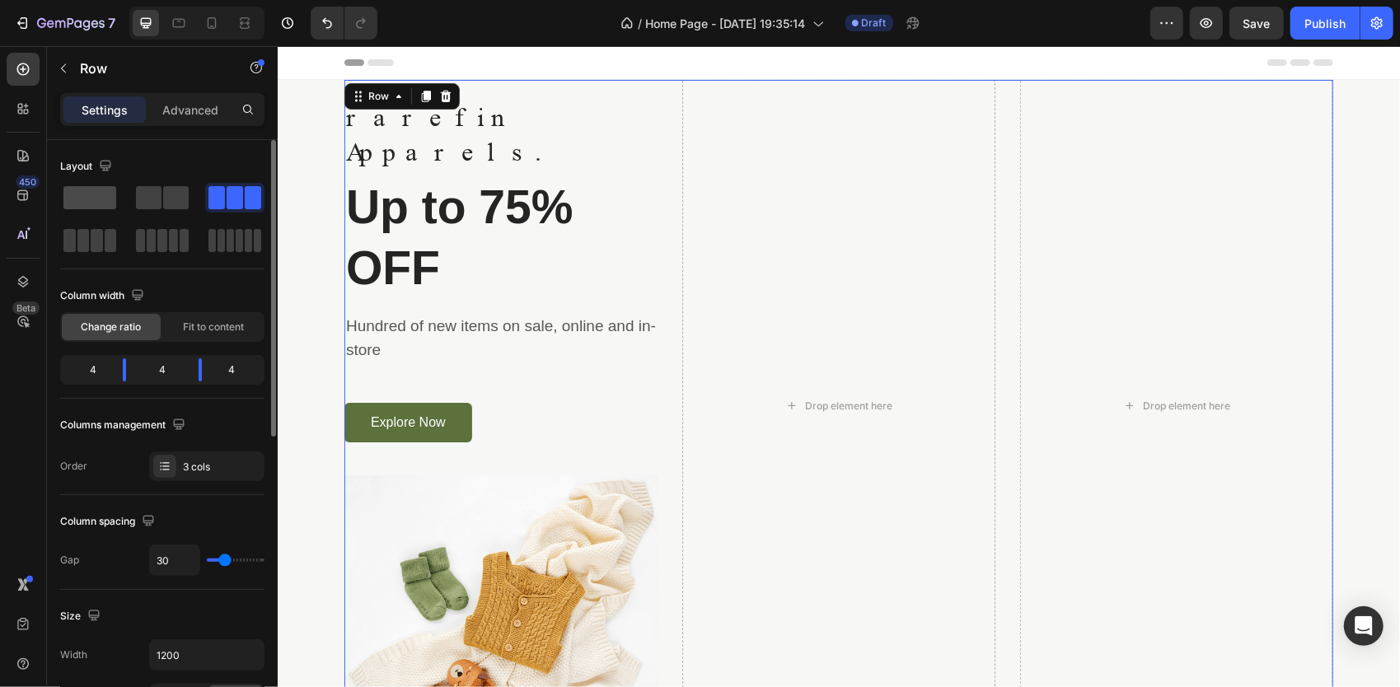
click at [89, 203] on span at bounding box center [89, 197] width 53 height 23
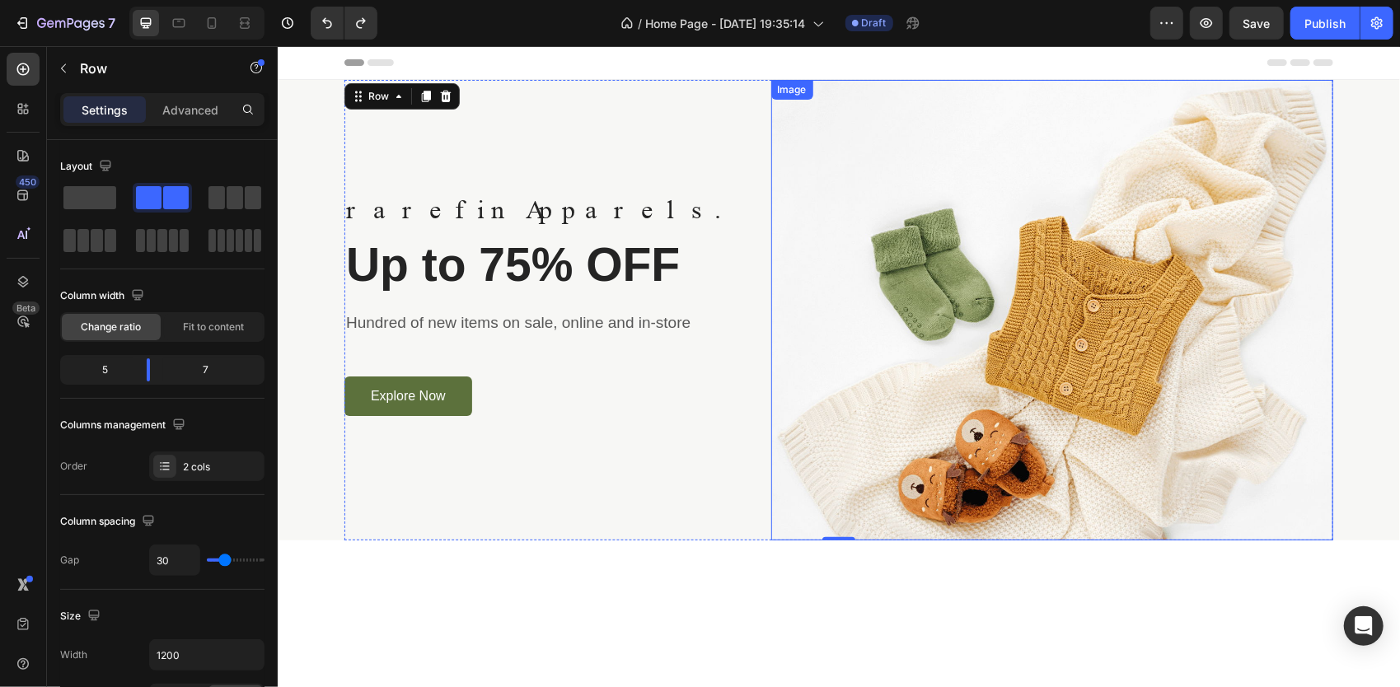
click at [819, 294] on img at bounding box center [1051, 309] width 563 height 461
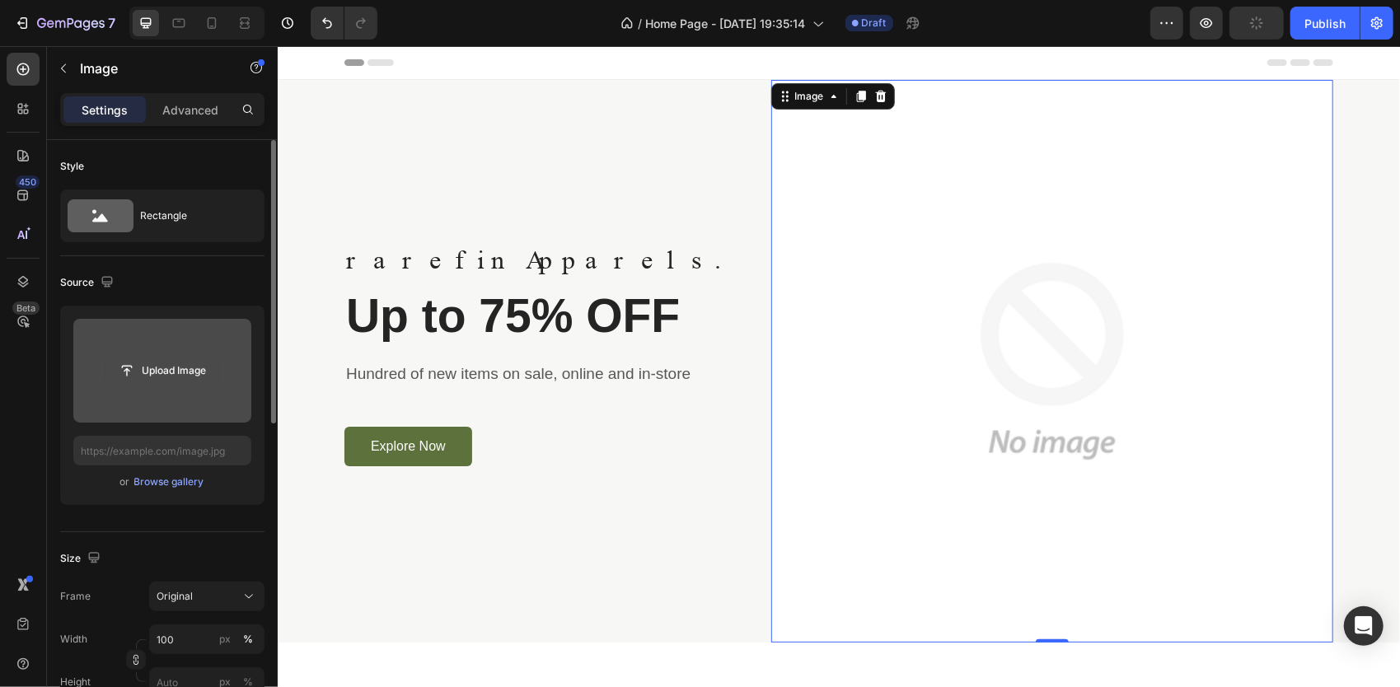
click at [161, 381] on input "file" at bounding box center [162, 371] width 114 height 28
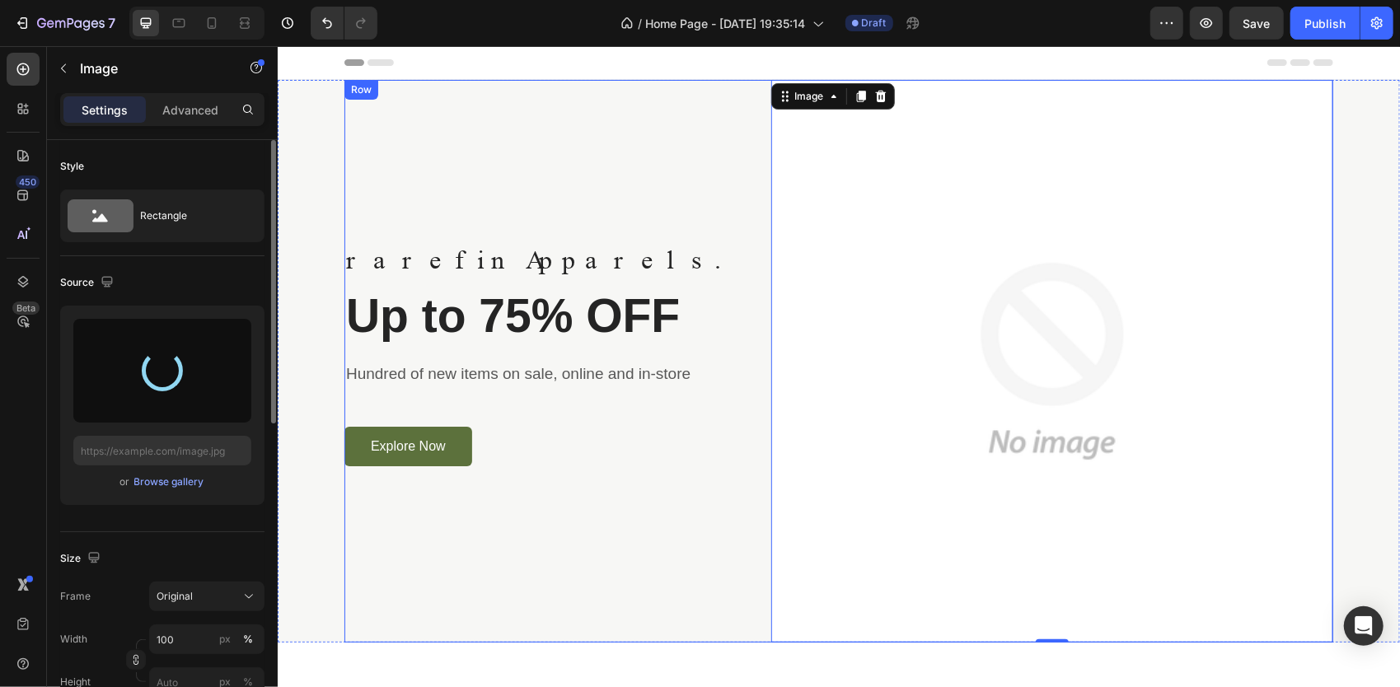
click at [508, 566] on div "rarefin Apparels. Text block Up to 75% OFF Heading Hundred of new items on sale…" at bounding box center [545, 360] width 402 height 563
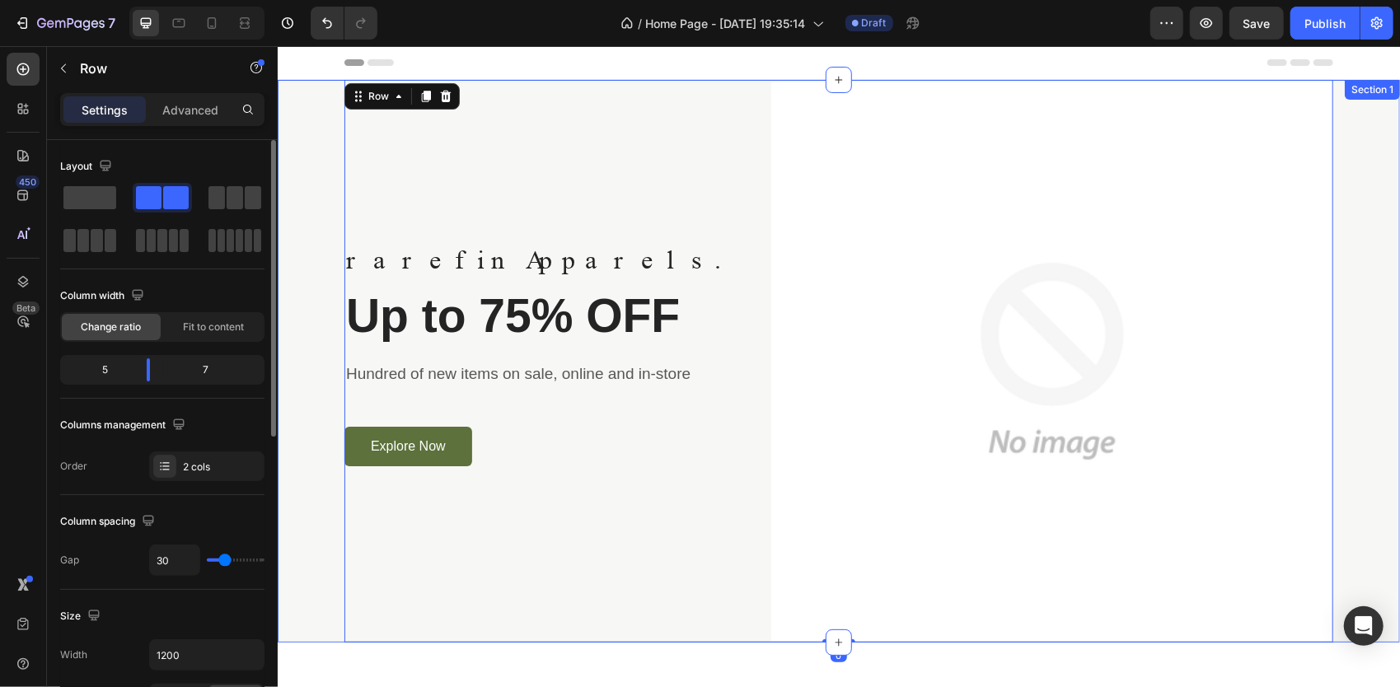
click at [299, 563] on div "rarefin Apparels. Text block Up to 75% OFF Heading Hundred of new items on sale…" at bounding box center [837, 360] width 1097 height 563
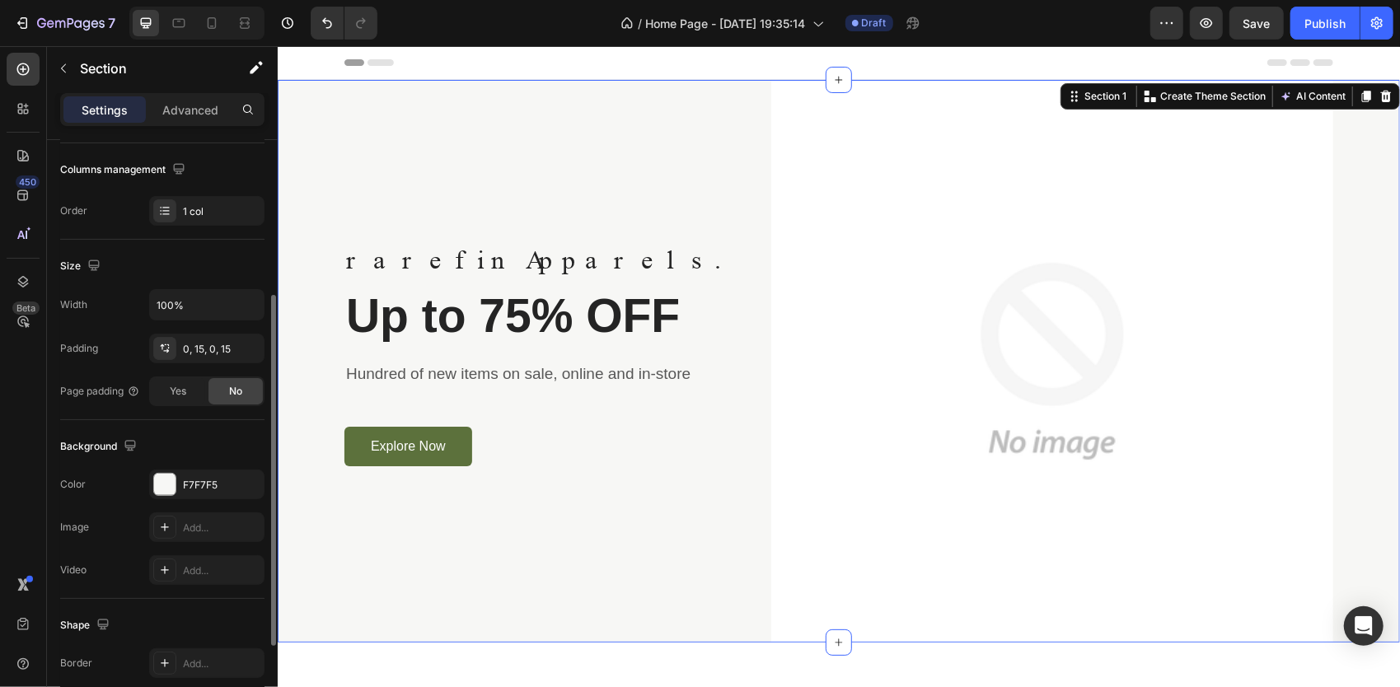
scroll to position [259, 0]
click at [189, 470] on div "F7F7F5" at bounding box center [206, 481] width 115 height 30
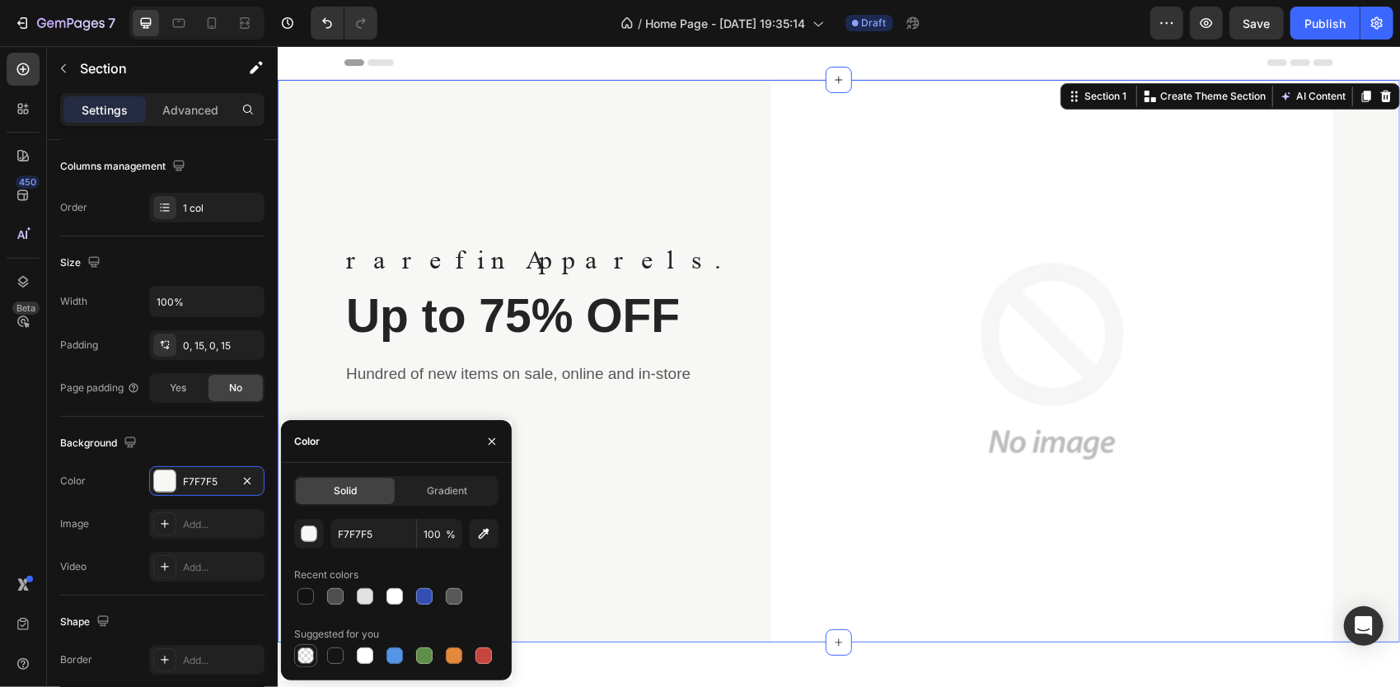
click at [302, 652] on div at bounding box center [305, 656] width 16 height 16
type input "000000"
type input "0"
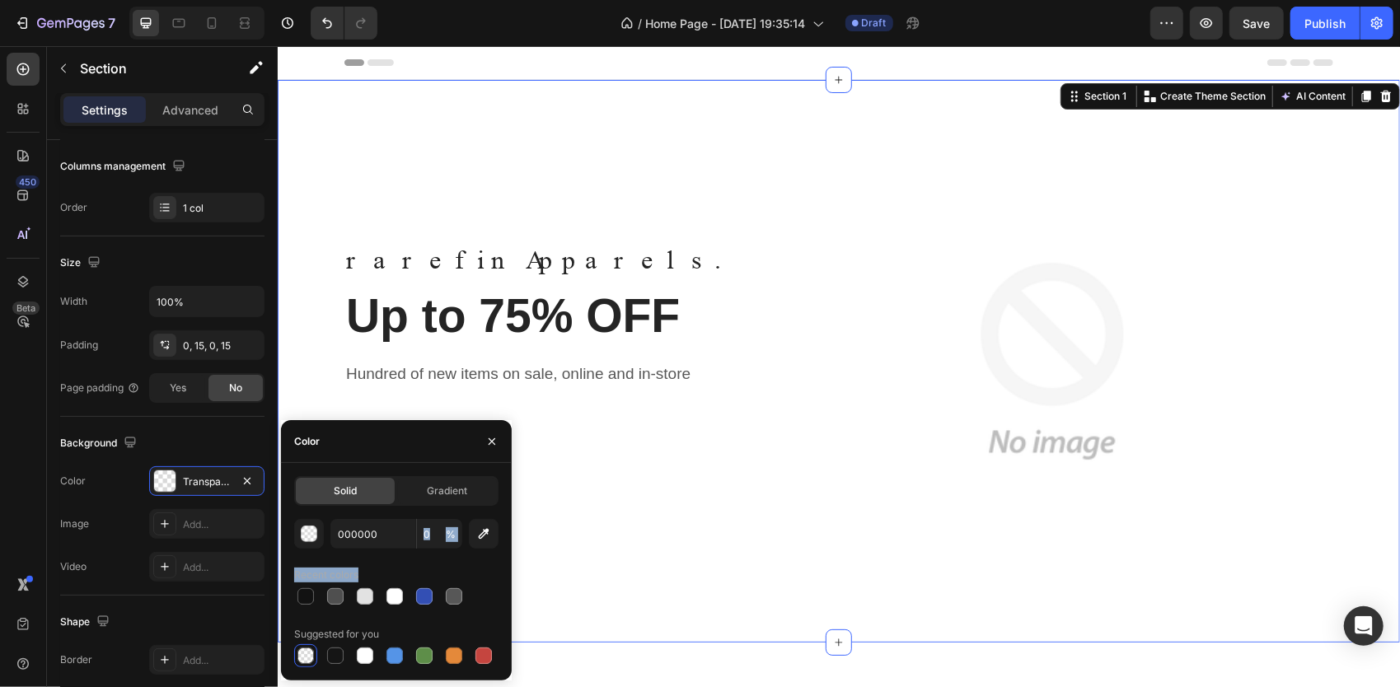
drag, startPoint x: 302, startPoint y: 591, endPoint x: 423, endPoint y: 514, distance: 144.0
click at [423, 514] on div "Solid Gradient 000000 0 % Recent colors Suggested for you" at bounding box center [396, 571] width 204 height 191
drag, startPoint x: 423, startPoint y: 514, endPoint x: 374, endPoint y: 540, distance: 56.0
click at [374, 540] on input "000000" at bounding box center [373, 534] width 86 height 30
type input "fff"
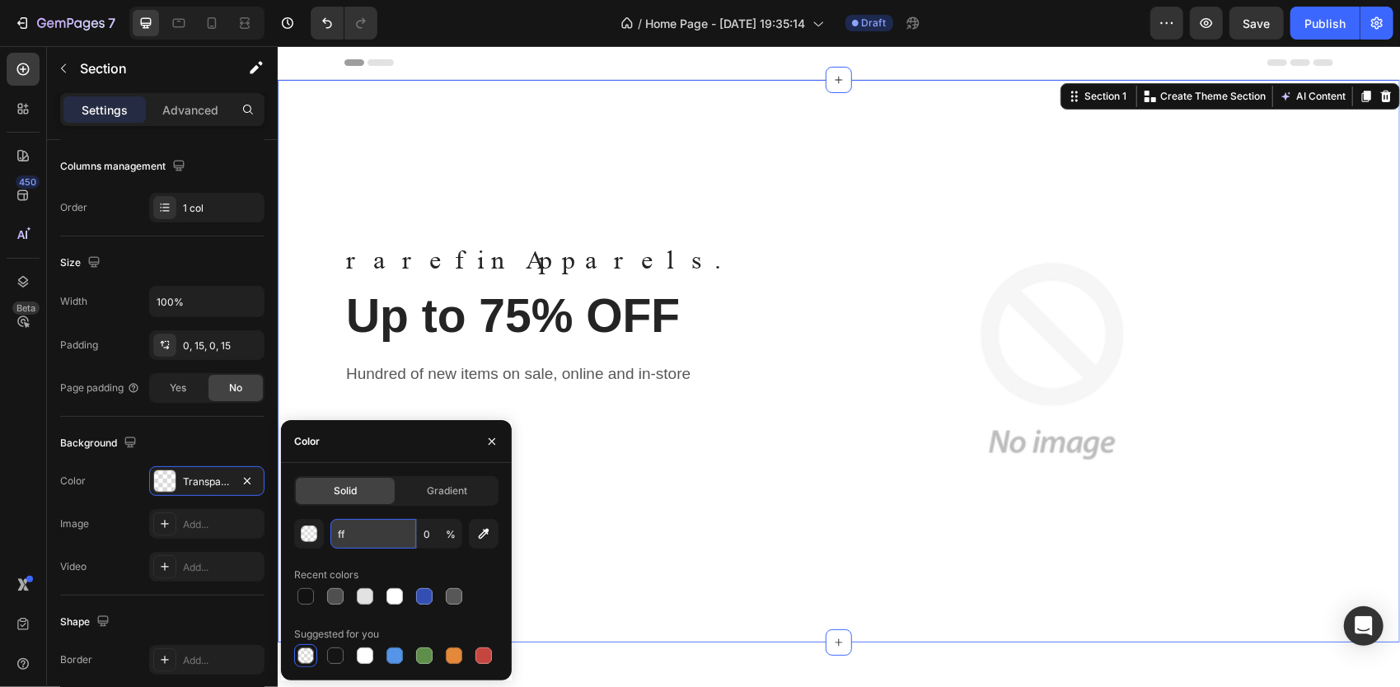
type input "100"
type input "ffffff"
click at [661, 568] on div "rarefin Apparels. Text block Up to 75% OFF Heading Hundred of new items on sale…" at bounding box center [545, 360] width 402 height 563
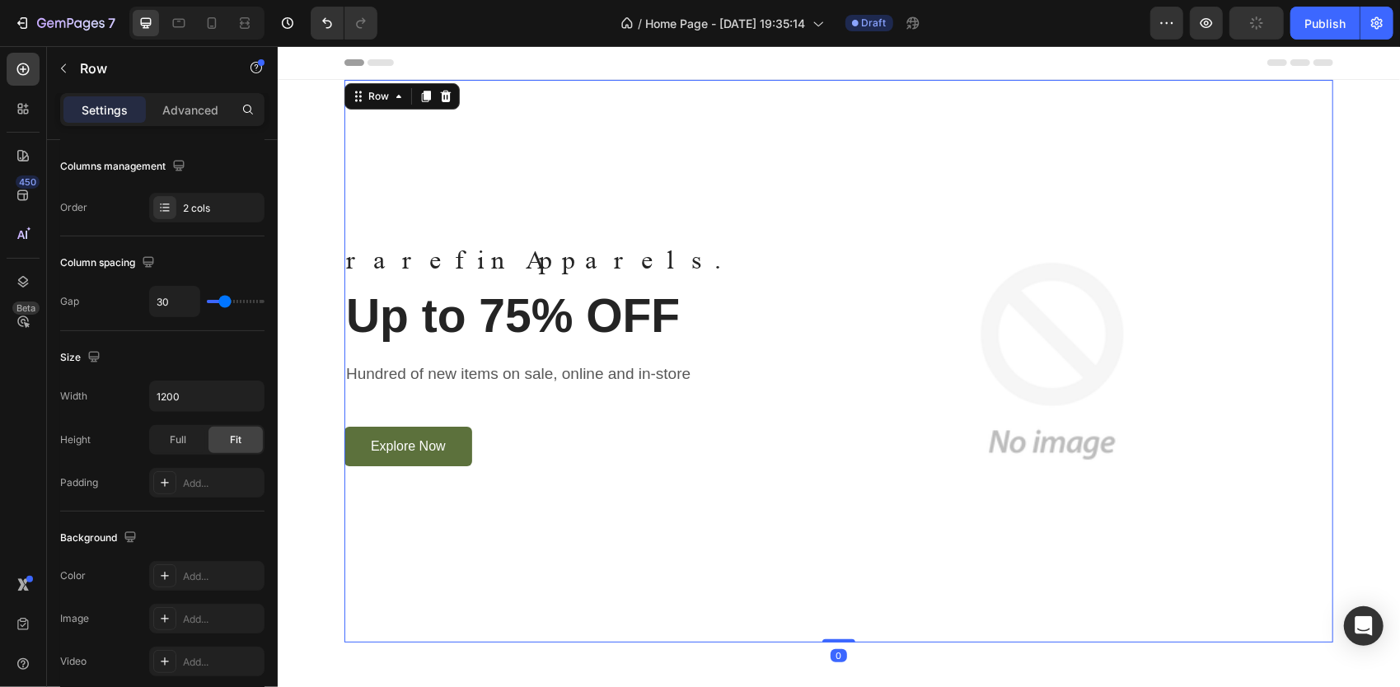
scroll to position [0, 0]
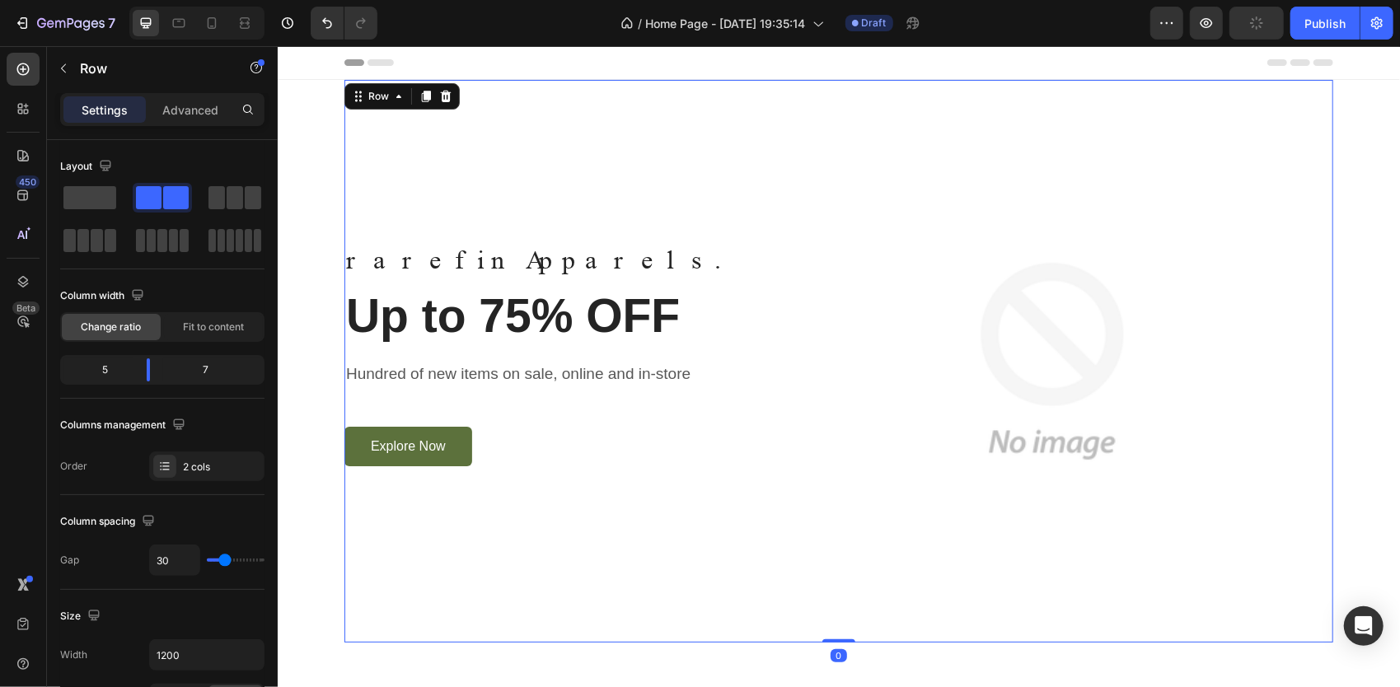
click at [483, 174] on div "rarefin Apparels. Text block Up to 75% OFF Heading Hundred of new items on sale…" at bounding box center [545, 360] width 402 height 563
click at [1022, 328] on img at bounding box center [1051, 360] width 563 height 563
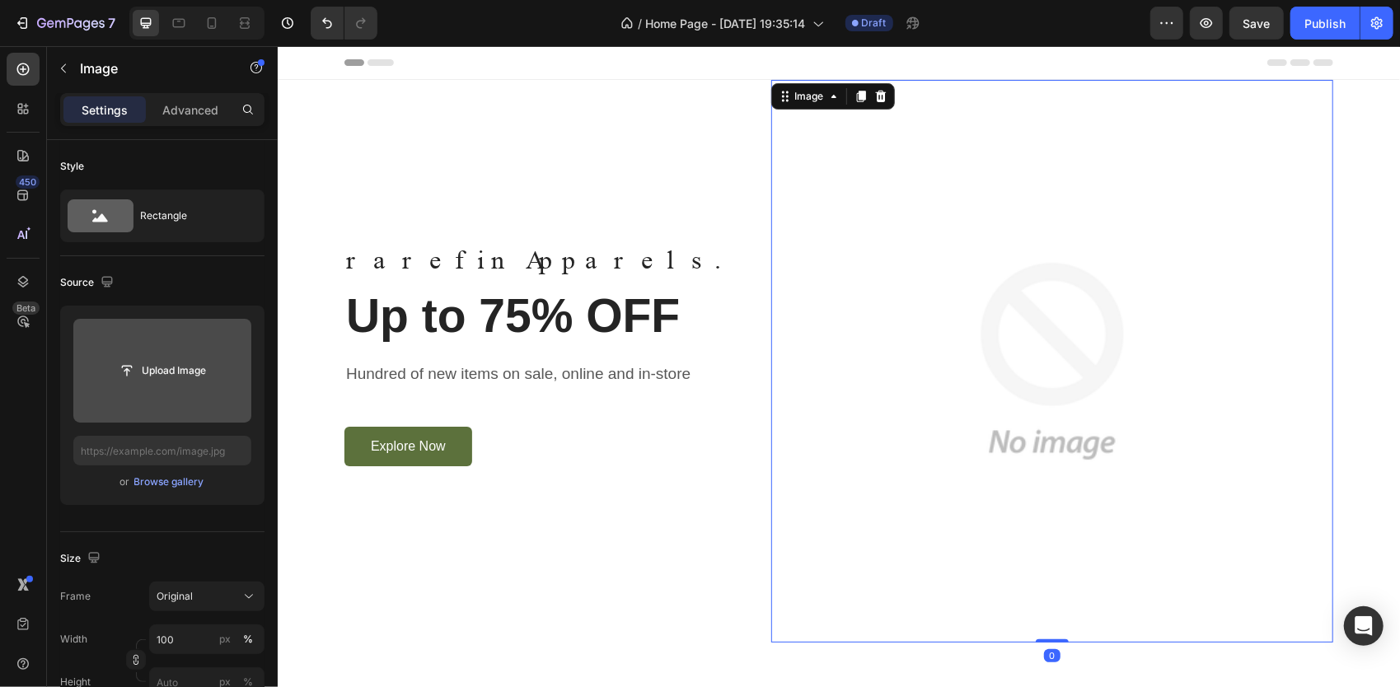
click at [178, 408] on input "file" at bounding box center [162, 371] width 178 height 104
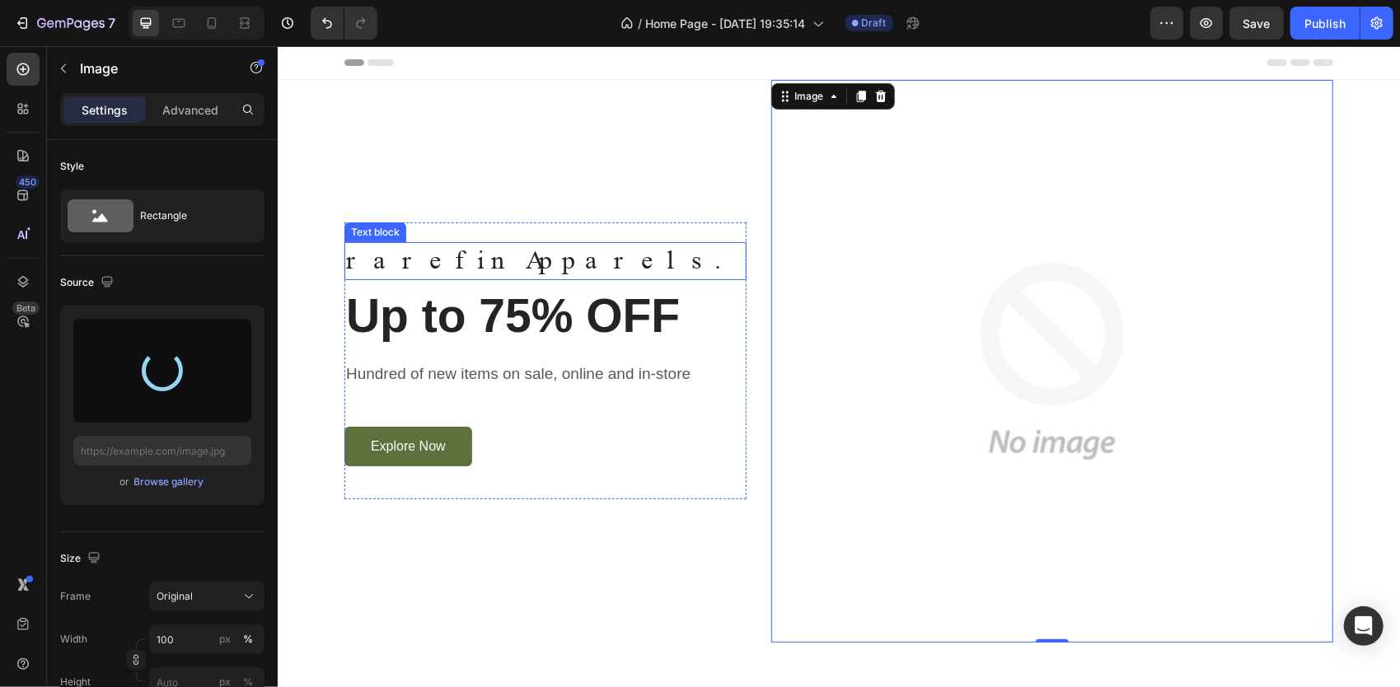
click at [542, 264] on p "rarefin Apparels." at bounding box center [544, 260] width 399 height 35
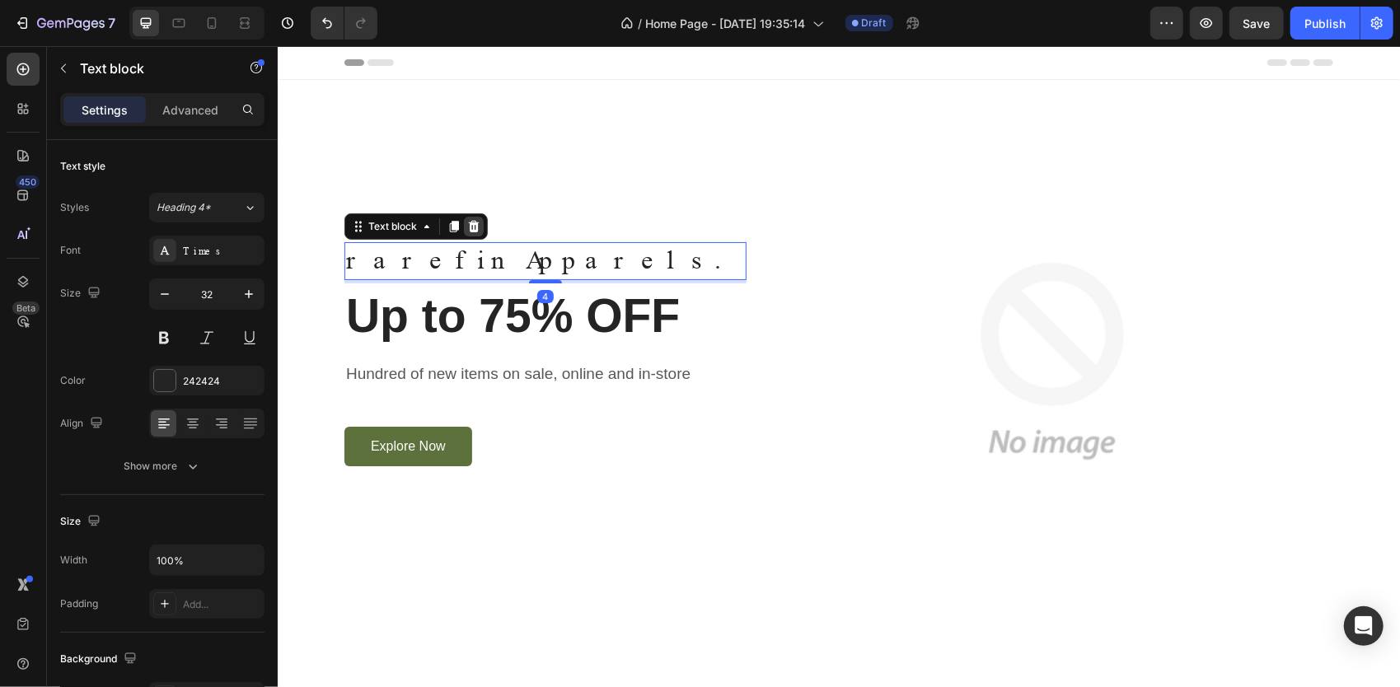
click at [475, 227] on div at bounding box center [473, 226] width 20 height 20
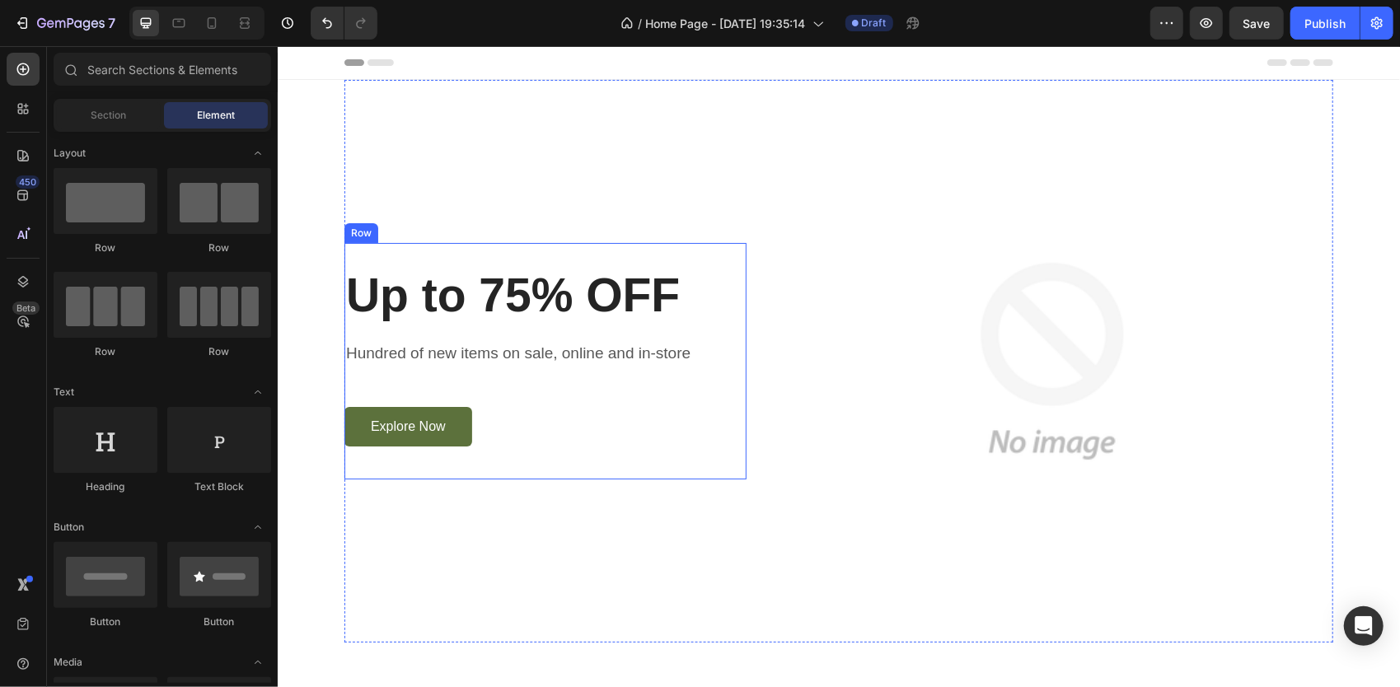
click at [467, 288] on p "Up to 75% OFF" at bounding box center [544, 294] width 399 height 61
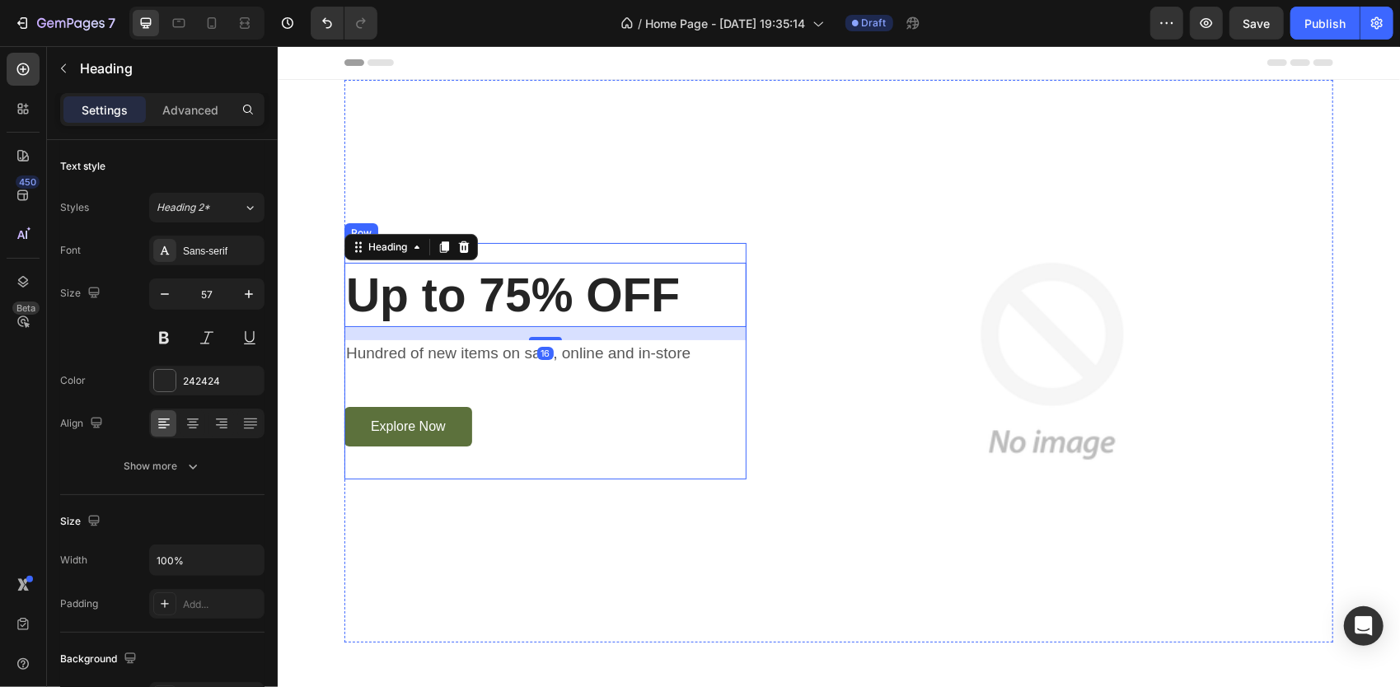
click at [470, 244] on div "Heading" at bounding box center [410, 246] width 133 height 26
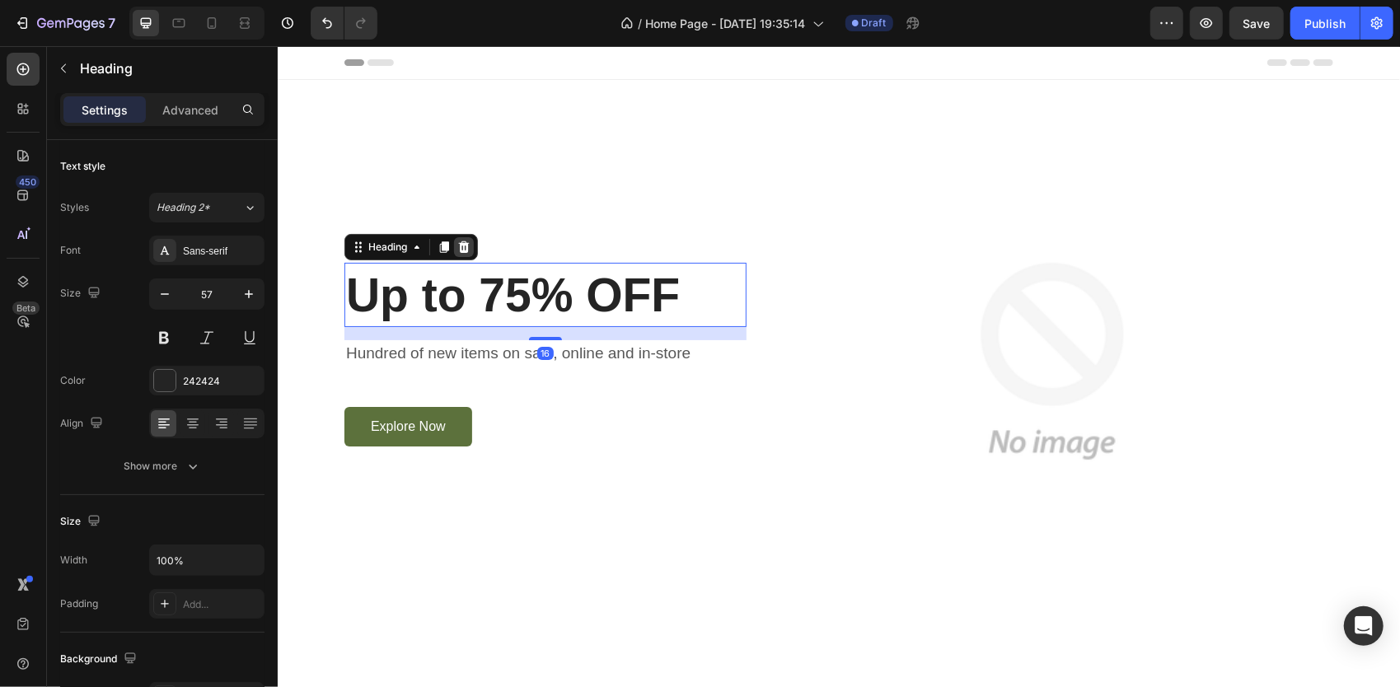
click at [465, 244] on div at bounding box center [463, 246] width 20 height 20
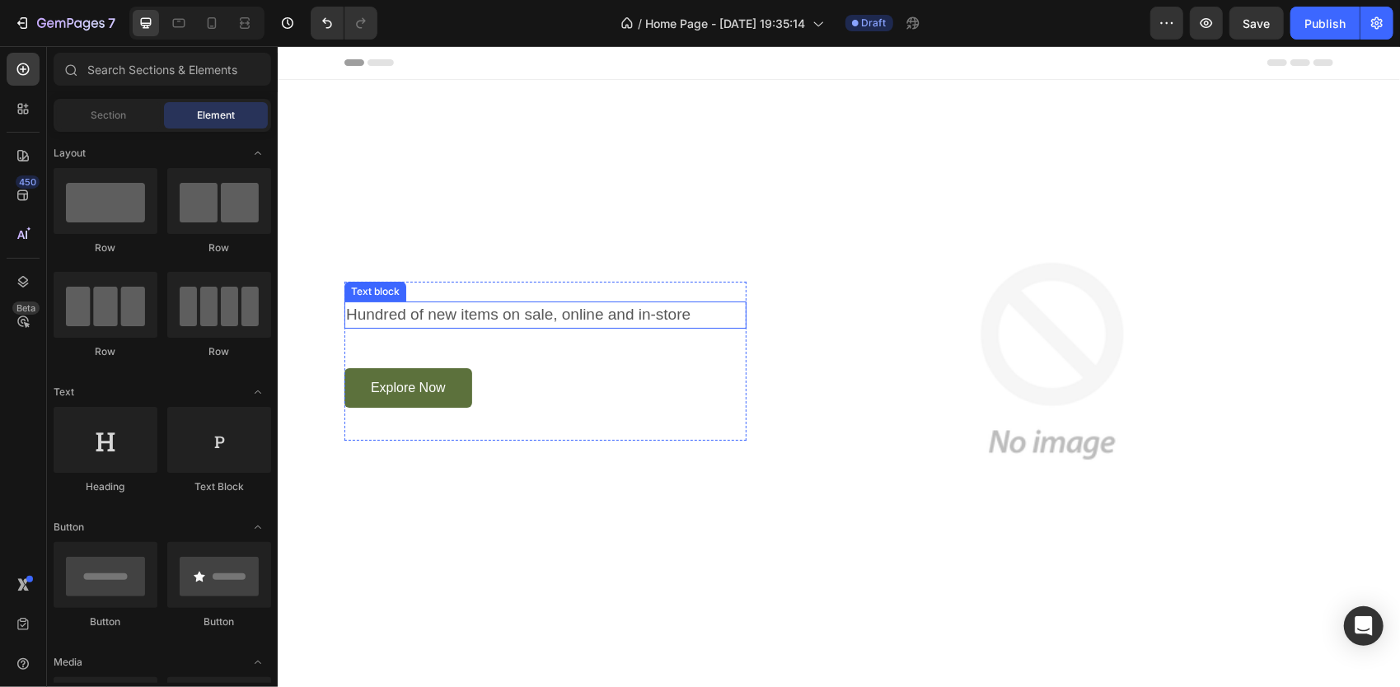
click at [451, 316] on p "Hundred of new items on sale, online and in-store" at bounding box center [544, 314] width 399 height 24
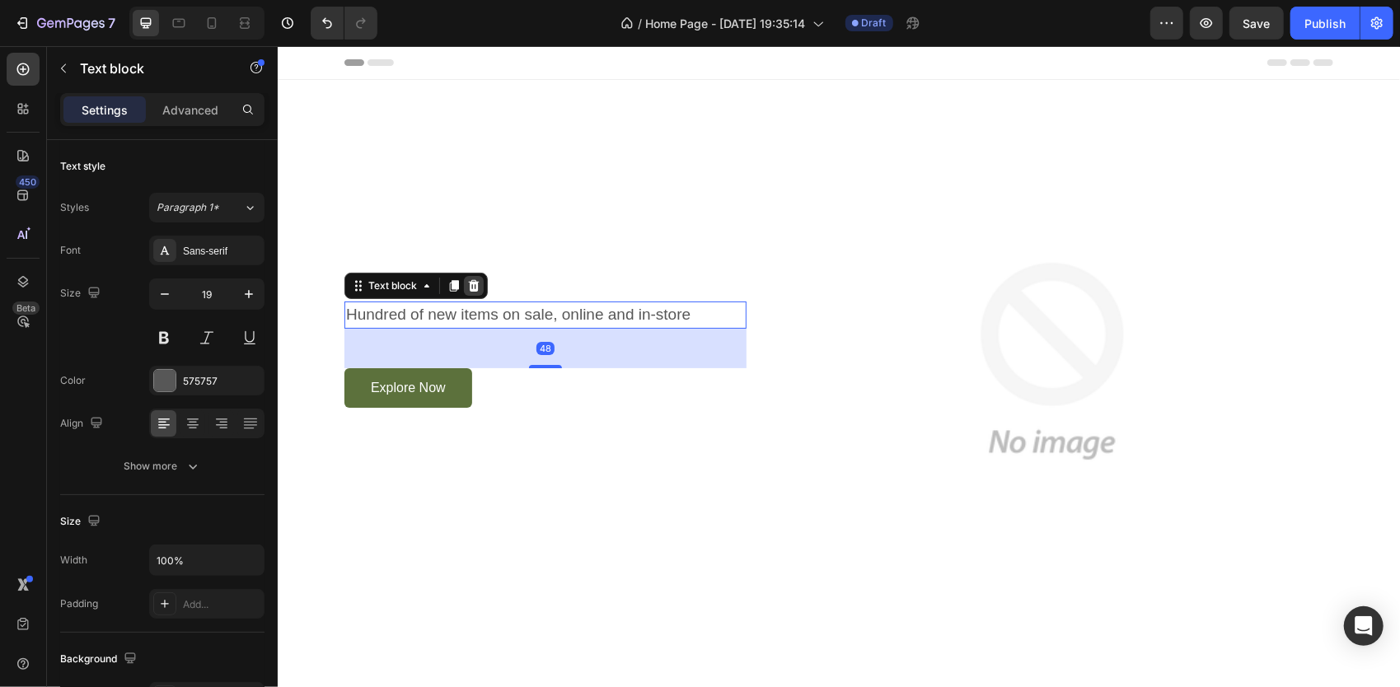
click at [468, 279] on icon at bounding box center [473, 285] width 11 height 12
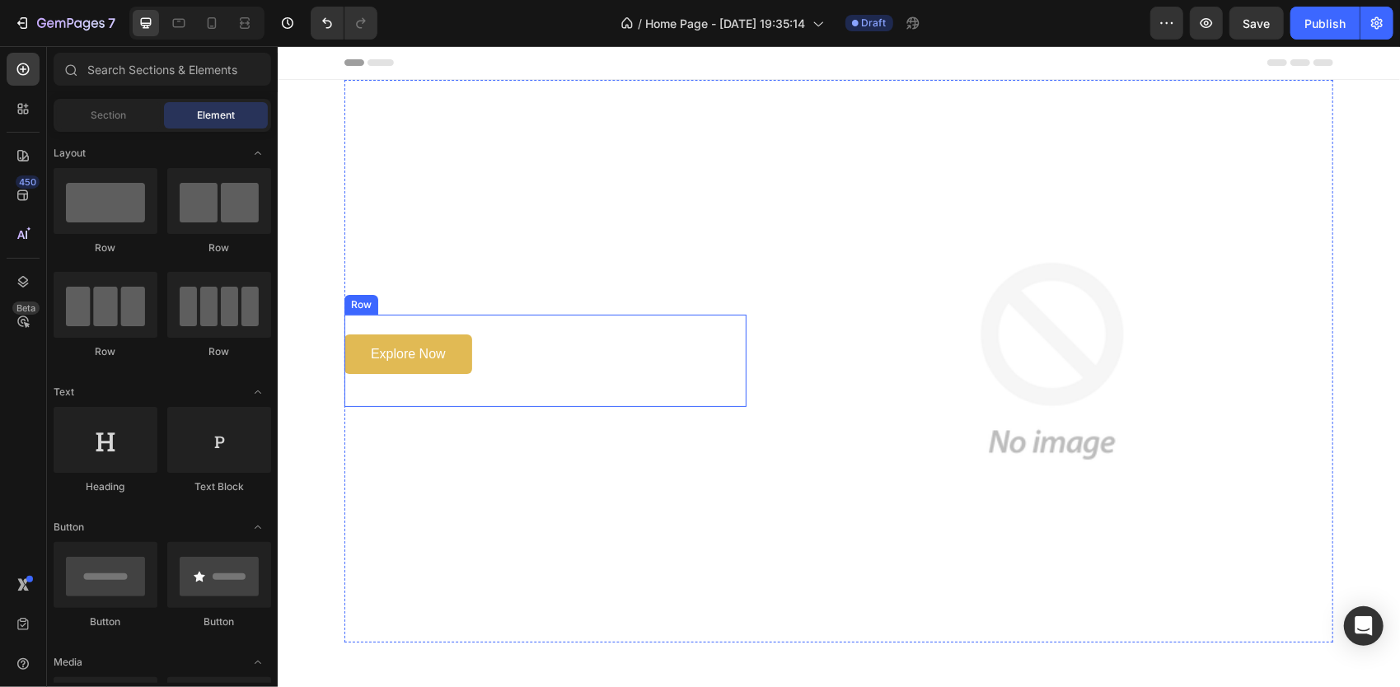
click at [456, 334] on button "Explore Now" at bounding box center [408, 354] width 128 height 40
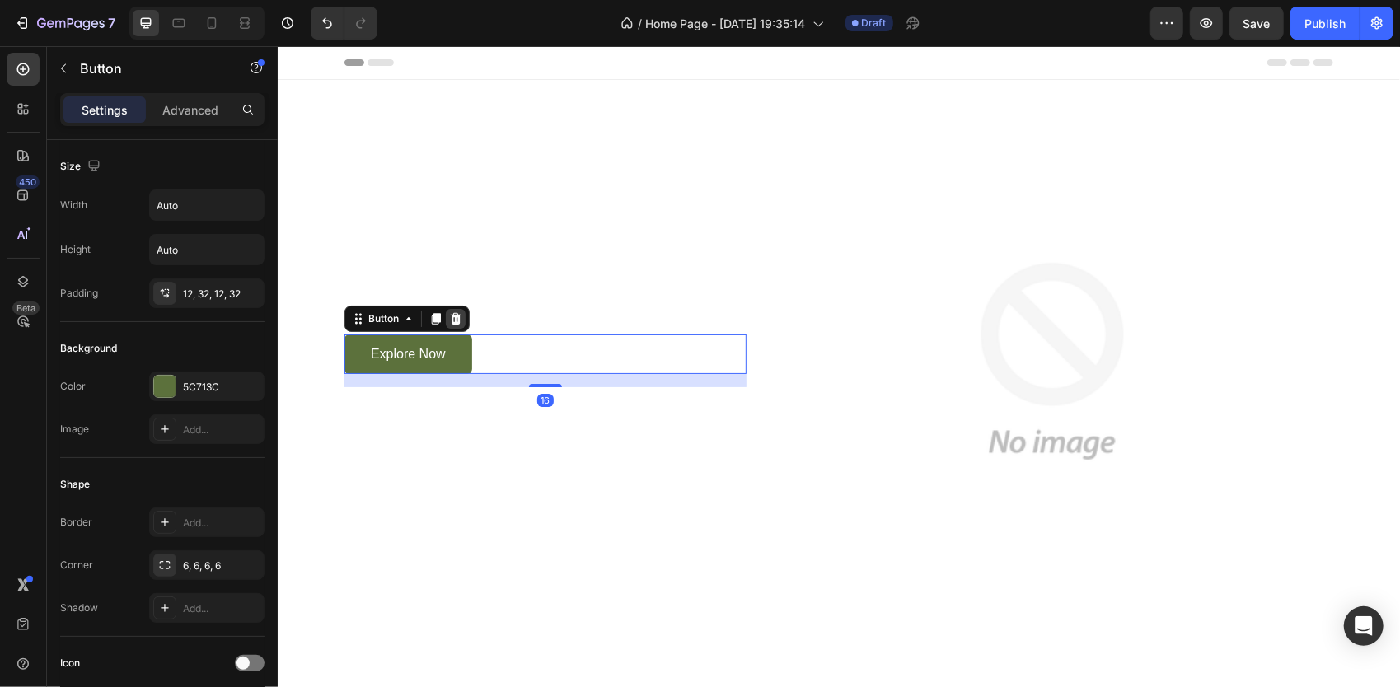
click at [452, 316] on icon at bounding box center [455, 318] width 11 height 12
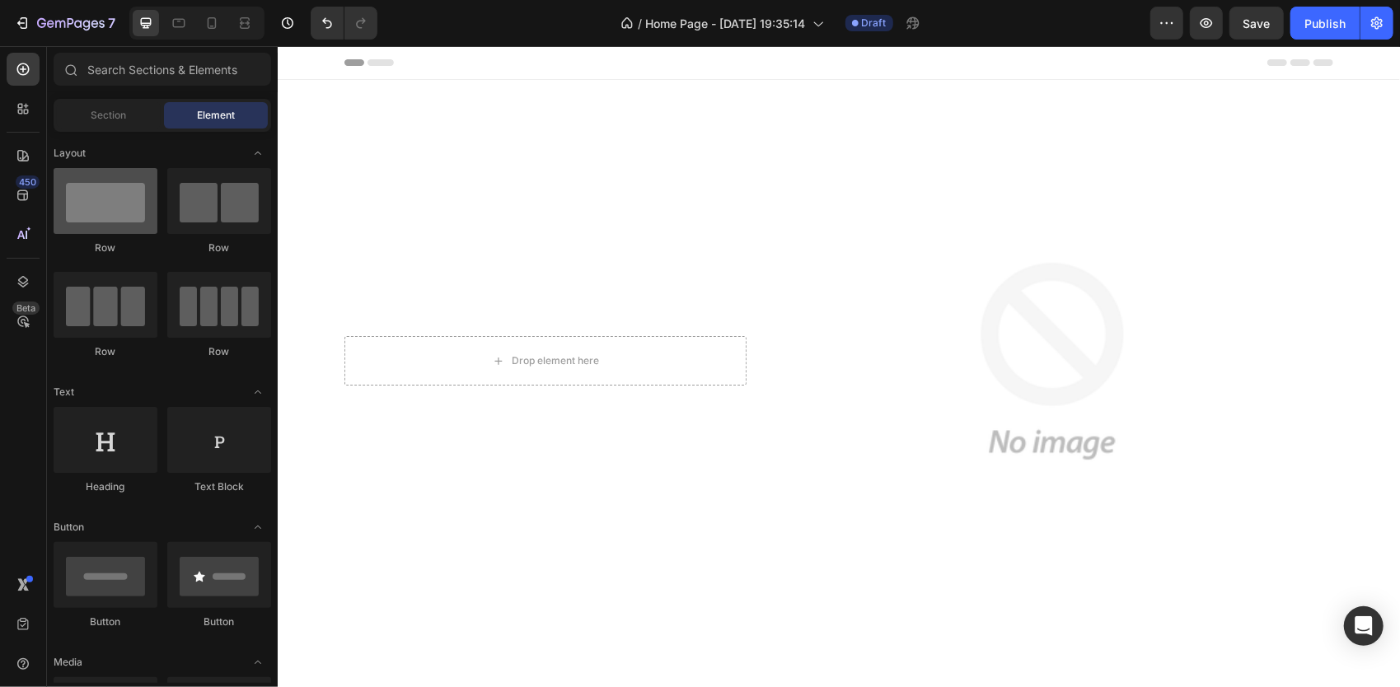
click at [88, 222] on div at bounding box center [106, 201] width 104 height 66
click at [121, 231] on div at bounding box center [106, 201] width 104 height 66
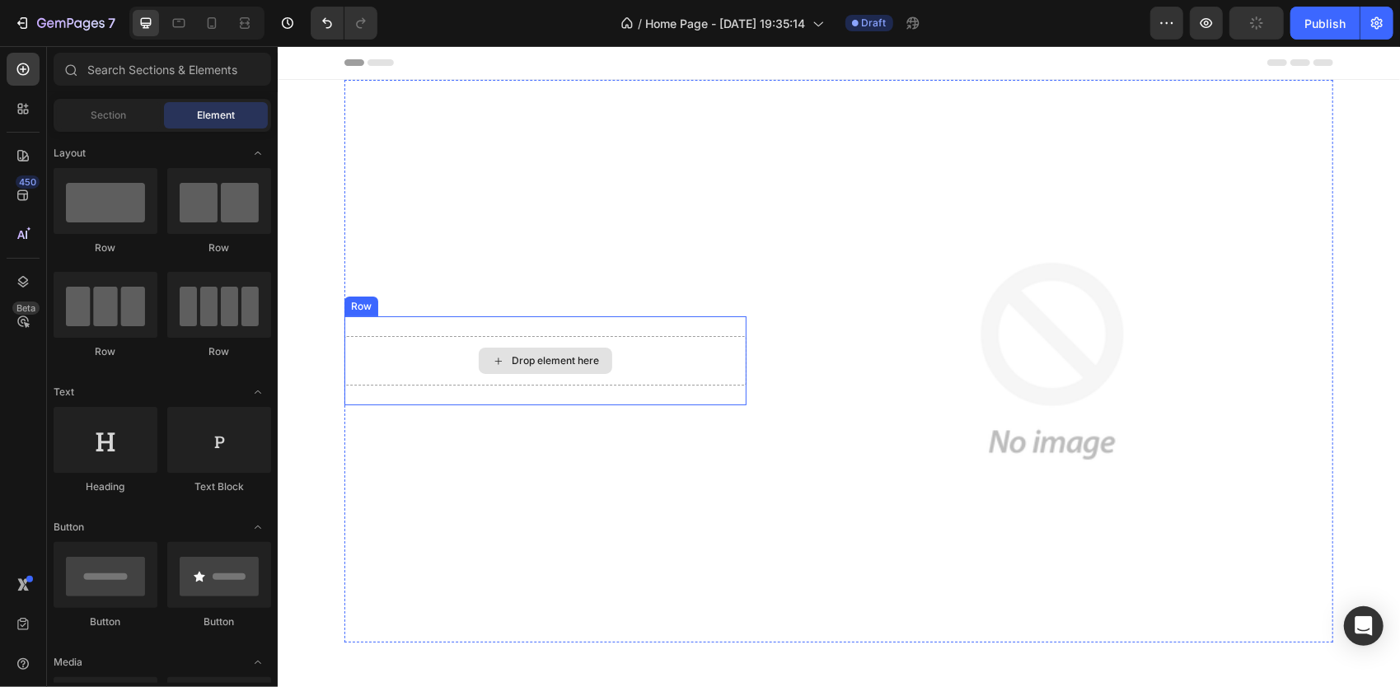
click at [706, 238] on div "Drop element here Row" at bounding box center [545, 360] width 402 height 563
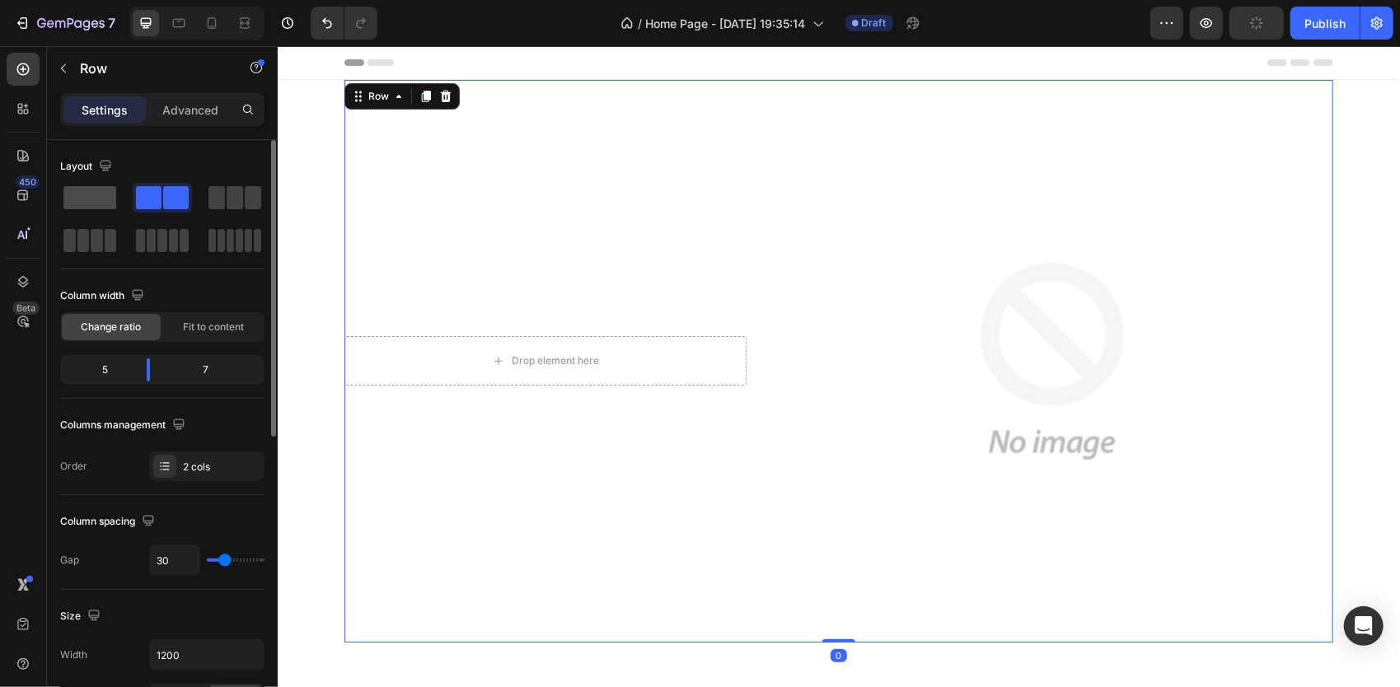
click at [97, 194] on span at bounding box center [89, 197] width 53 height 23
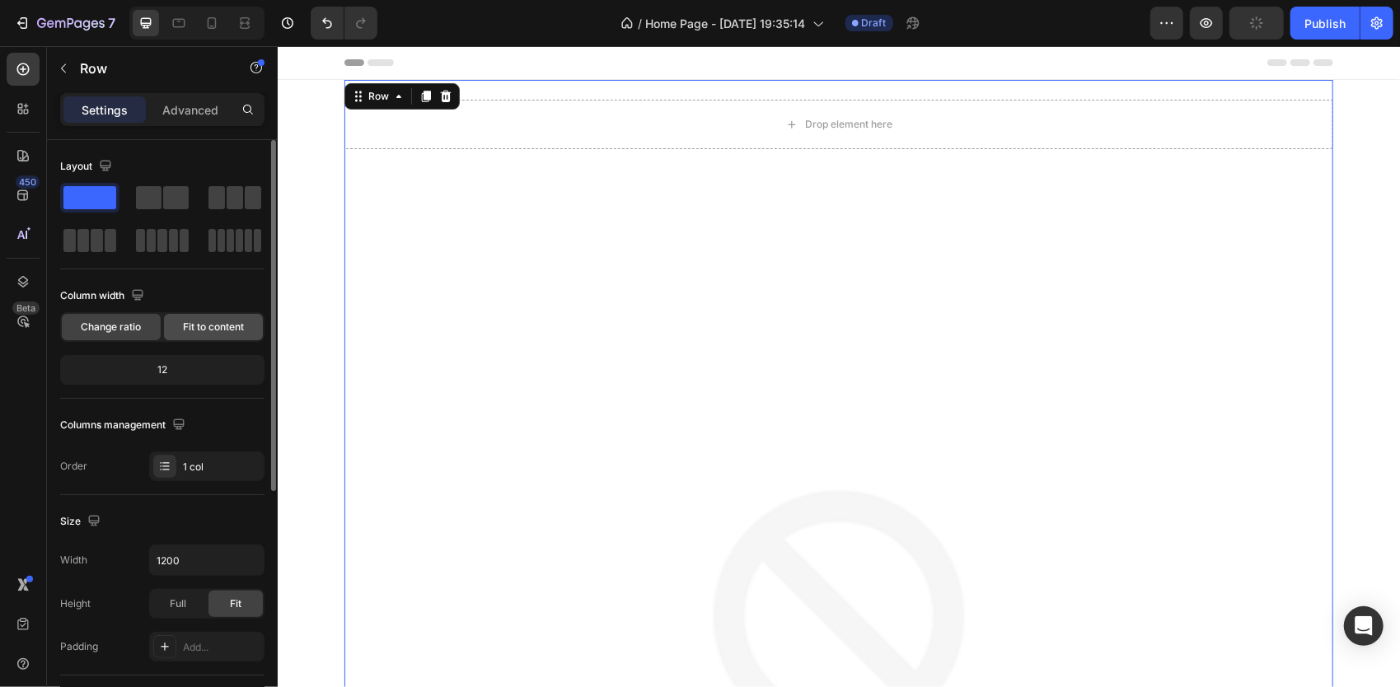
click at [227, 317] on div "Fit to content" at bounding box center [213, 327] width 99 height 26
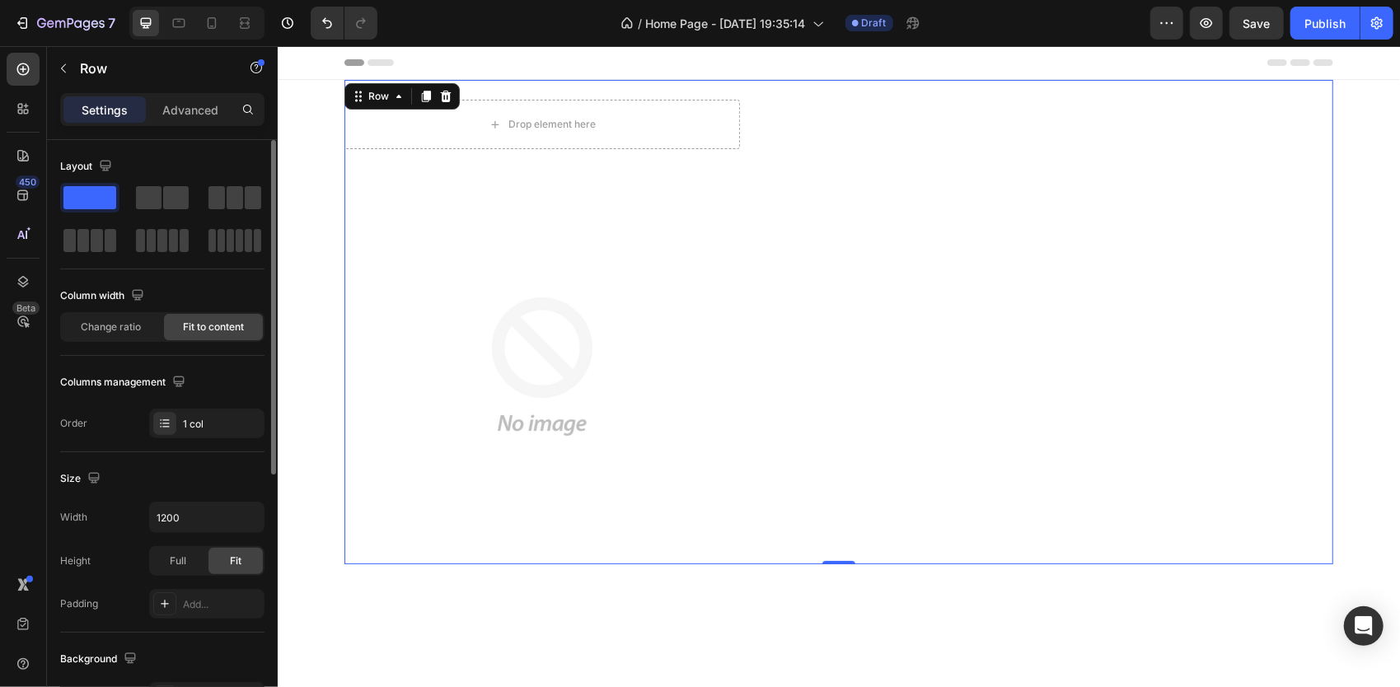
click at [227, 317] on div "Fit to content" at bounding box center [213, 327] width 99 height 26
click at [534, 418] on img at bounding box center [541, 365] width 395 height 395
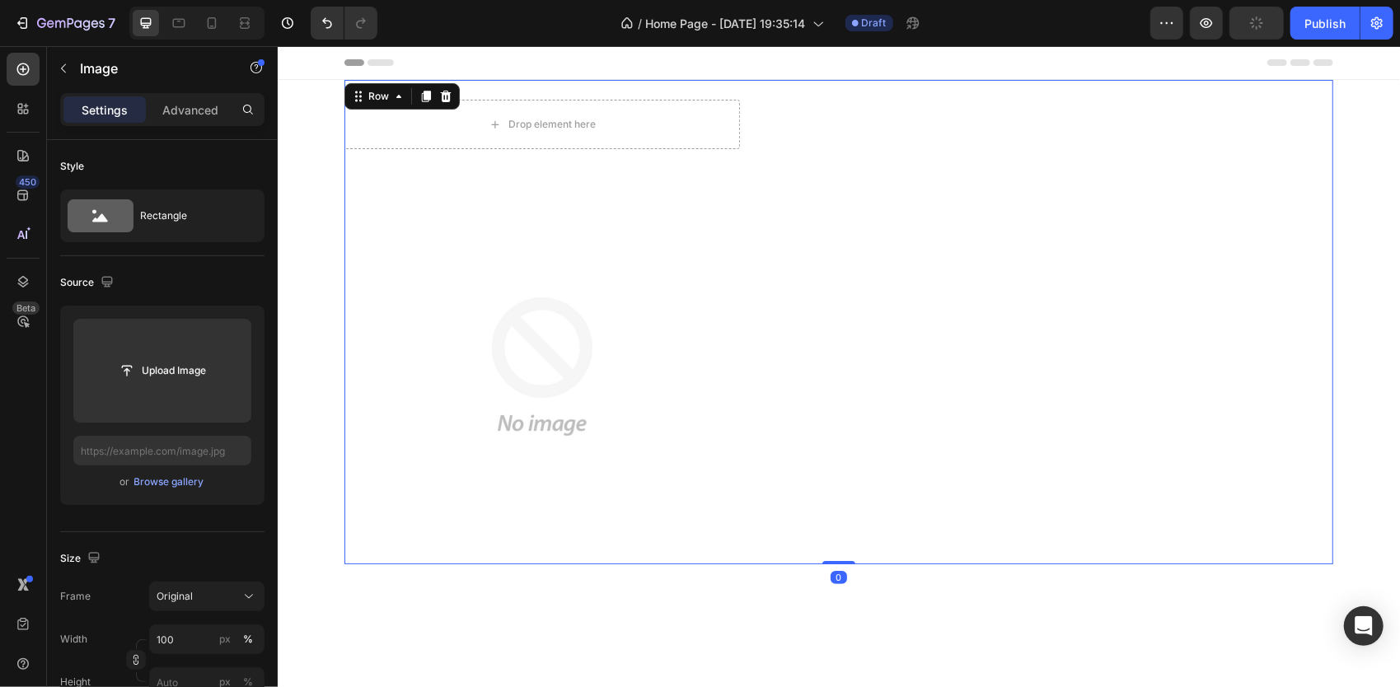
click at [915, 269] on div "Drop element here Row Image Row 0" at bounding box center [838, 321] width 989 height 484
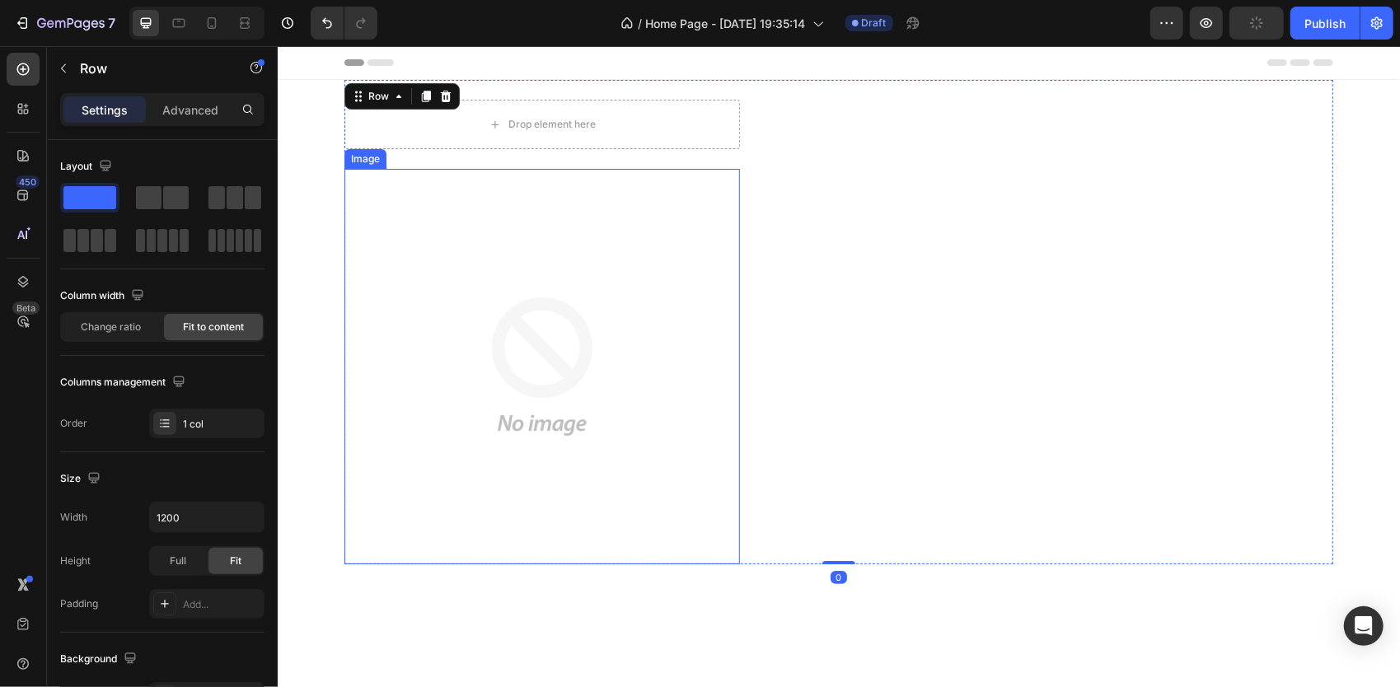
click at [711, 335] on img at bounding box center [541, 365] width 395 height 395
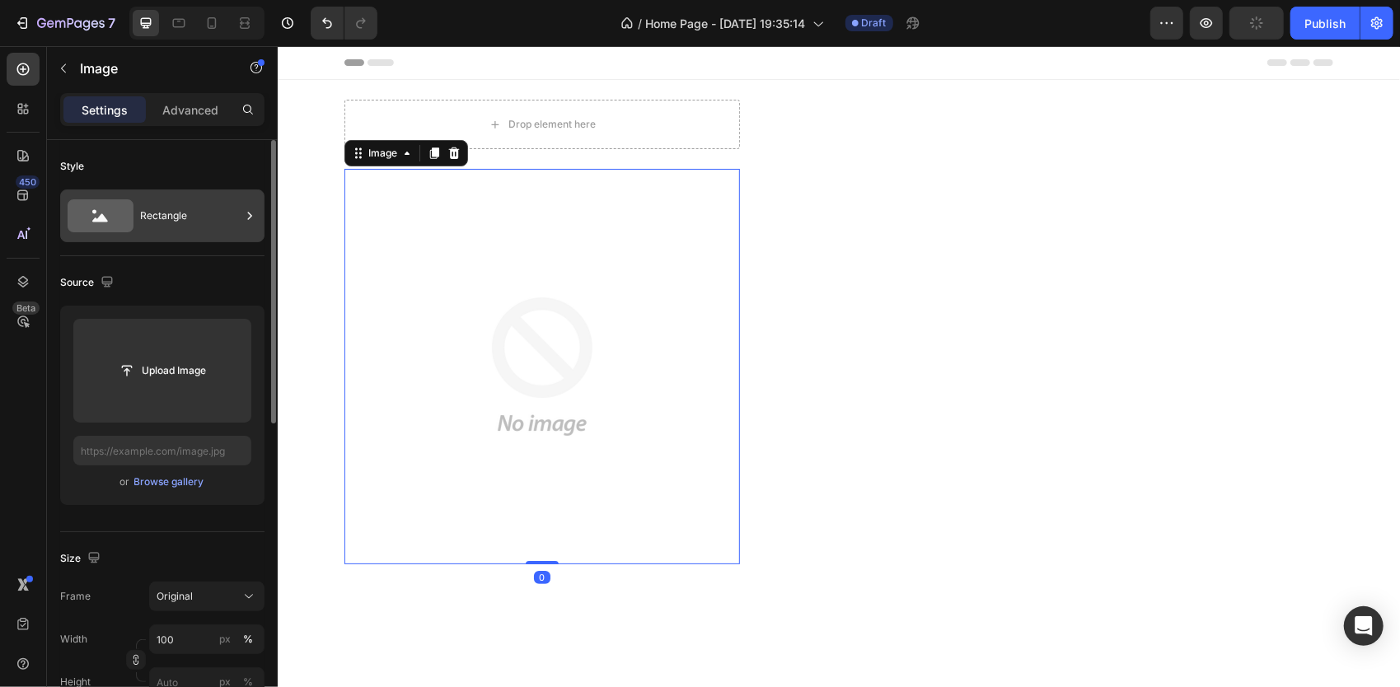
click at [161, 217] on div "Rectangle" at bounding box center [190, 216] width 101 height 38
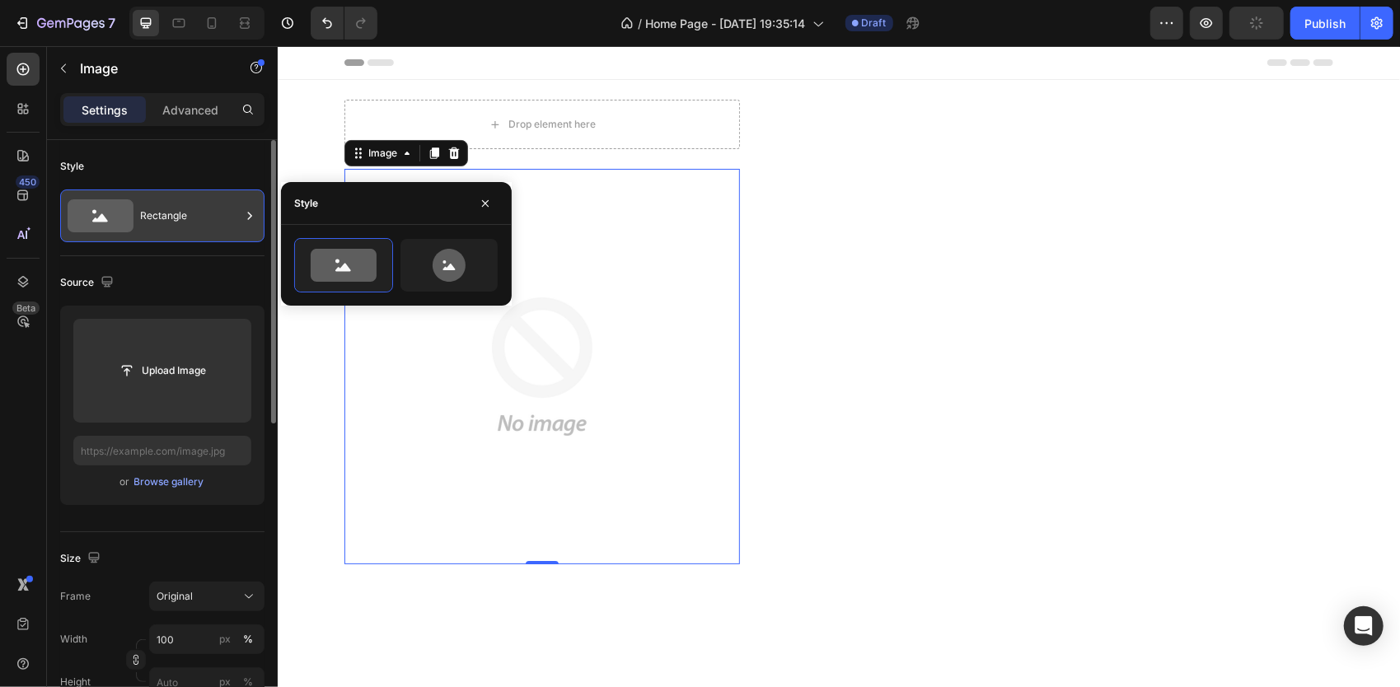
click at [210, 213] on div "Rectangle" at bounding box center [190, 216] width 101 height 38
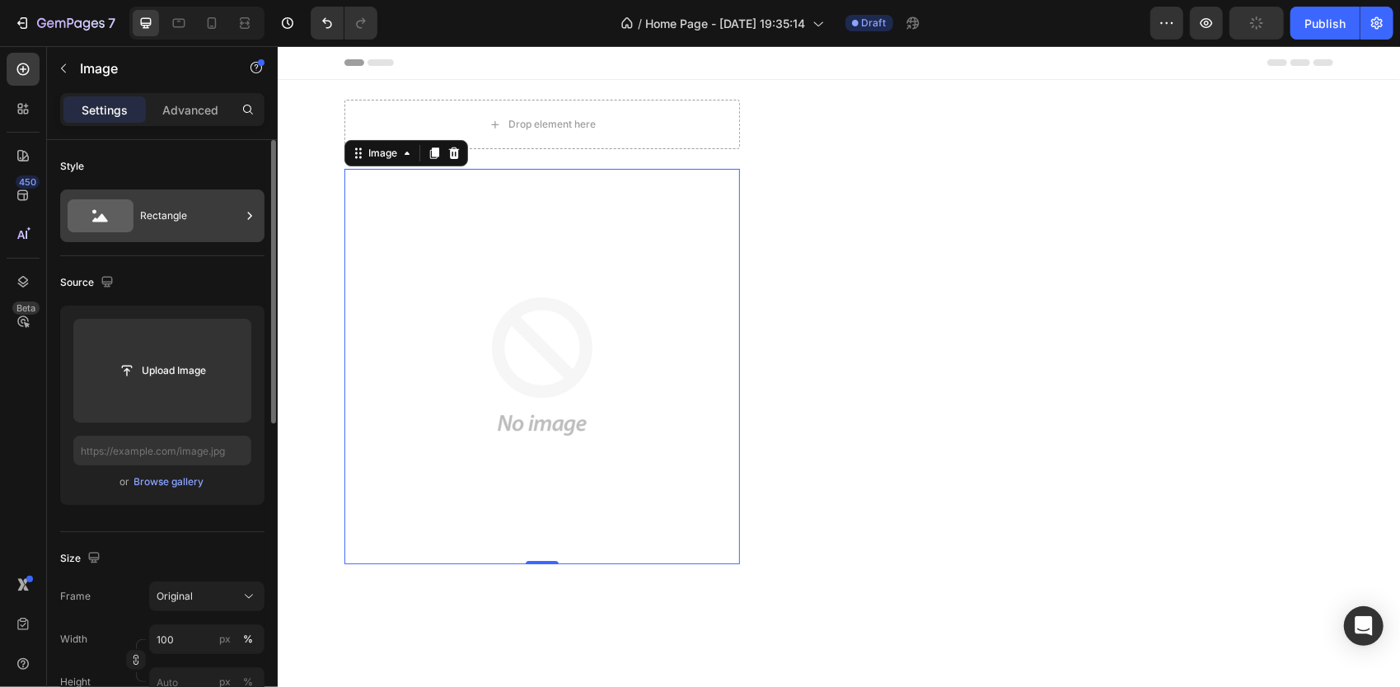
click at [210, 213] on div "Rectangle" at bounding box center [190, 216] width 101 height 38
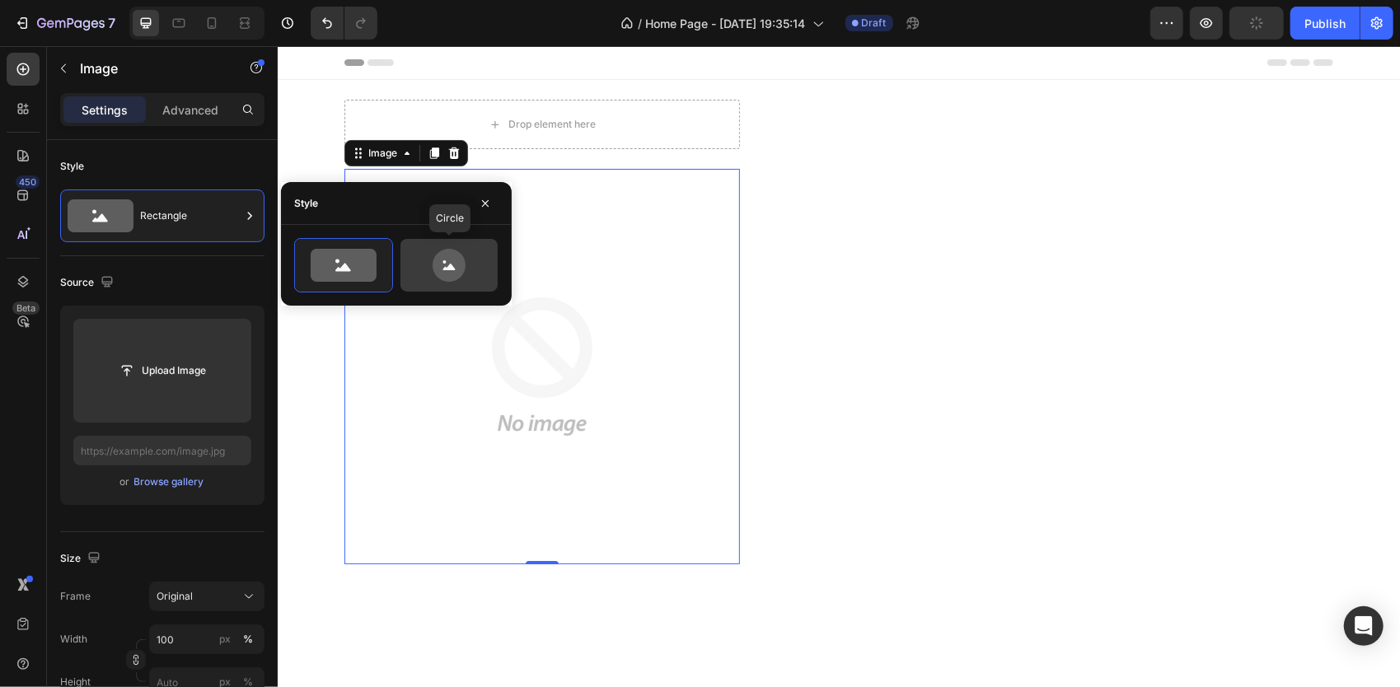
click at [461, 268] on icon at bounding box center [449, 265] width 33 height 33
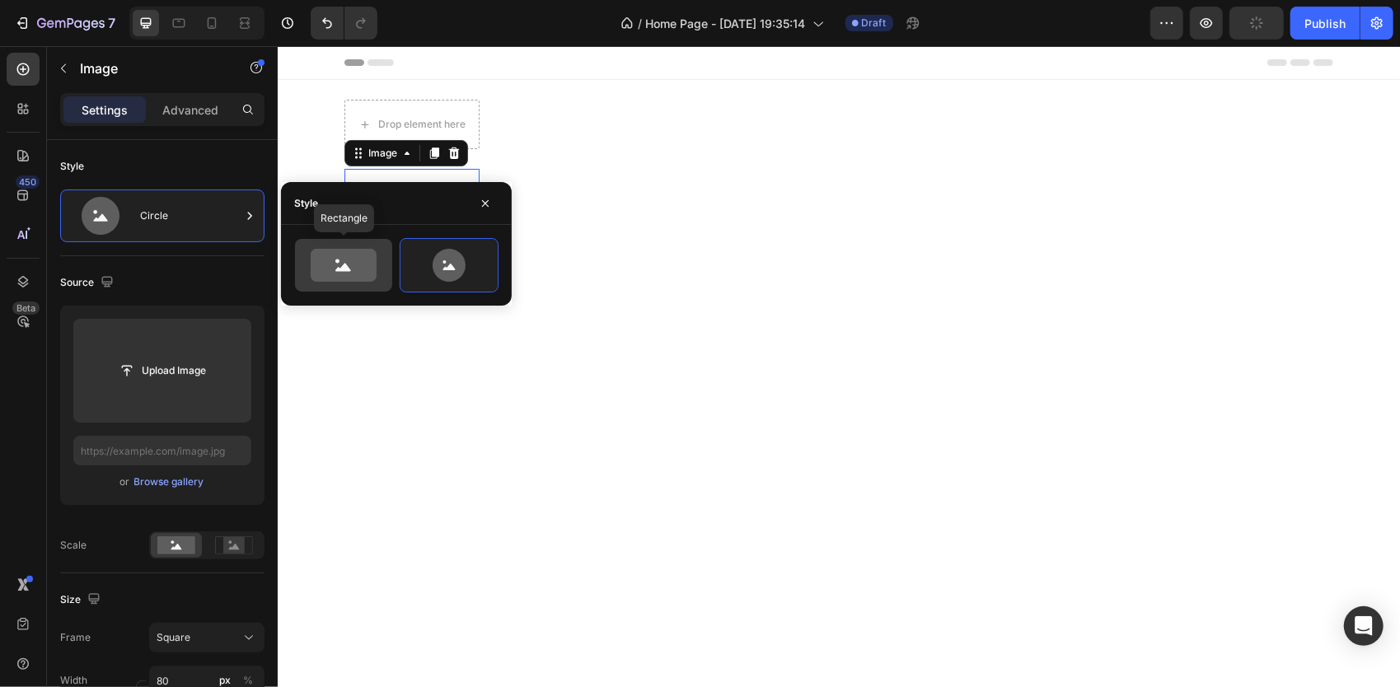
click at [362, 266] on icon at bounding box center [344, 265] width 66 height 33
type input "100"
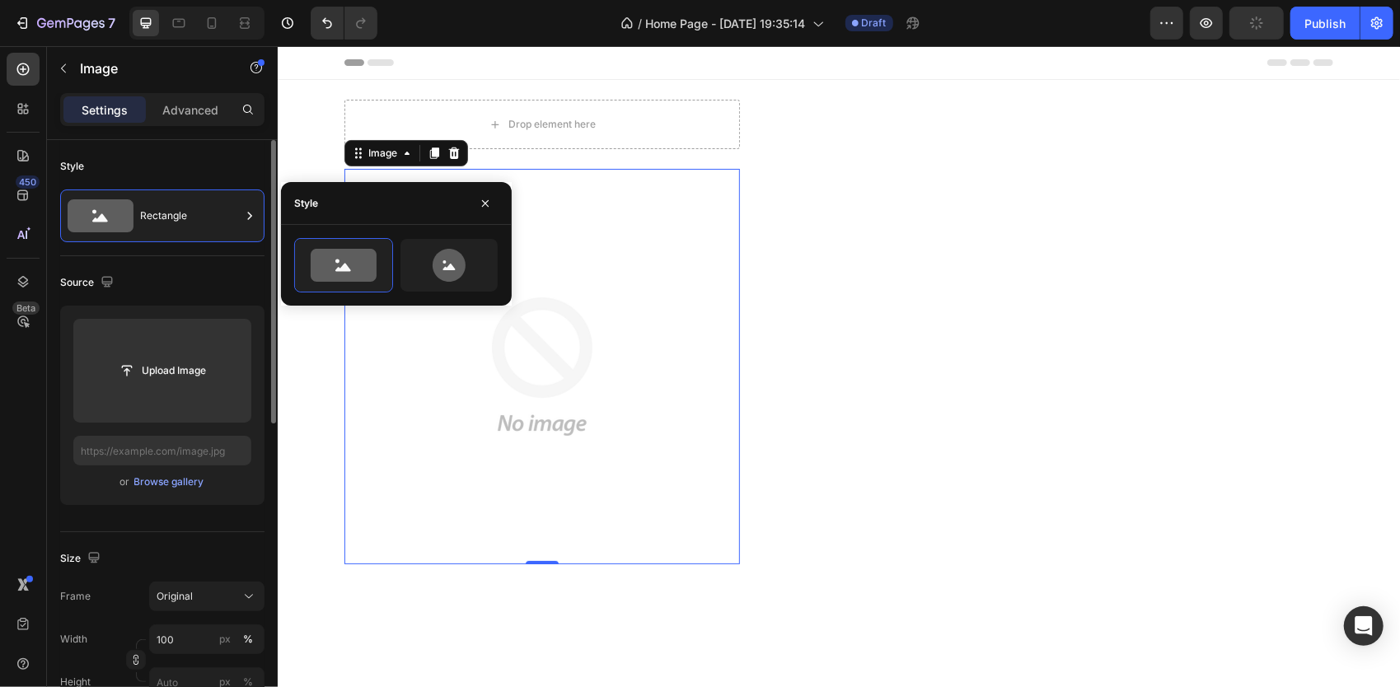
click at [176, 275] on div "Source" at bounding box center [162, 282] width 204 height 26
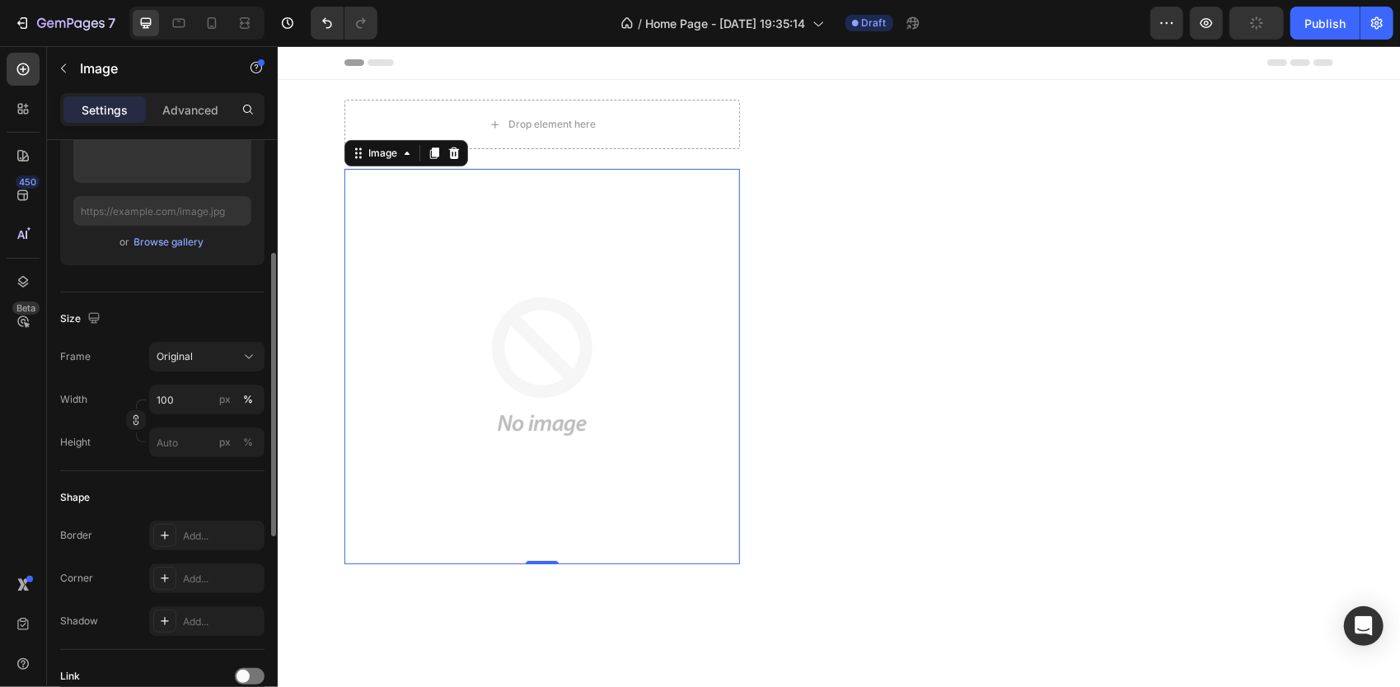
scroll to position [244, 0]
click at [208, 338] on button "Original" at bounding box center [206, 353] width 115 height 30
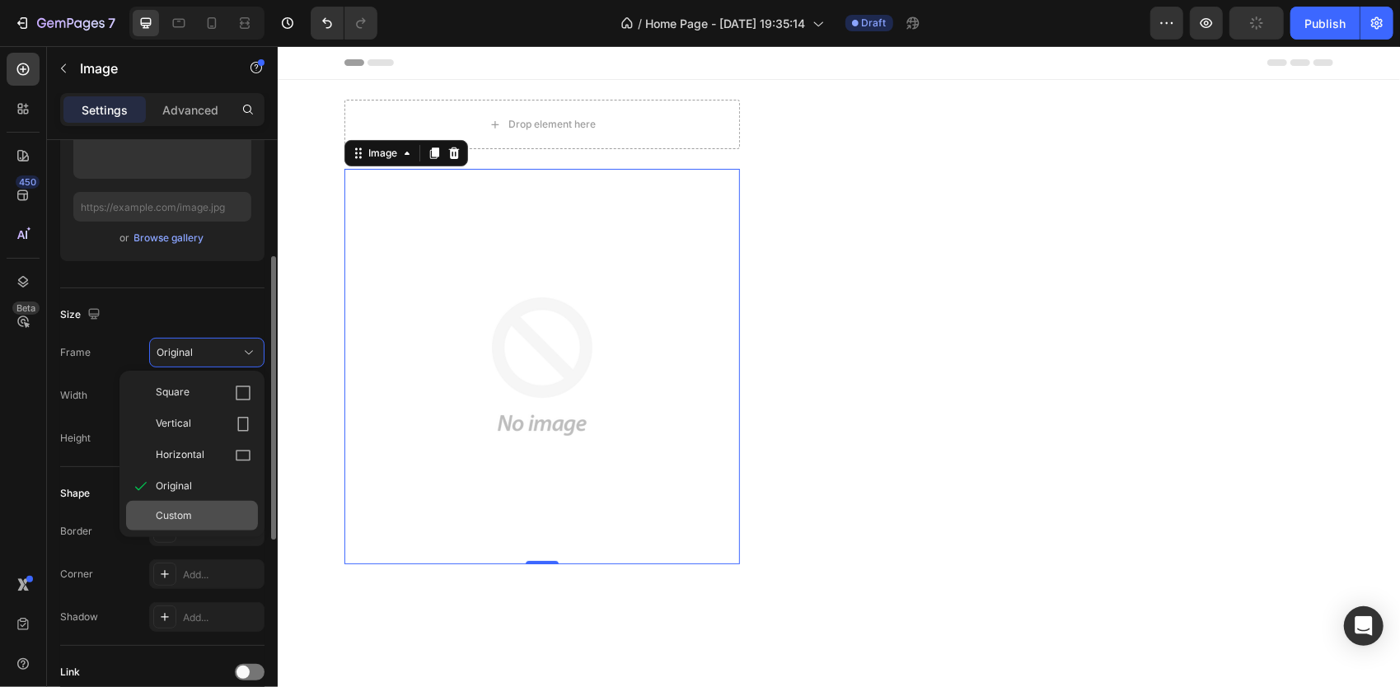
click at [196, 502] on div "Custom" at bounding box center [192, 516] width 132 height 30
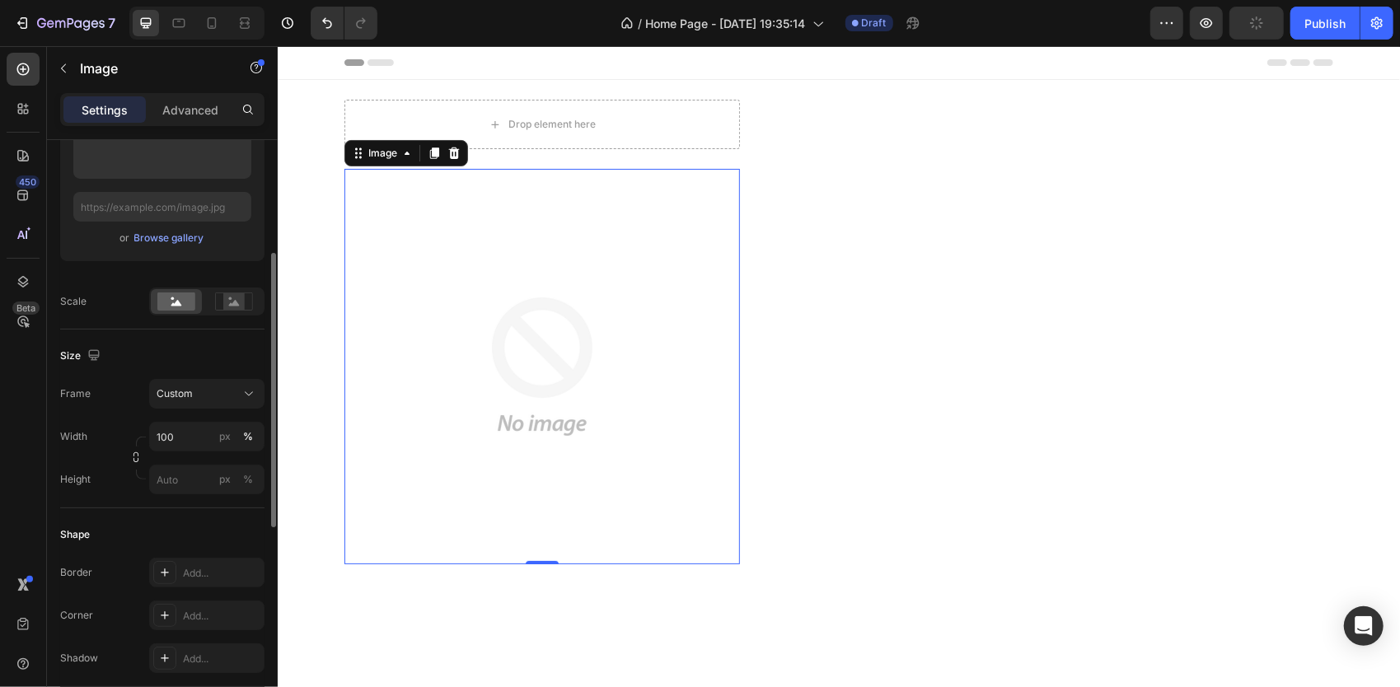
click at [145, 357] on div "Size" at bounding box center [162, 356] width 204 height 26
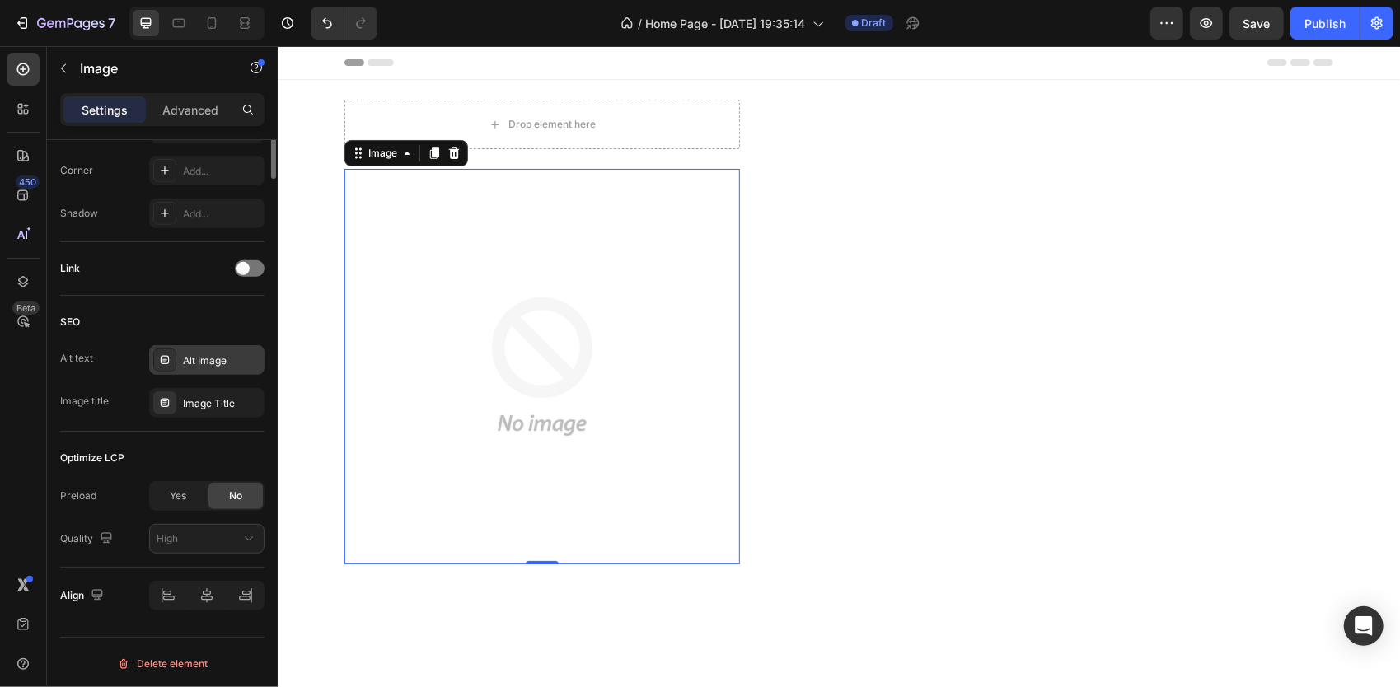
scroll to position [0, 0]
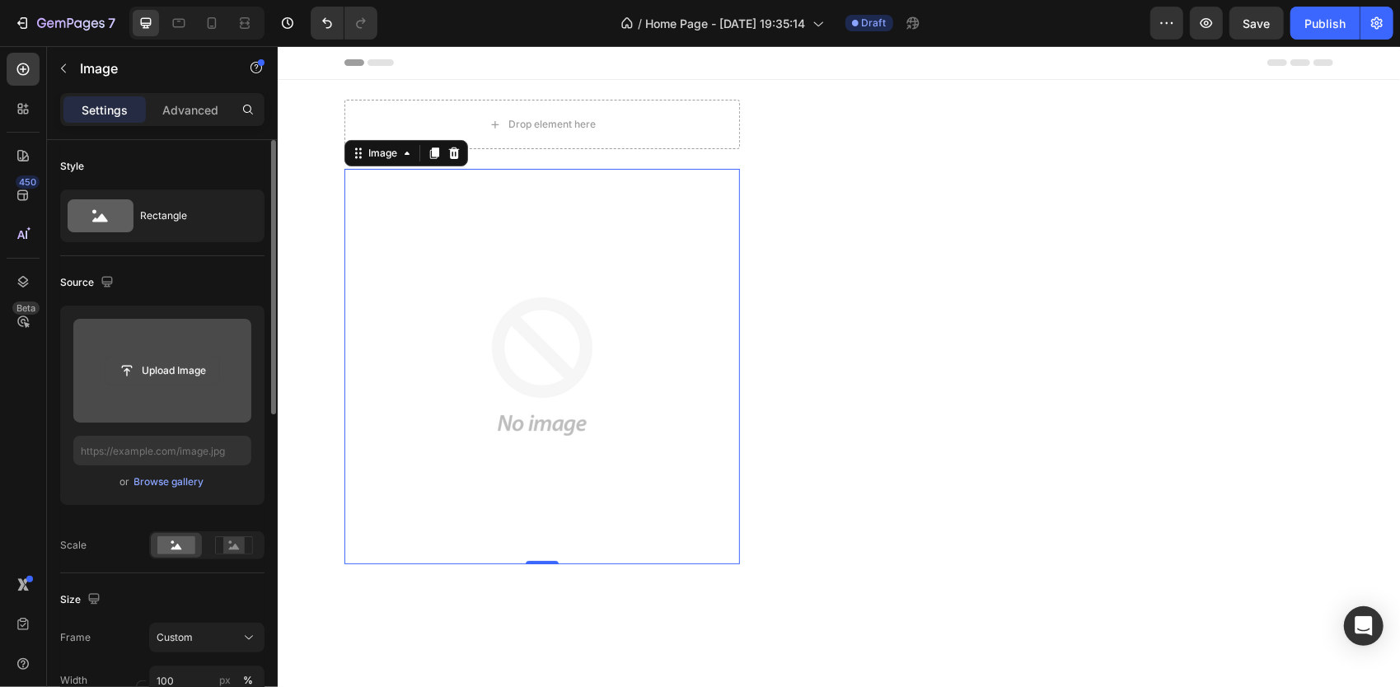
click at [189, 378] on input "file" at bounding box center [162, 371] width 114 height 28
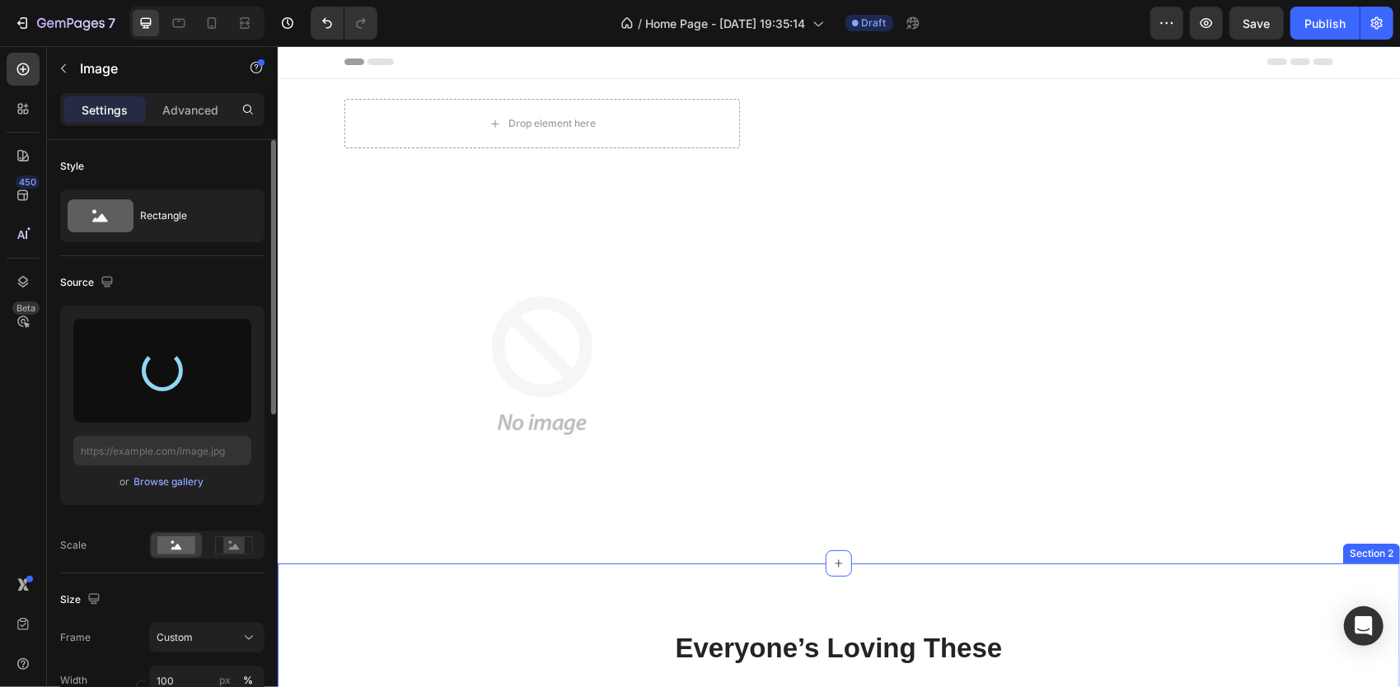
scroll to position [1, 0]
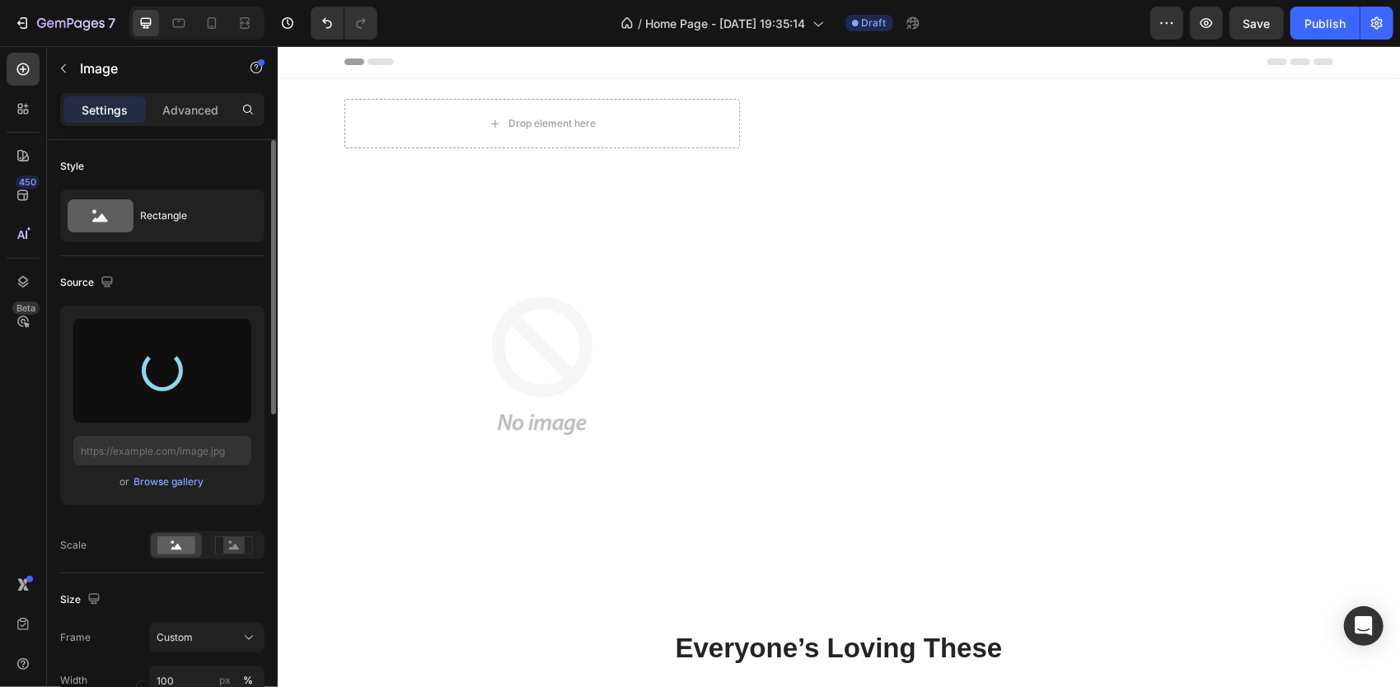
type input "[URL][DOMAIN_NAME]"
